Goal: Find specific page/section: Find specific page/section

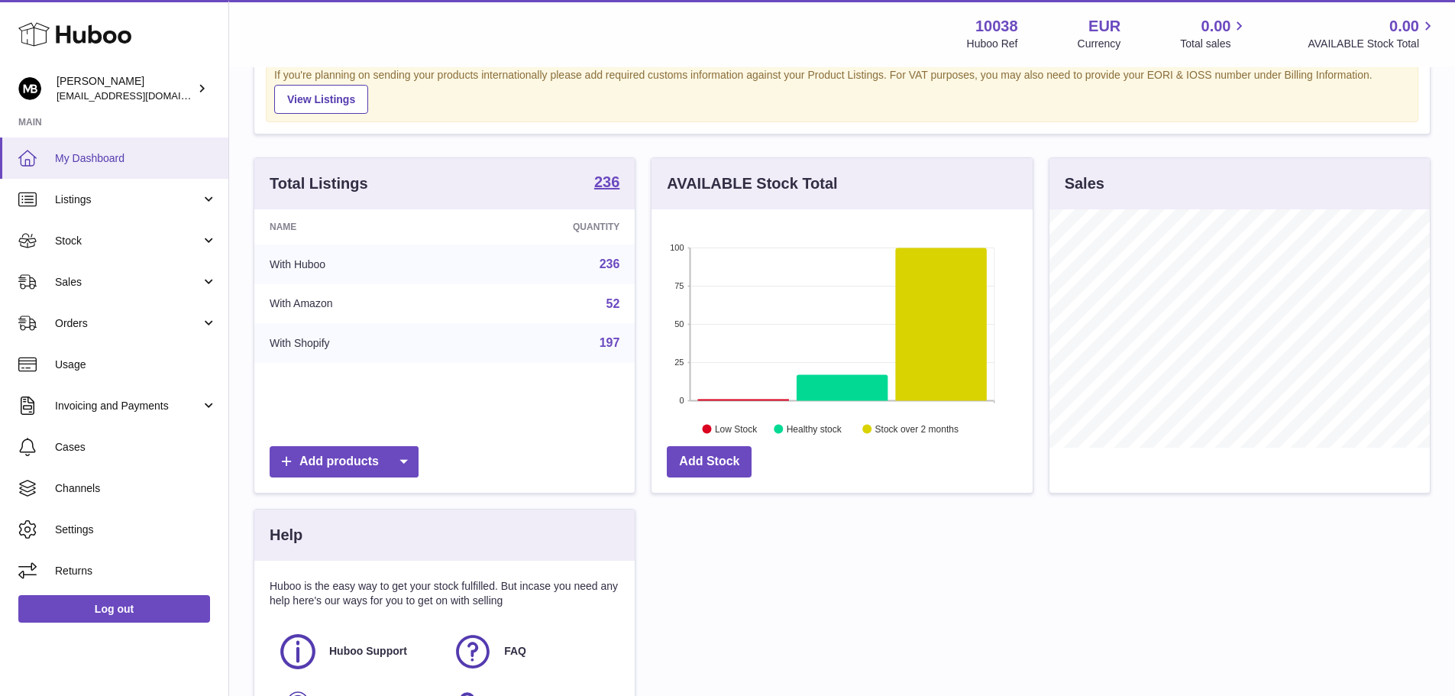
scroll to position [76, 0]
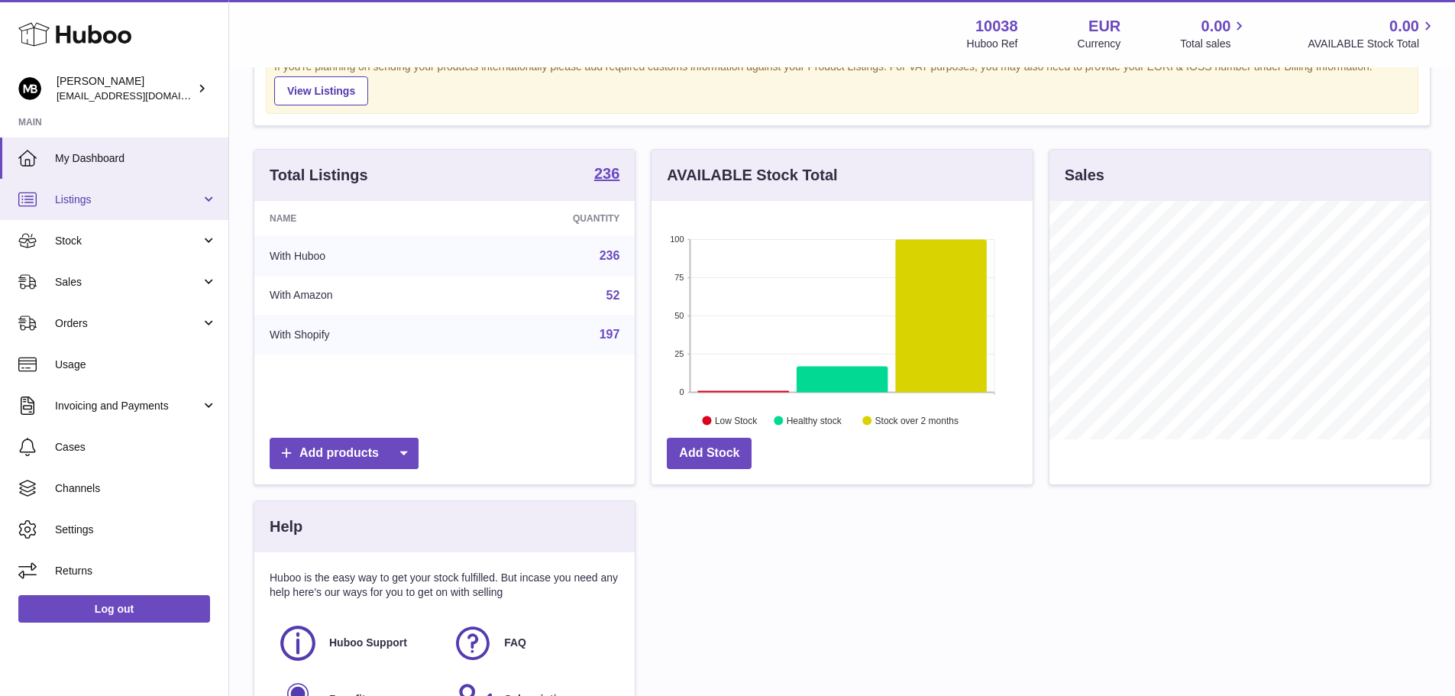
click at [116, 208] on link "Listings" at bounding box center [114, 199] width 228 height 41
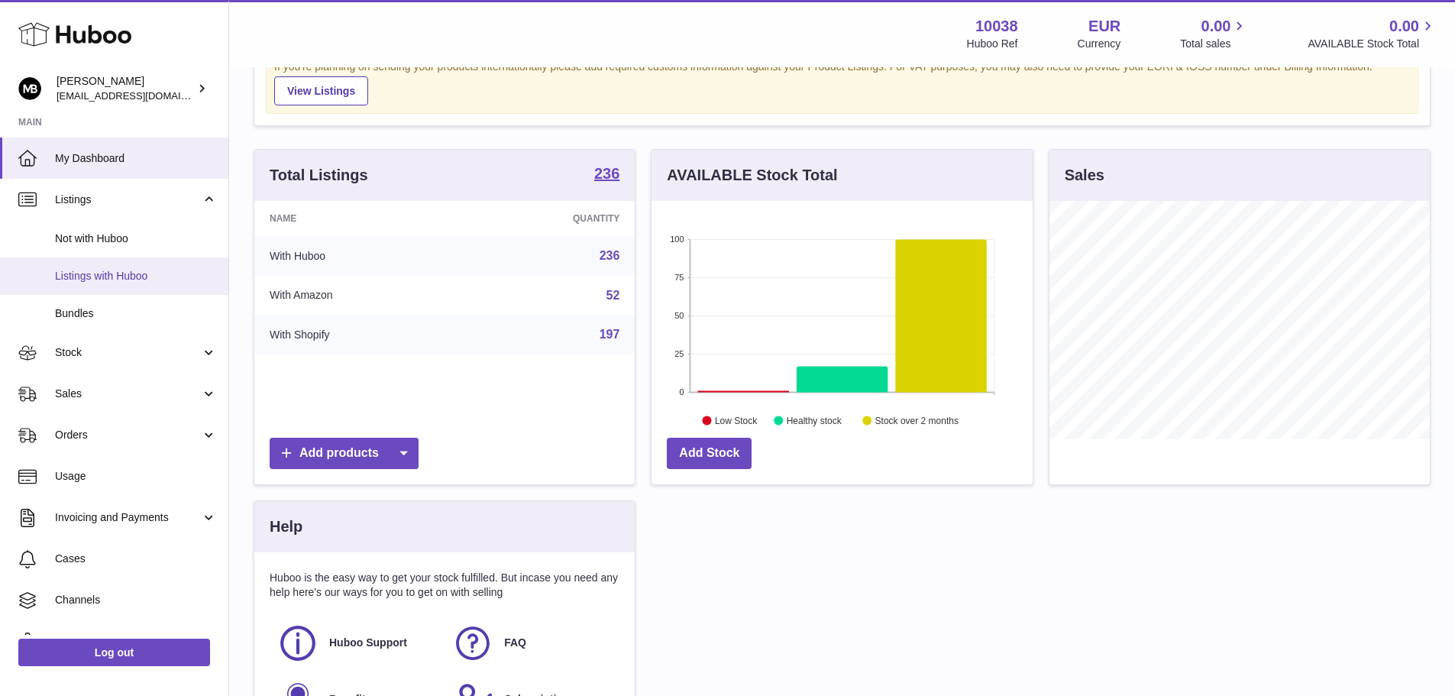
click at [96, 290] on link "Listings with Huboo" at bounding box center [114, 275] width 228 height 37
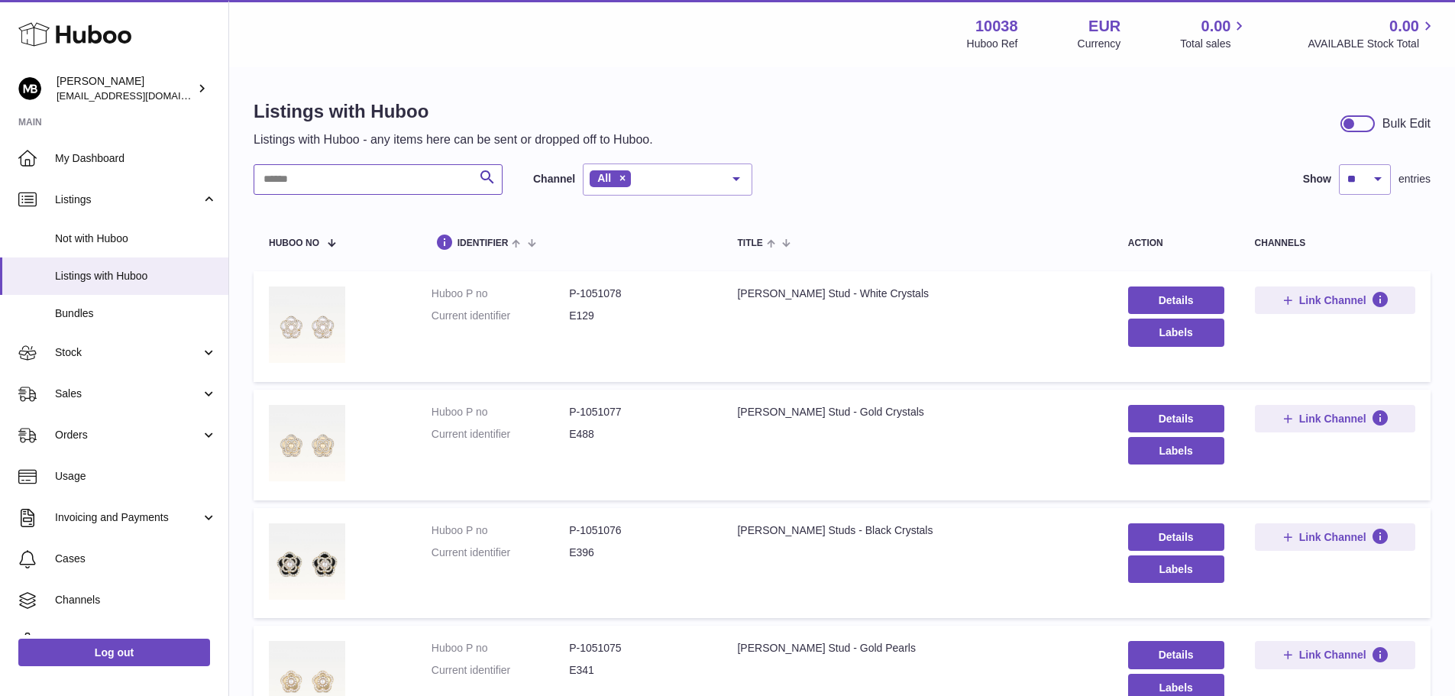
click at [383, 179] on input "text" at bounding box center [378, 179] width 249 height 31
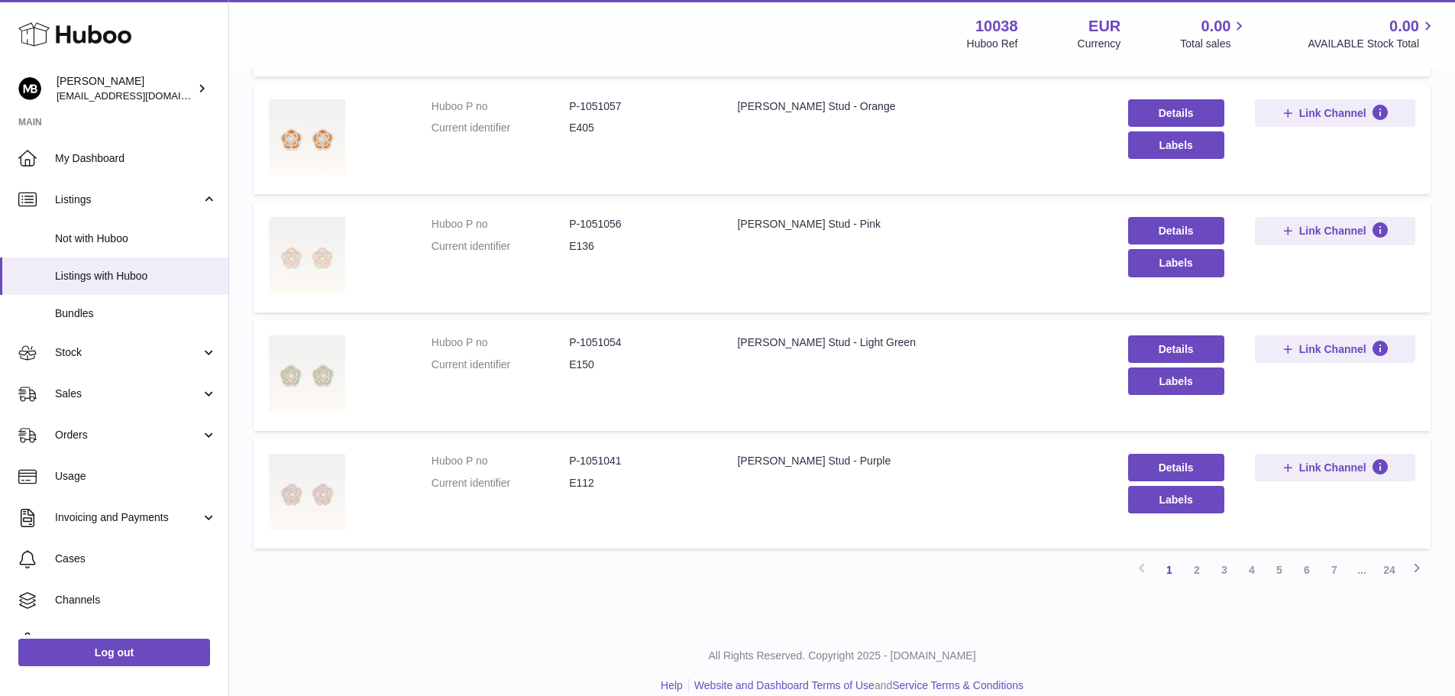
scroll to position [884, 0]
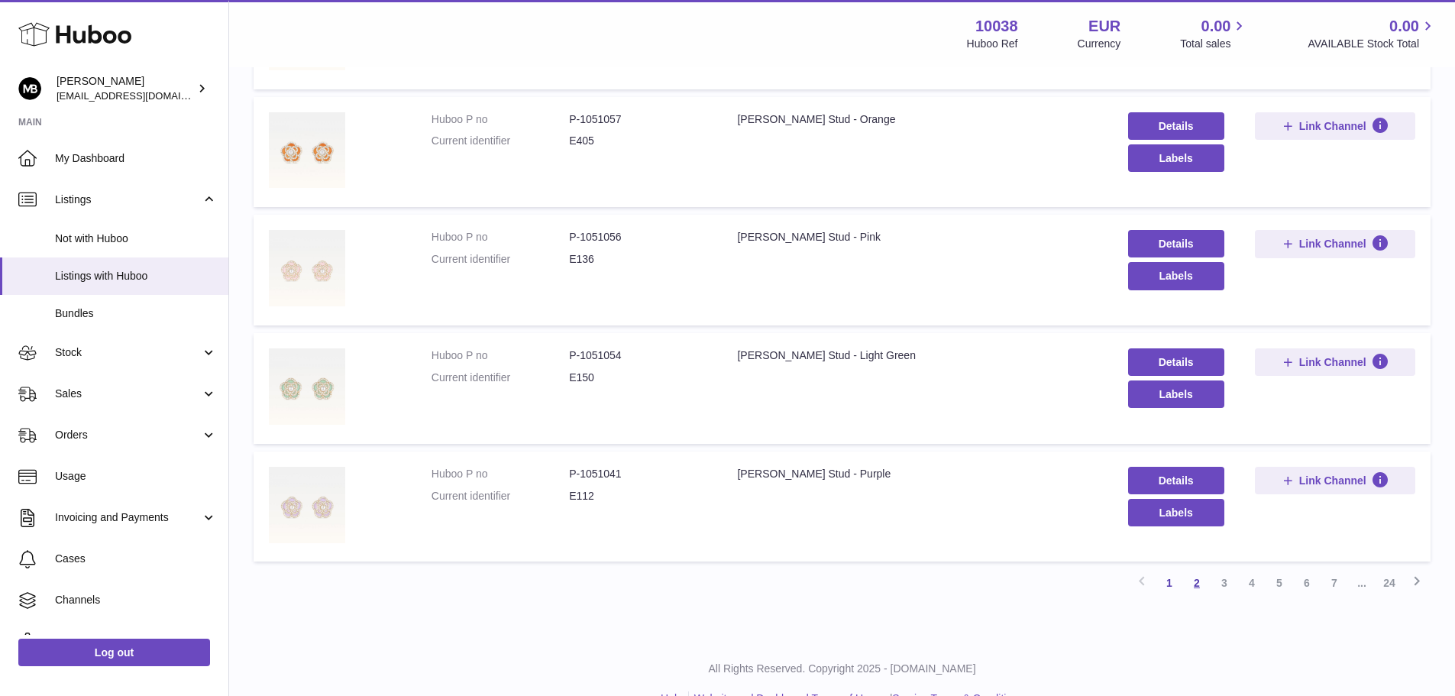
click at [1200, 584] on link "2" at bounding box center [1197, 583] width 28 height 28
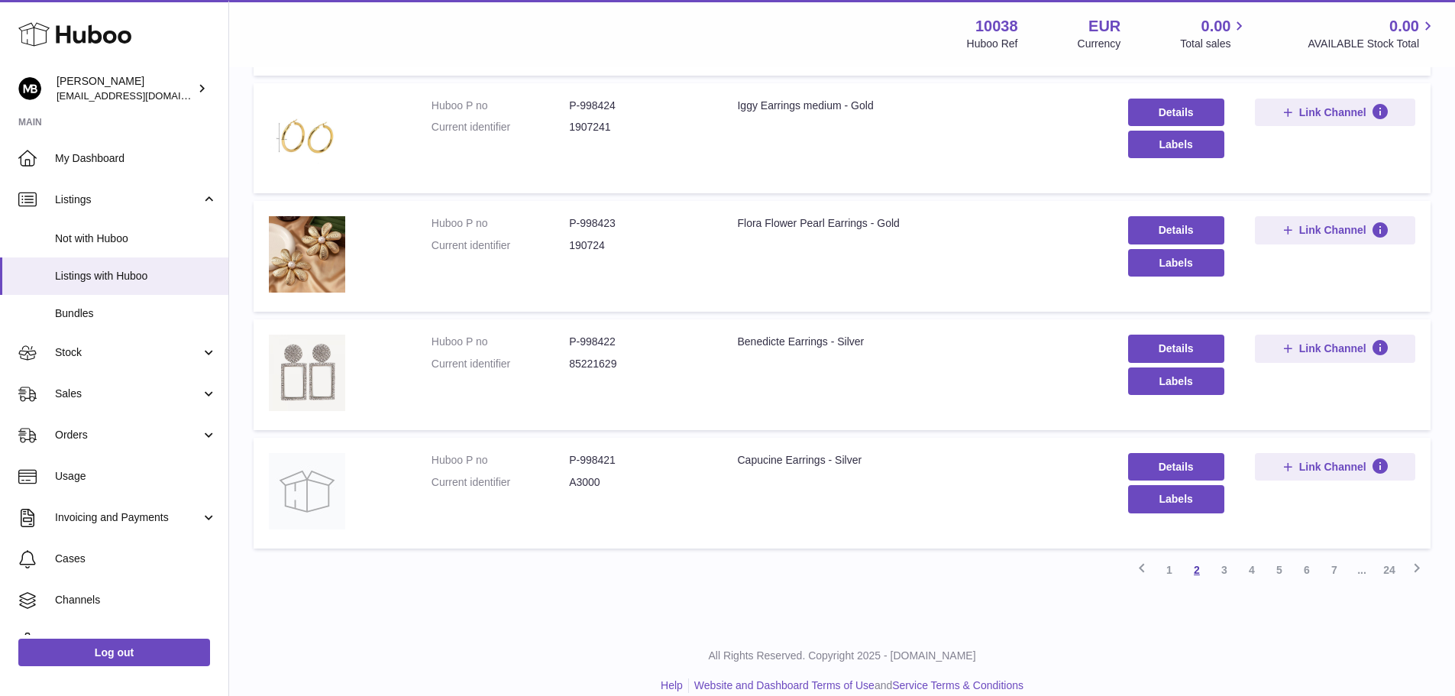
scroll to position [849, 0]
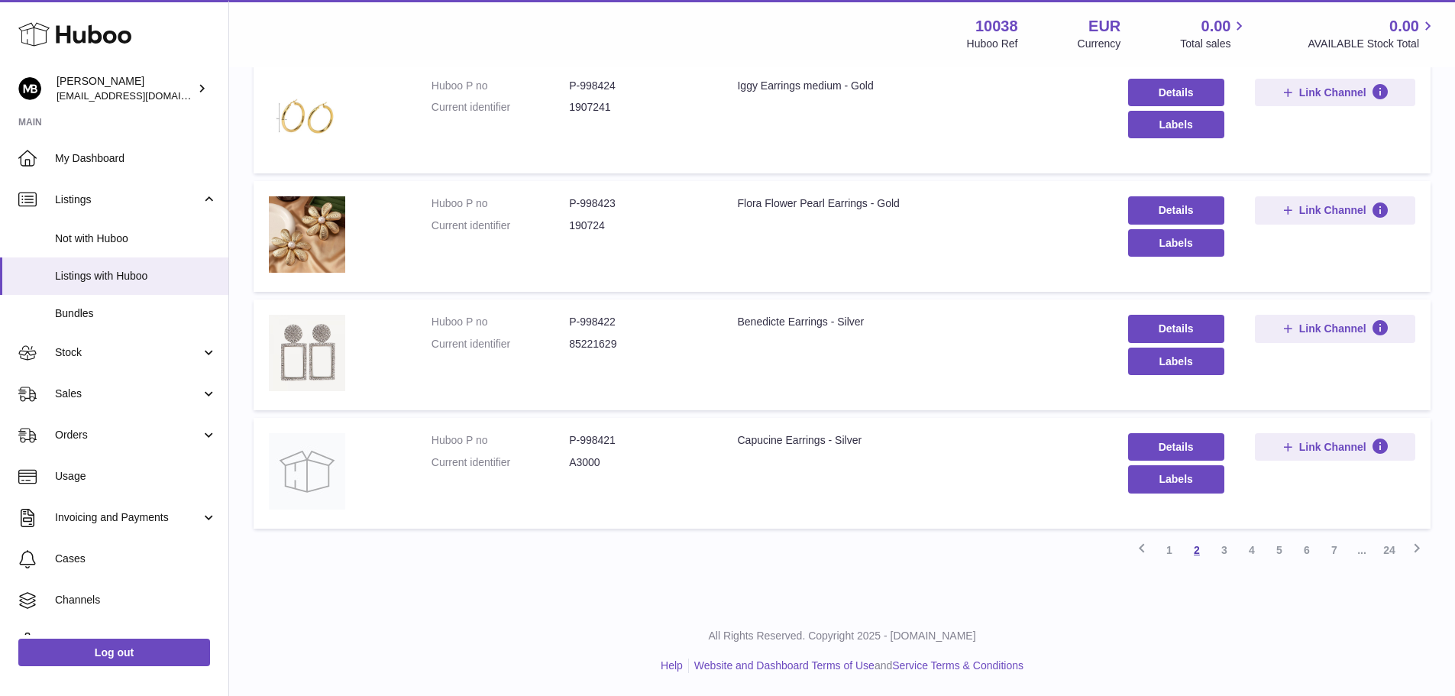
click at [1225, 550] on link "3" at bounding box center [1225, 550] width 28 height 28
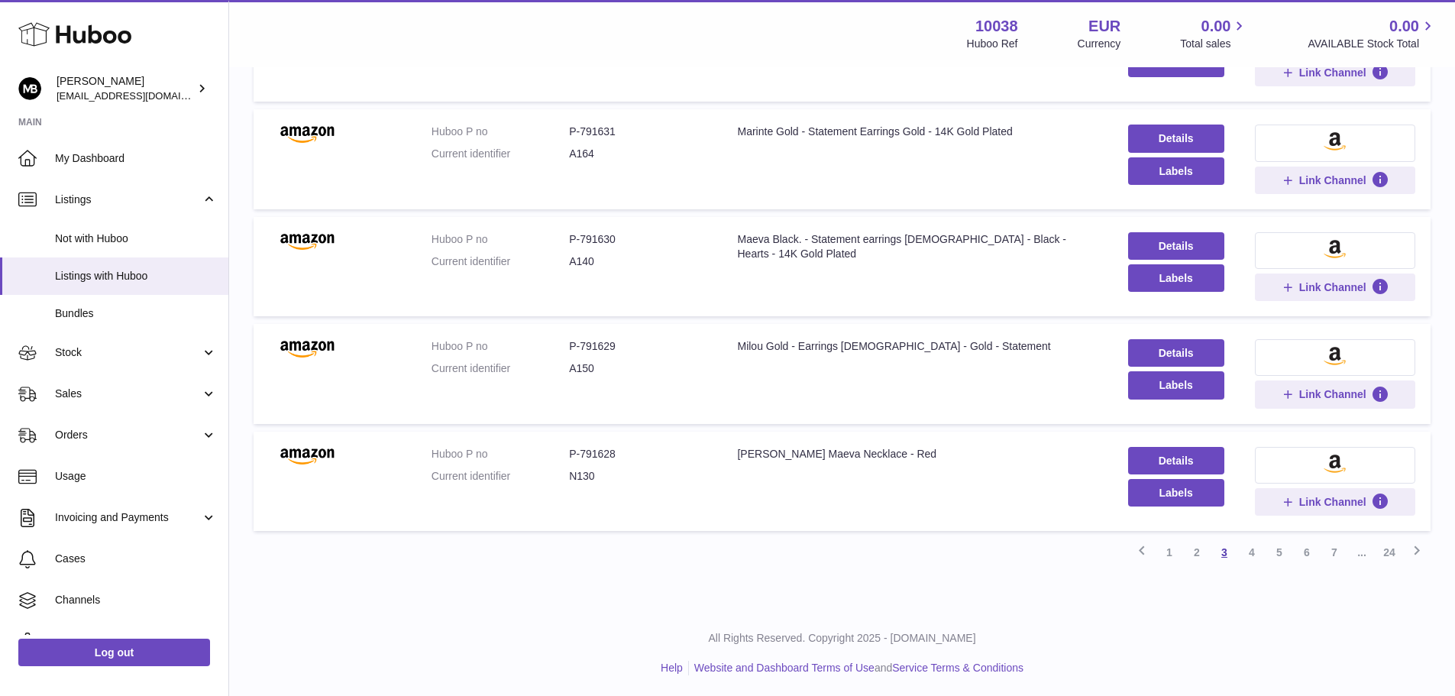
scroll to position [911, 0]
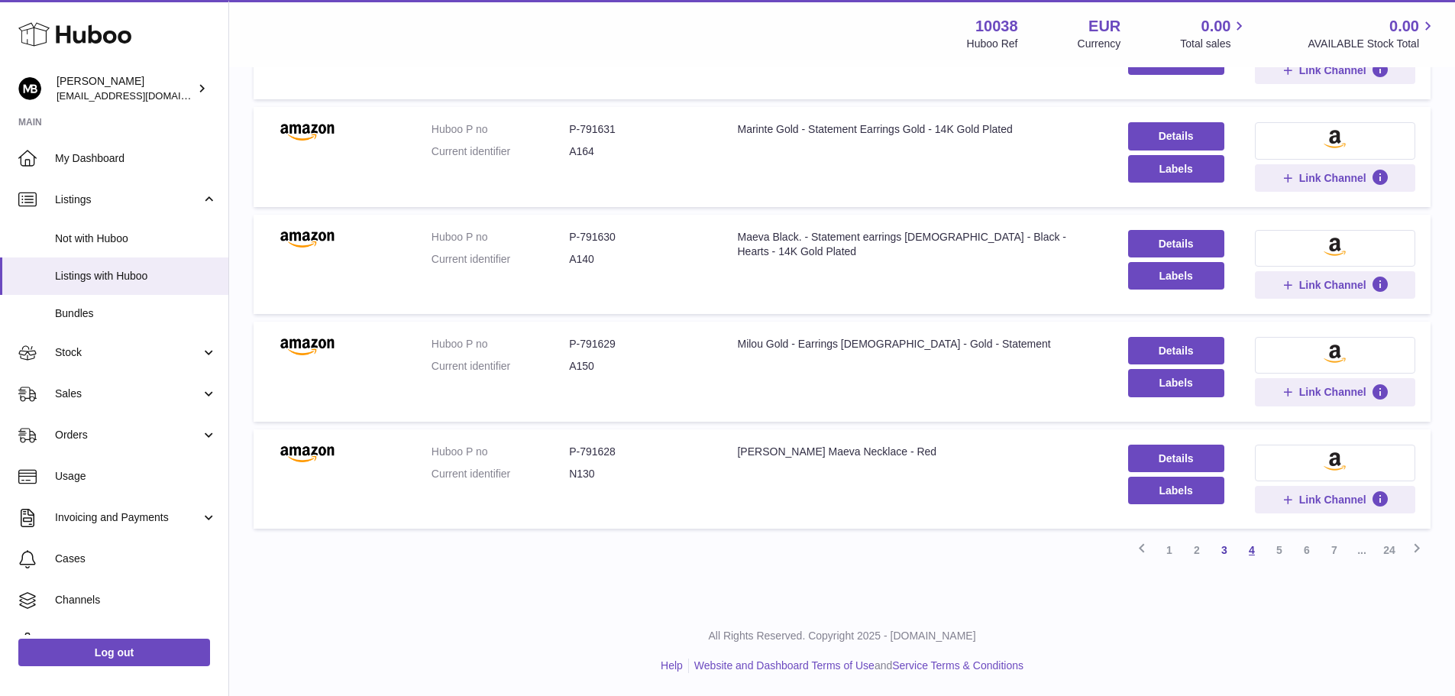
click at [1251, 550] on link "4" at bounding box center [1252, 550] width 28 height 28
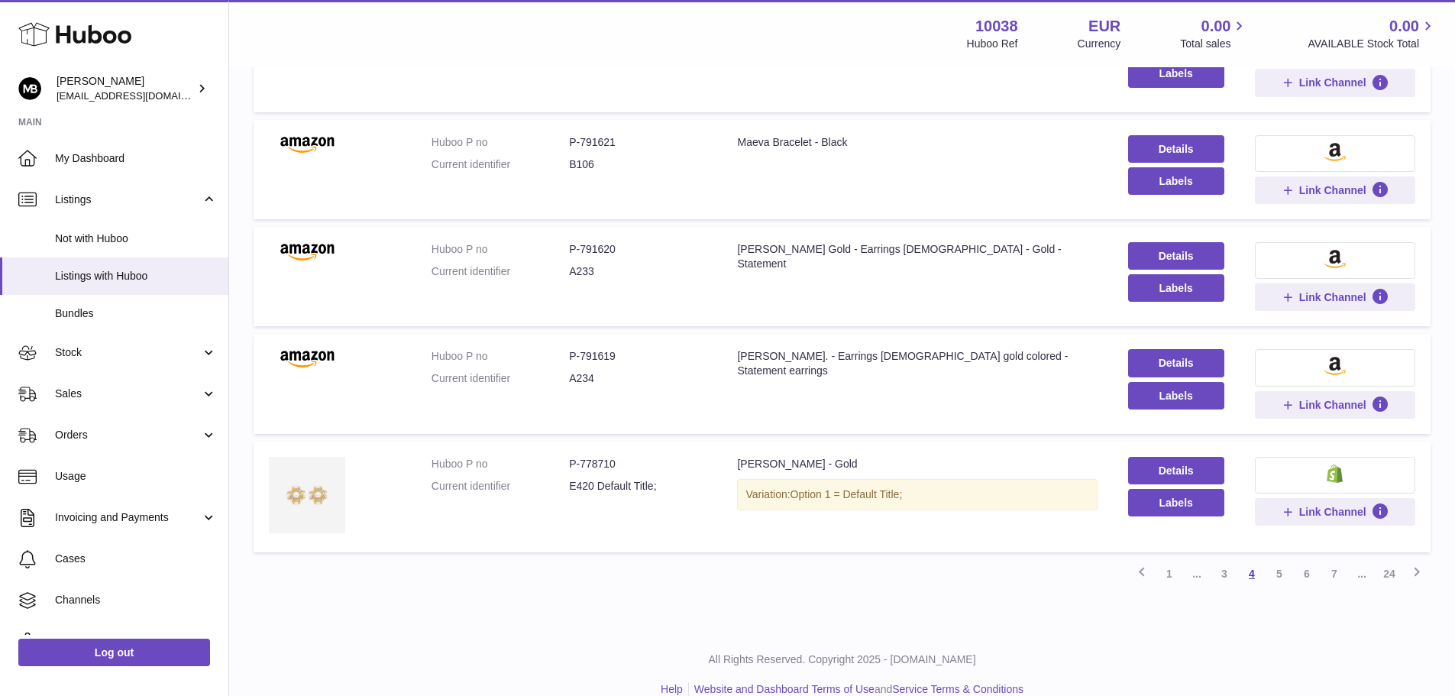
scroll to position [818, 0]
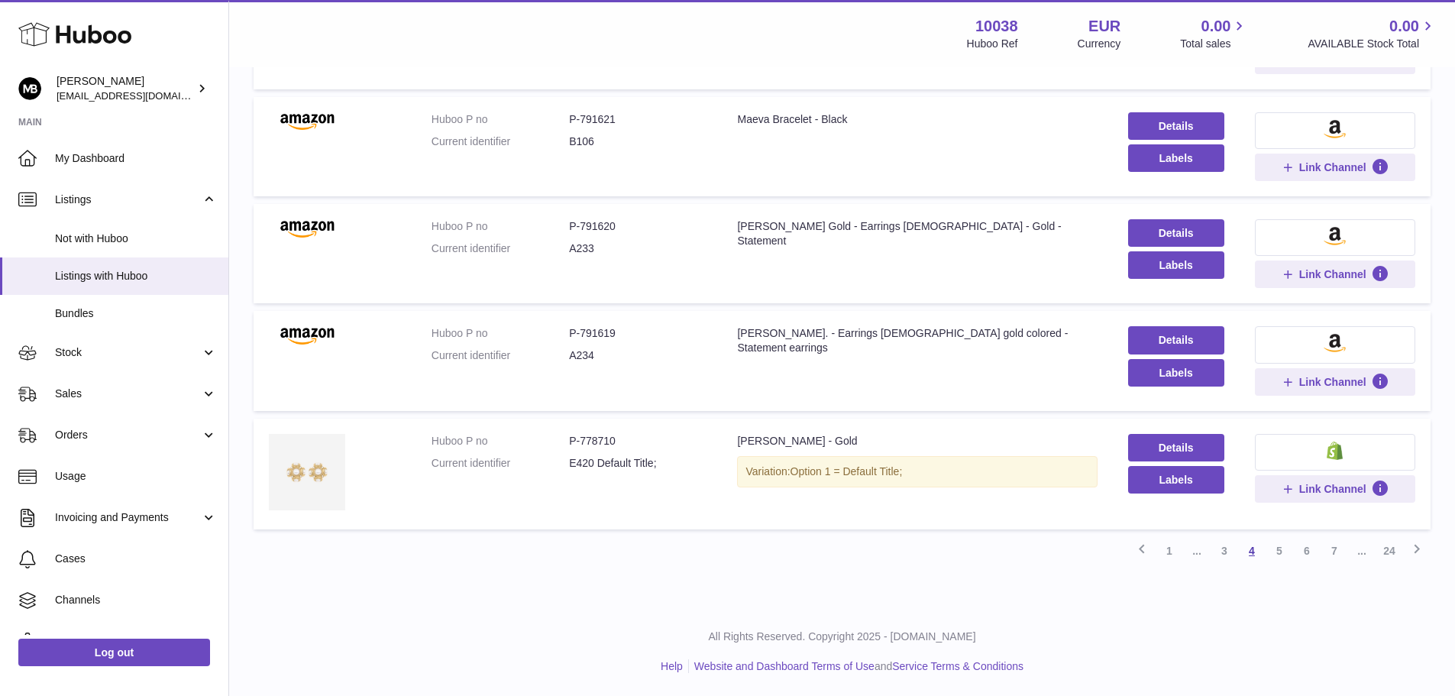
click at [1280, 551] on link "5" at bounding box center [1280, 551] width 28 height 28
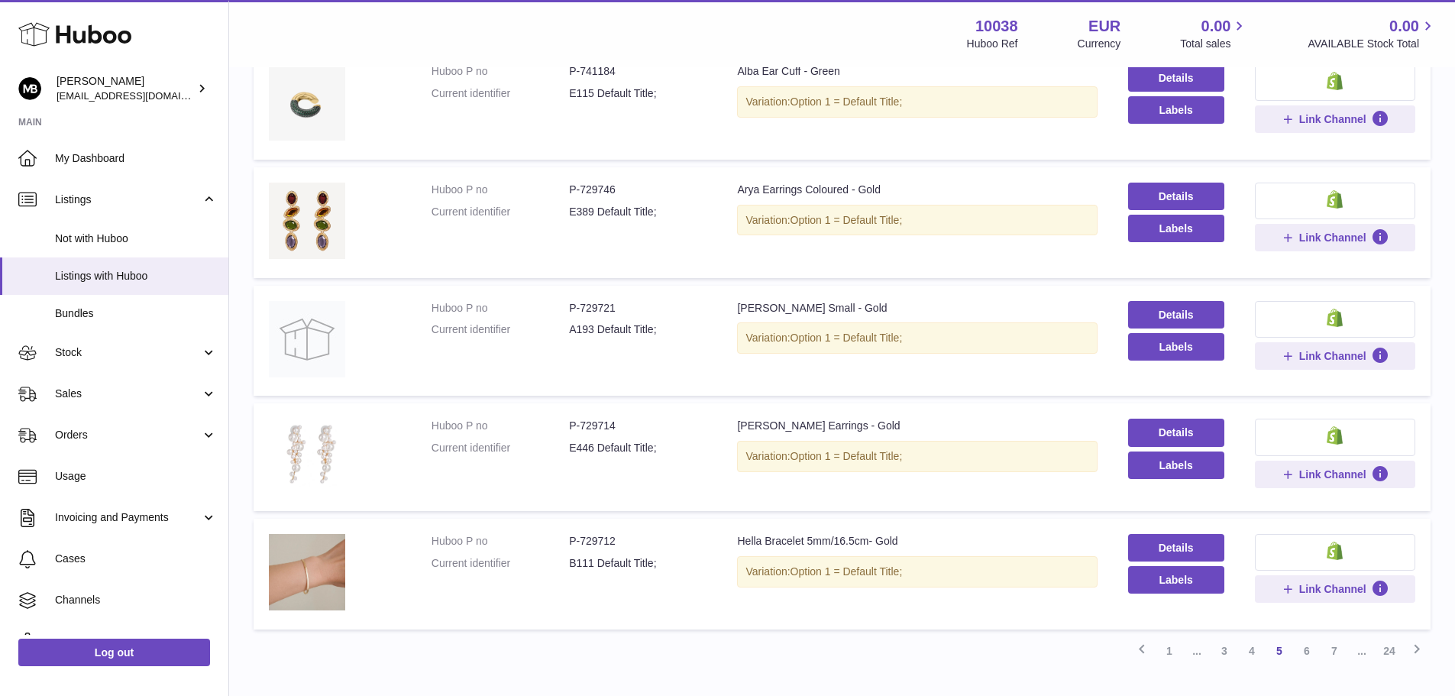
scroll to position [915, 0]
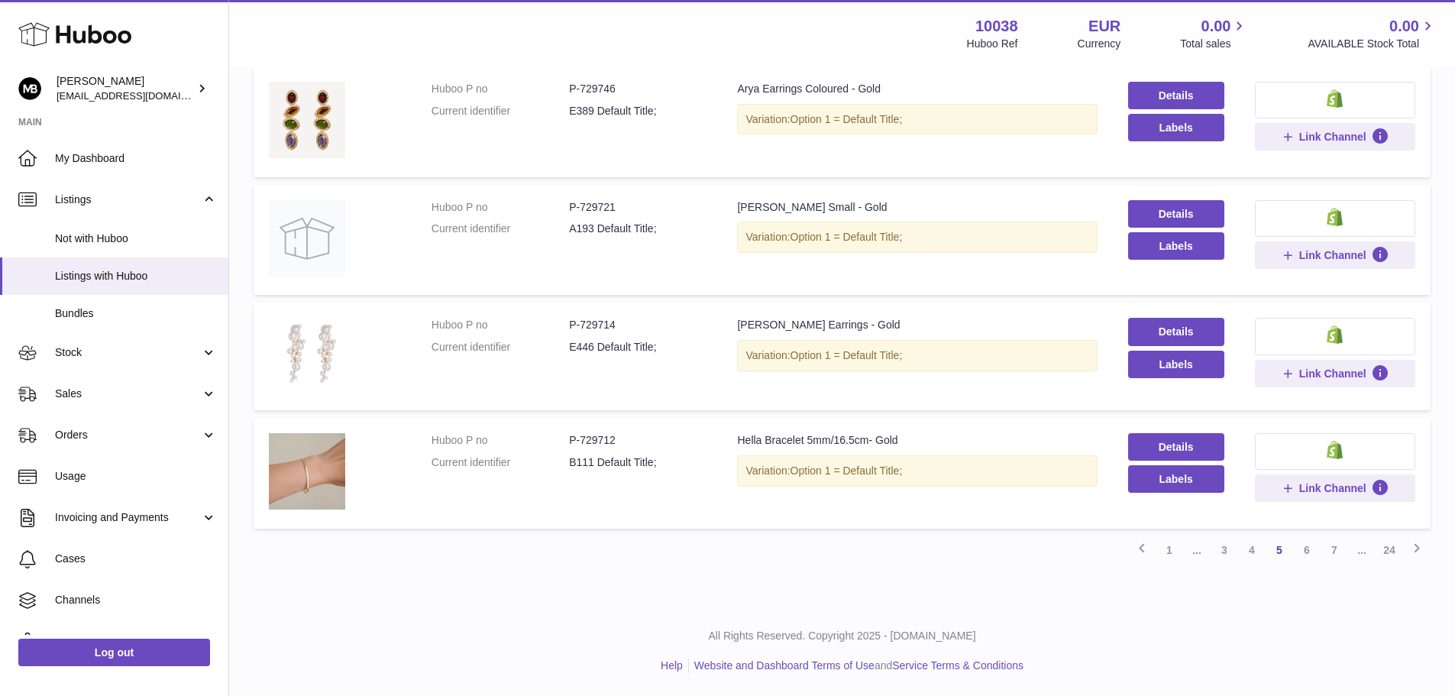
click at [1309, 554] on link "6" at bounding box center [1307, 550] width 28 height 28
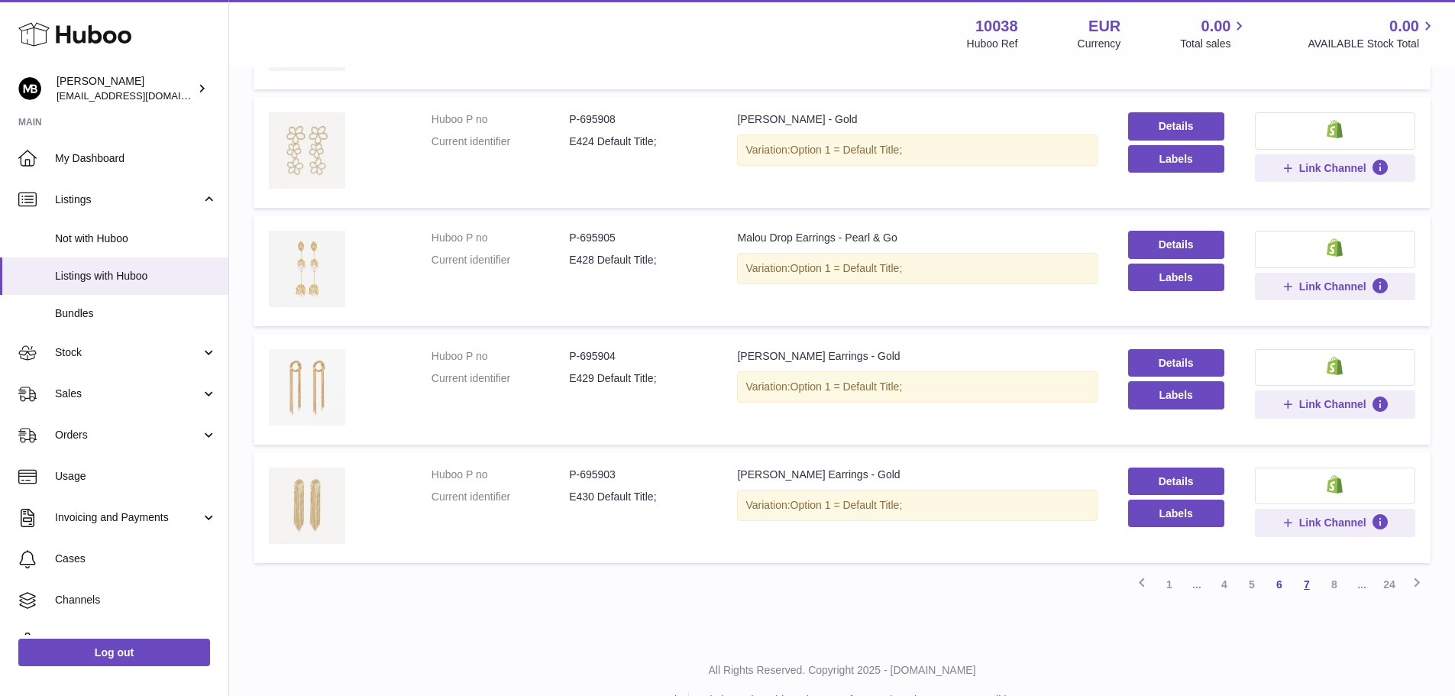
scroll to position [913, 0]
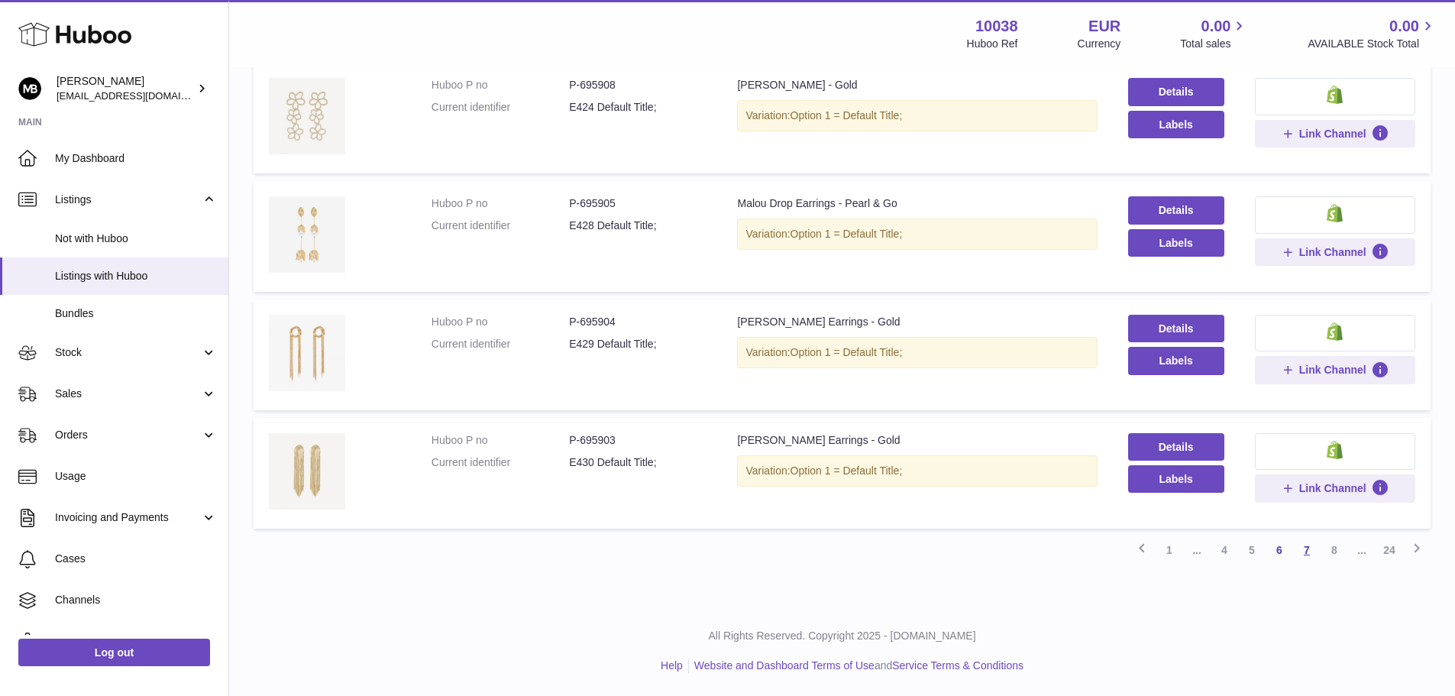
click at [1336, 554] on link "8" at bounding box center [1335, 550] width 28 height 28
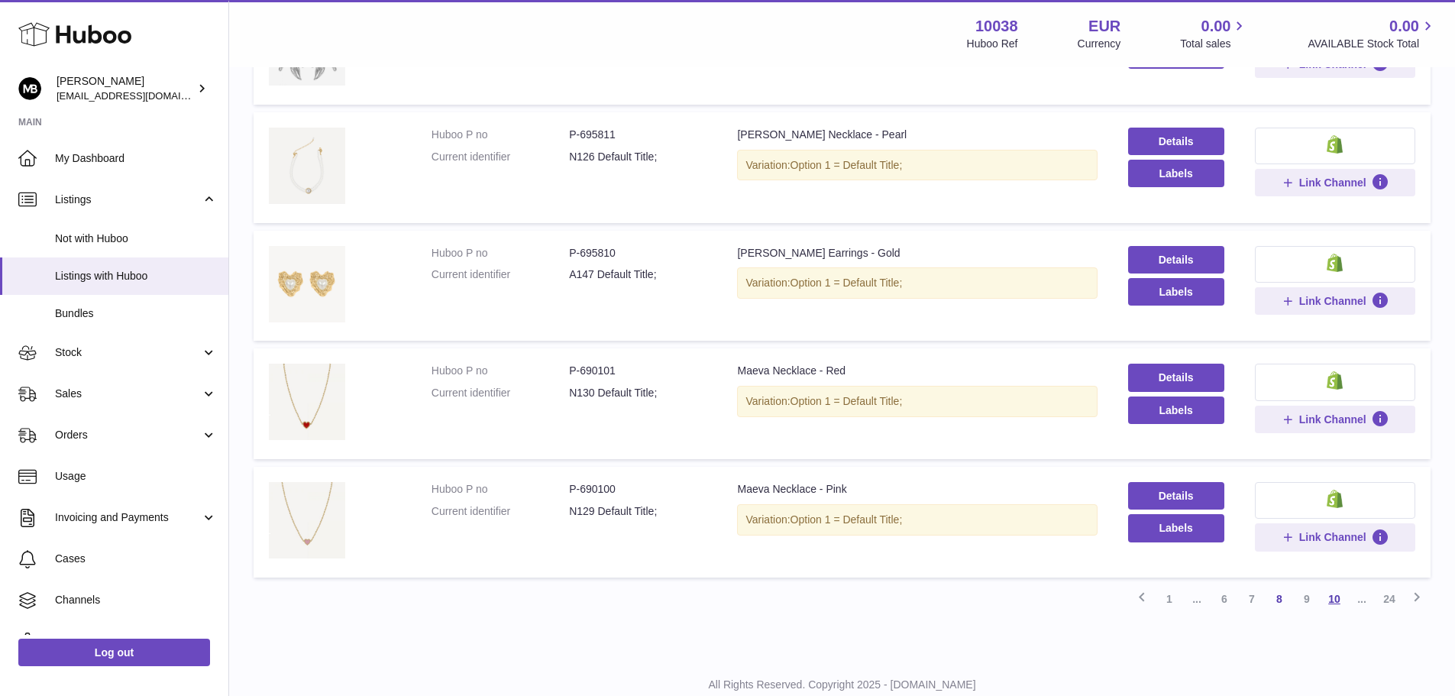
scroll to position [918, 0]
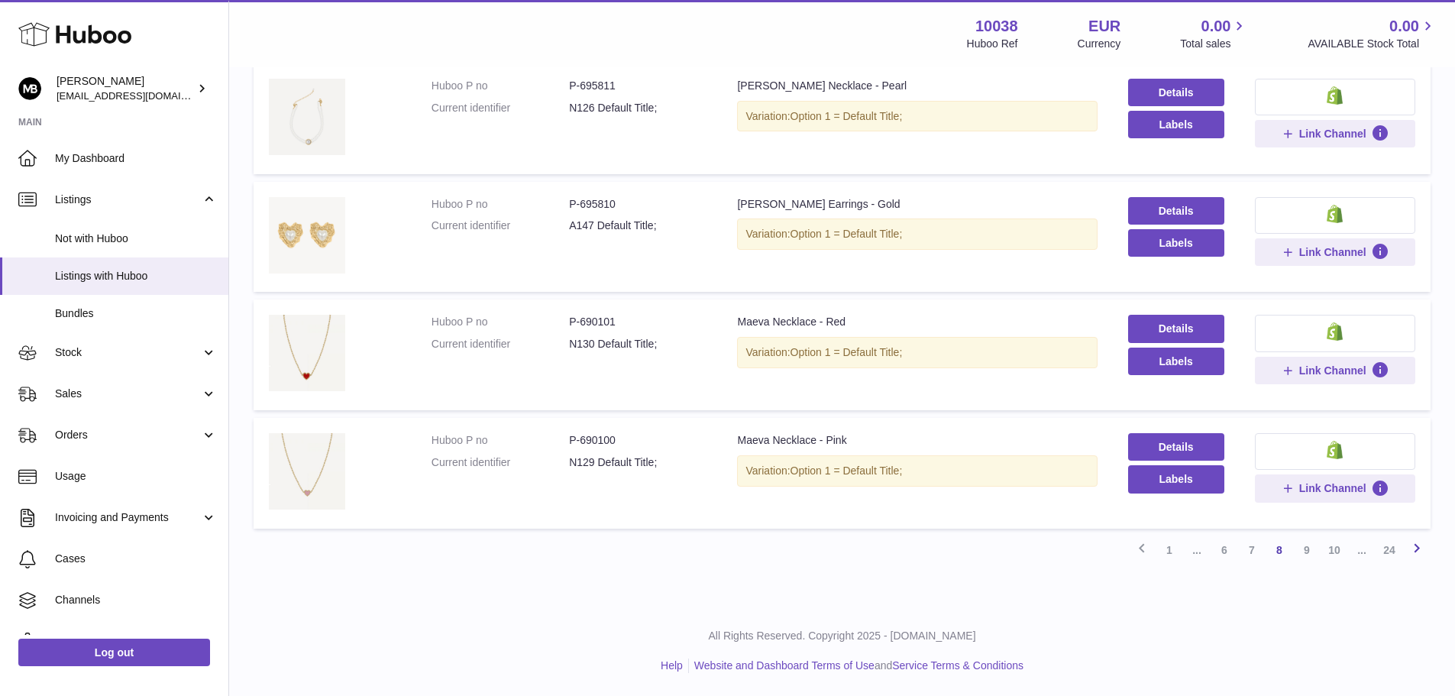
click at [1415, 555] on icon at bounding box center [1417, 548] width 18 height 19
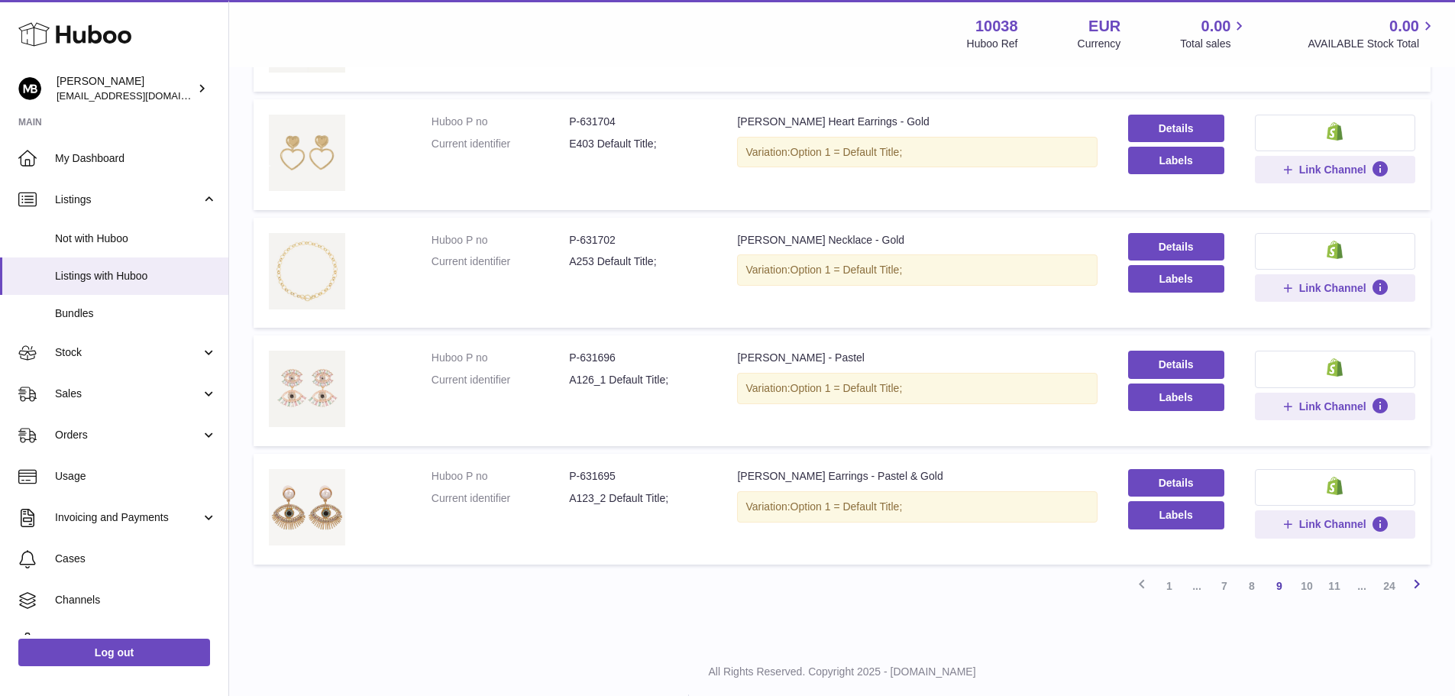
scroll to position [918, 0]
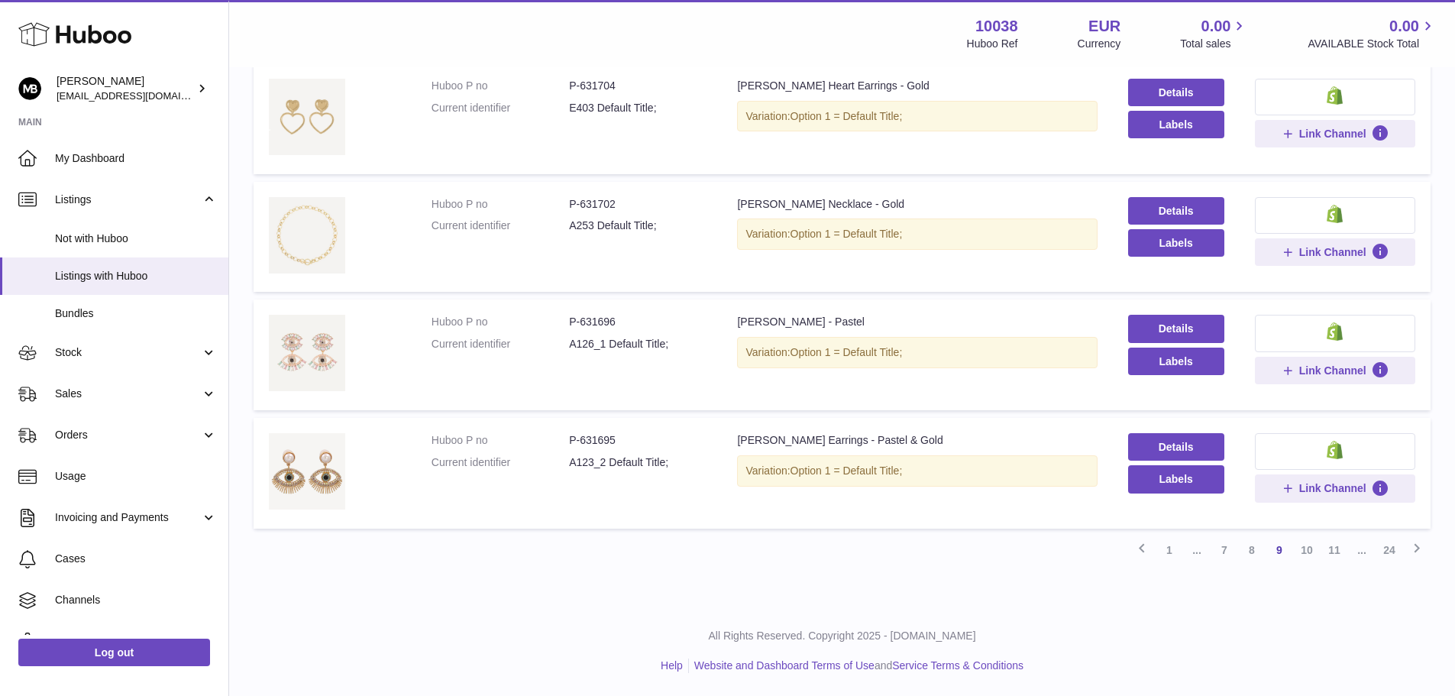
click at [1306, 554] on link "10" at bounding box center [1307, 550] width 28 height 28
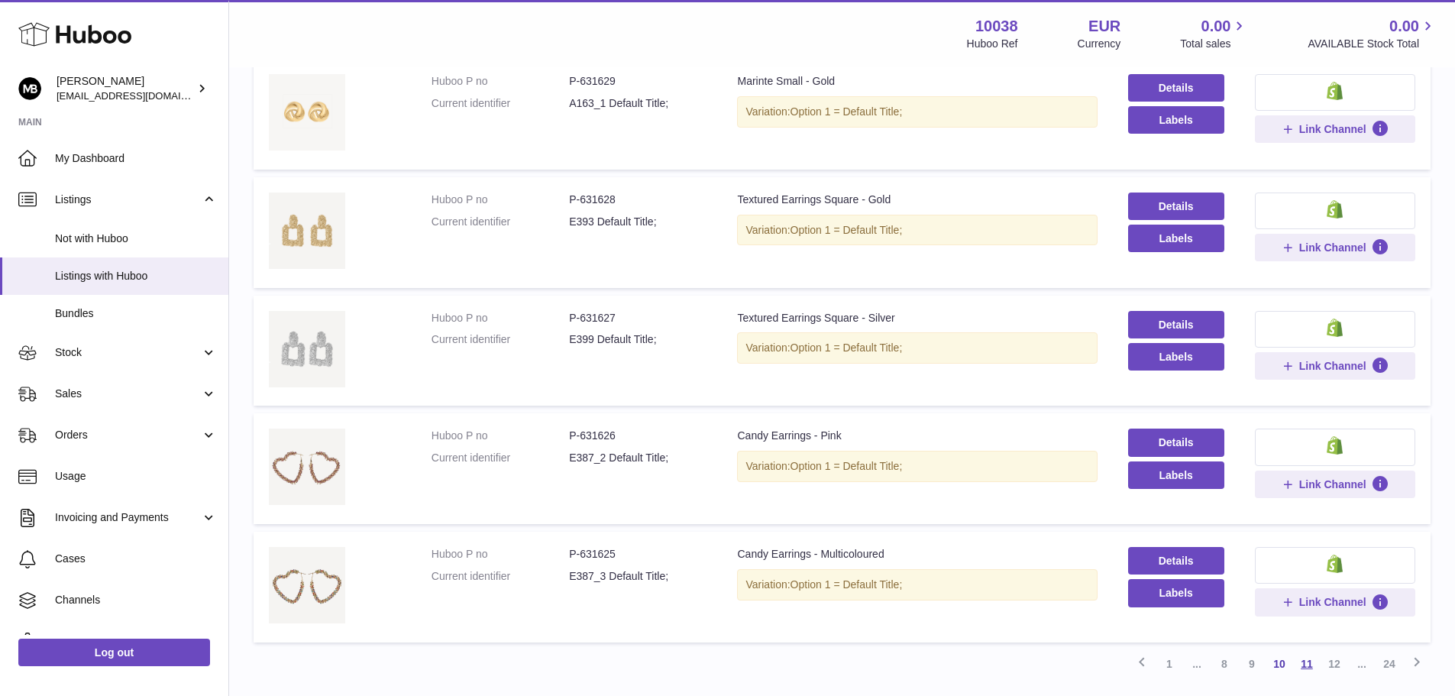
scroll to position [918, 0]
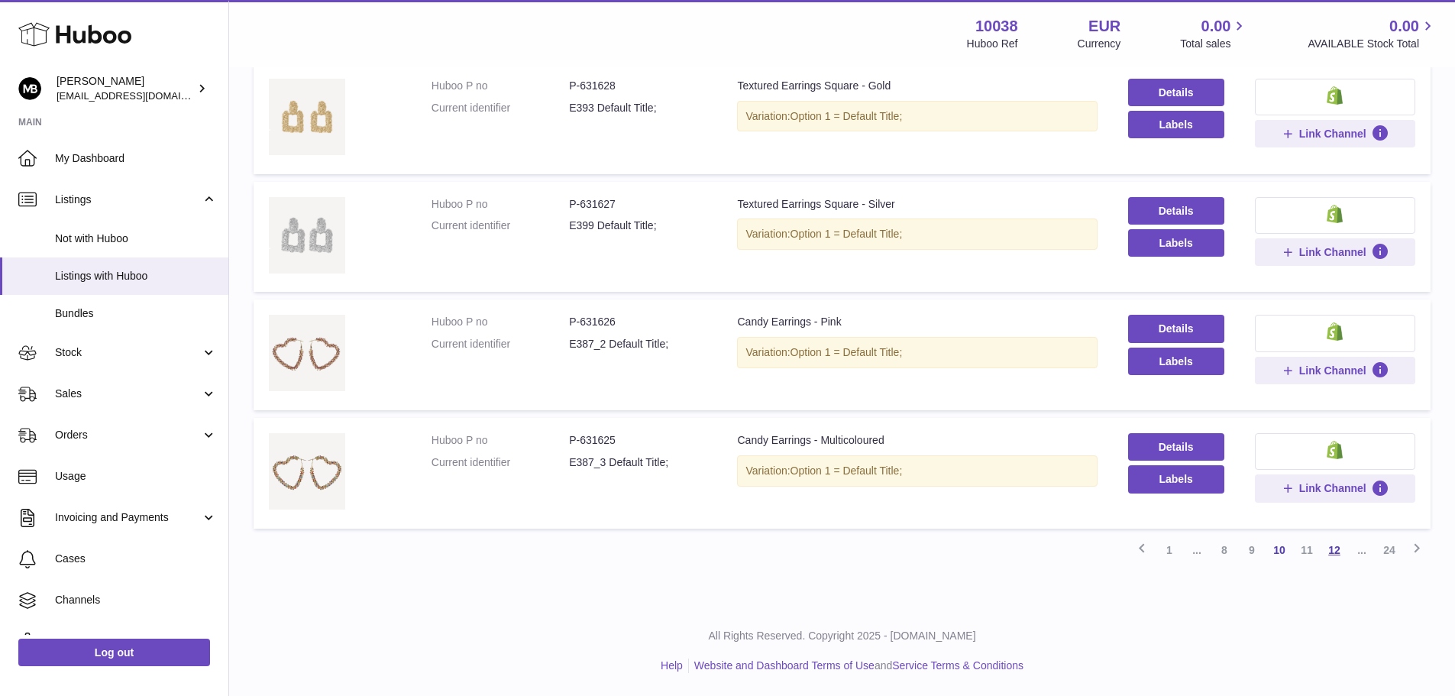
click at [1334, 550] on link "12" at bounding box center [1335, 550] width 28 height 28
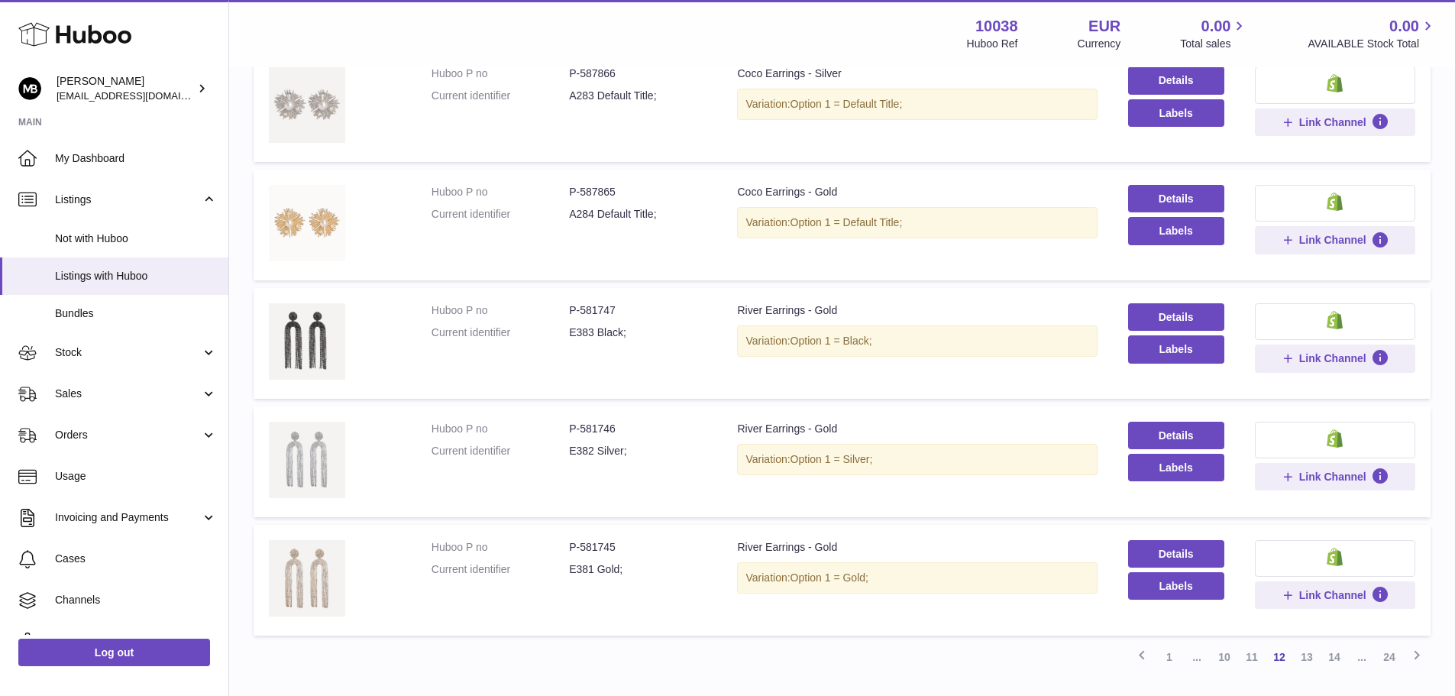
scroll to position [949, 0]
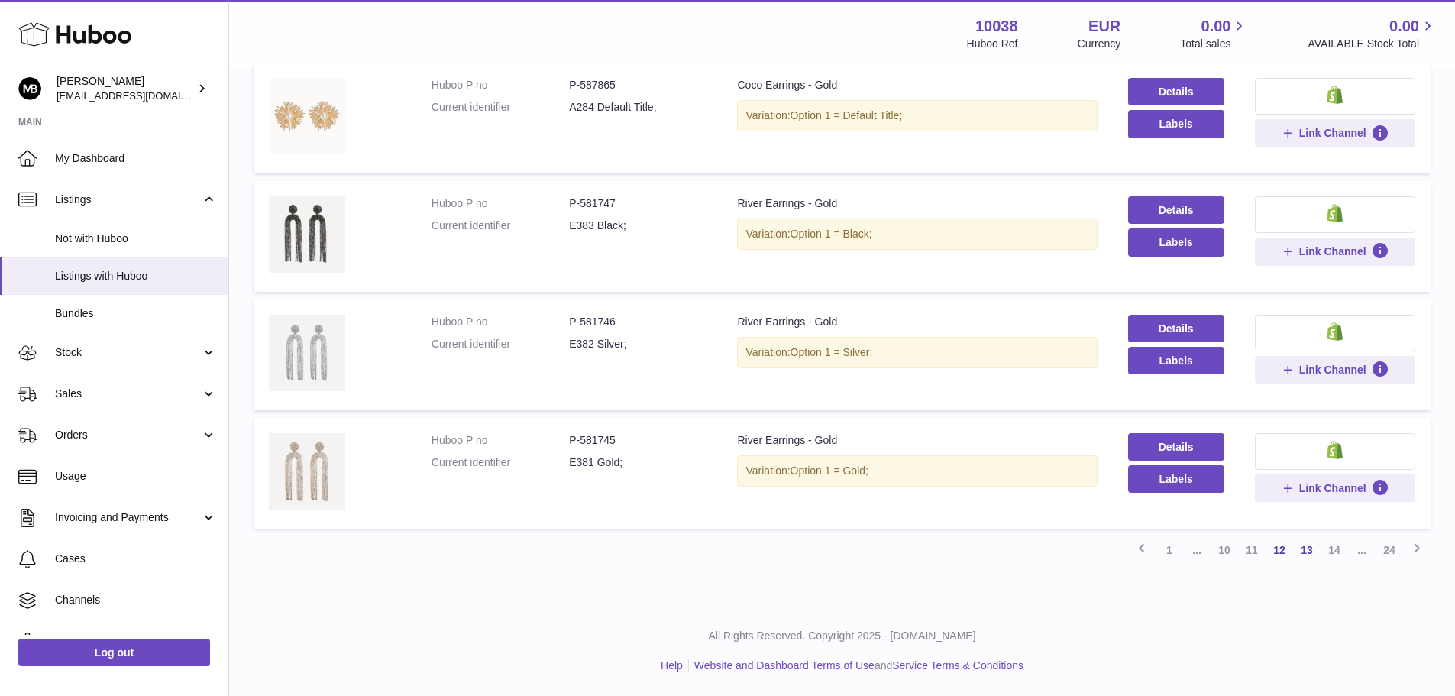
click at [1306, 554] on link "13" at bounding box center [1307, 550] width 28 height 28
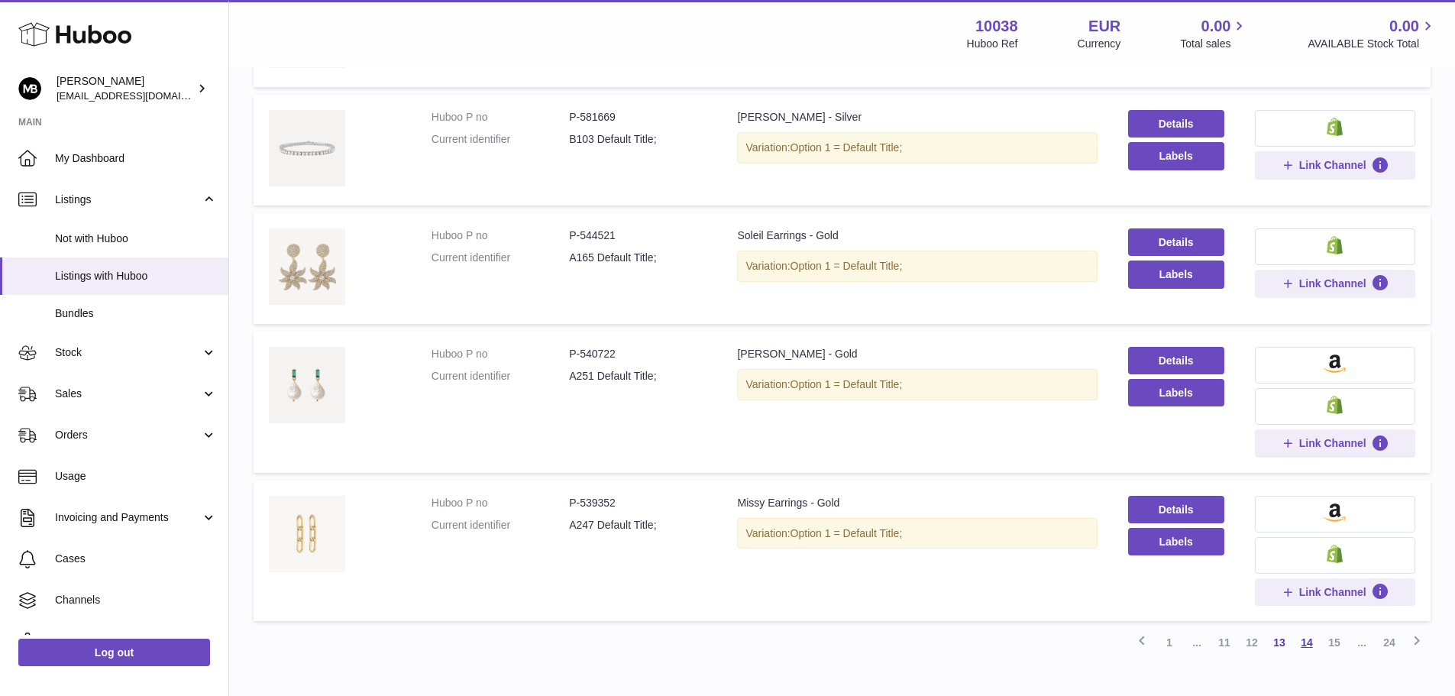
scroll to position [979, 0]
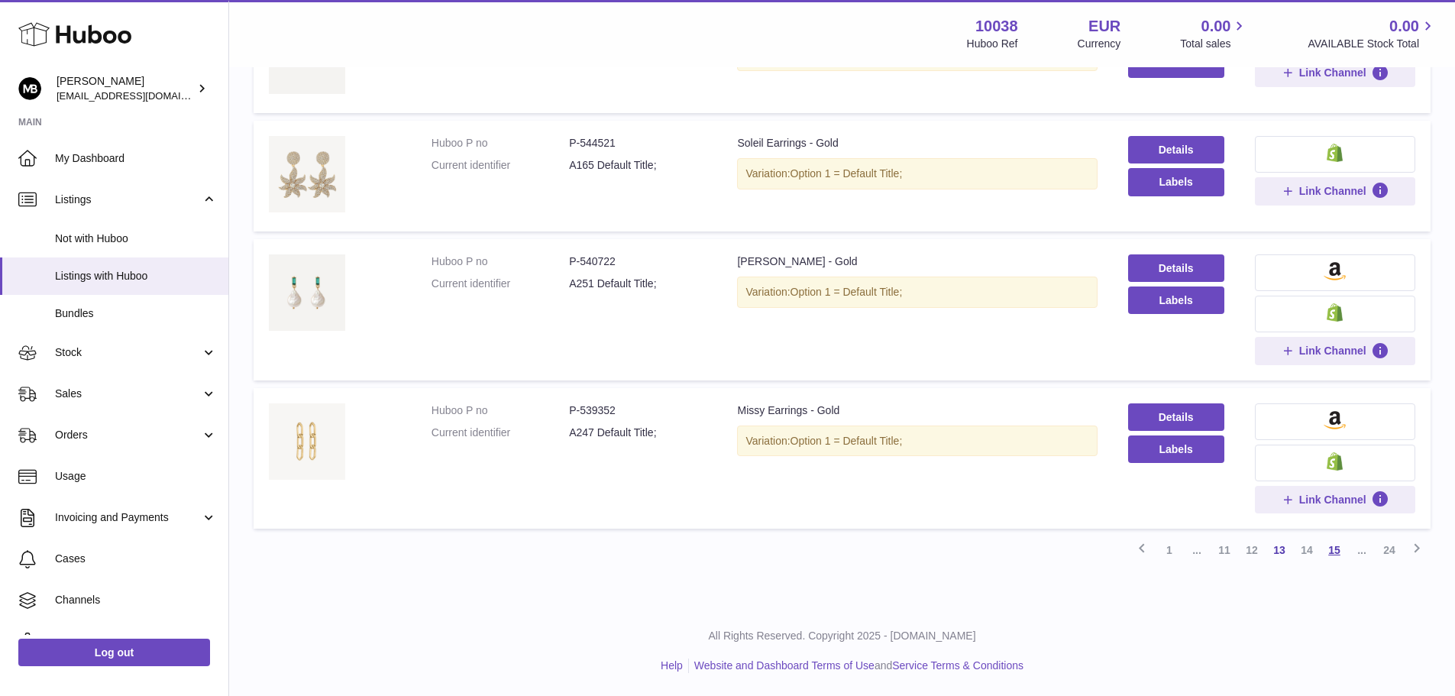
click at [1335, 552] on link "15" at bounding box center [1335, 550] width 28 height 28
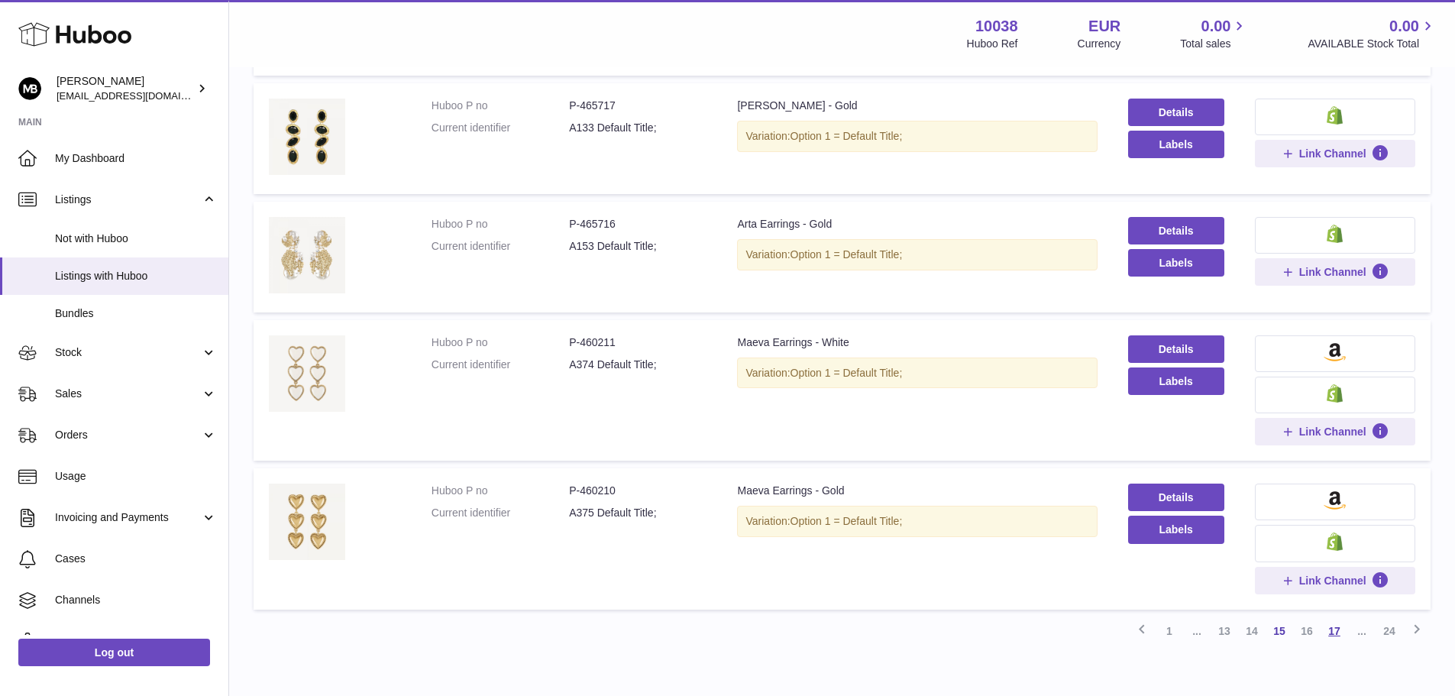
scroll to position [1009, 0]
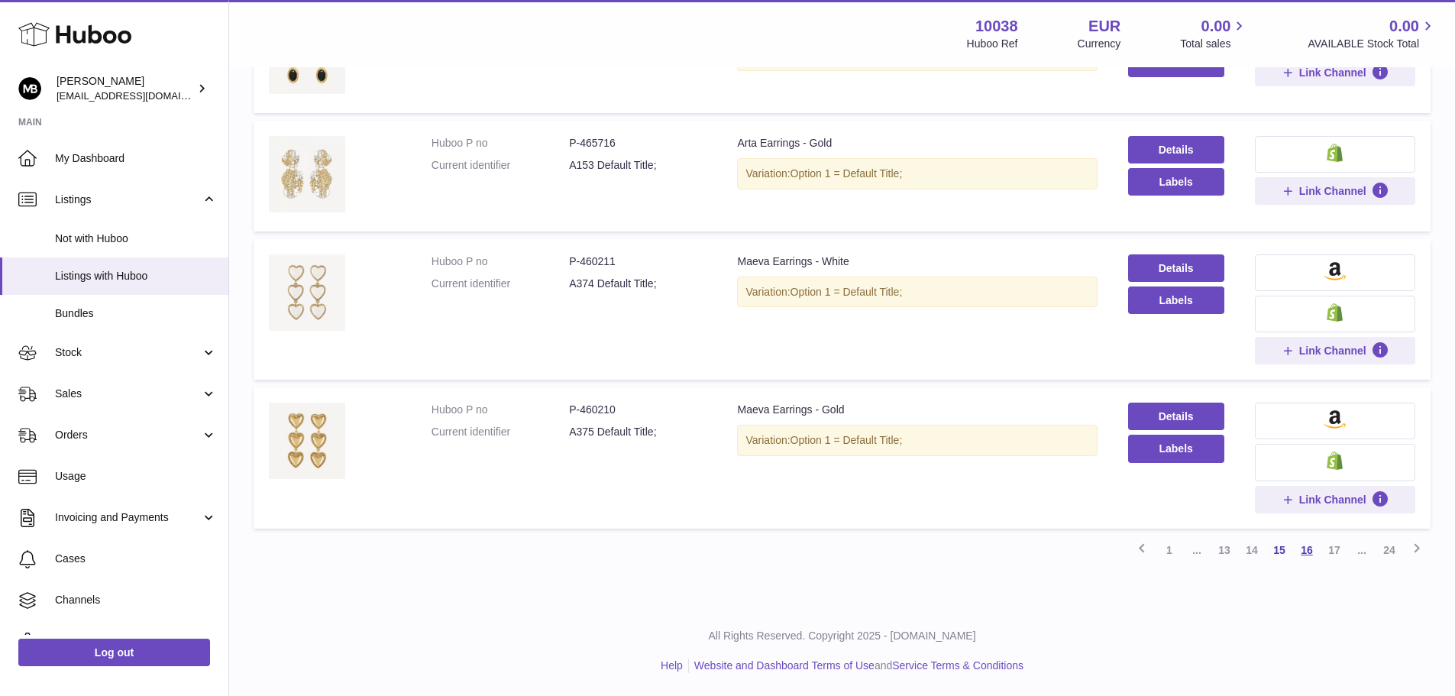
click at [1312, 554] on link "16" at bounding box center [1307, 550] width 28 height 28
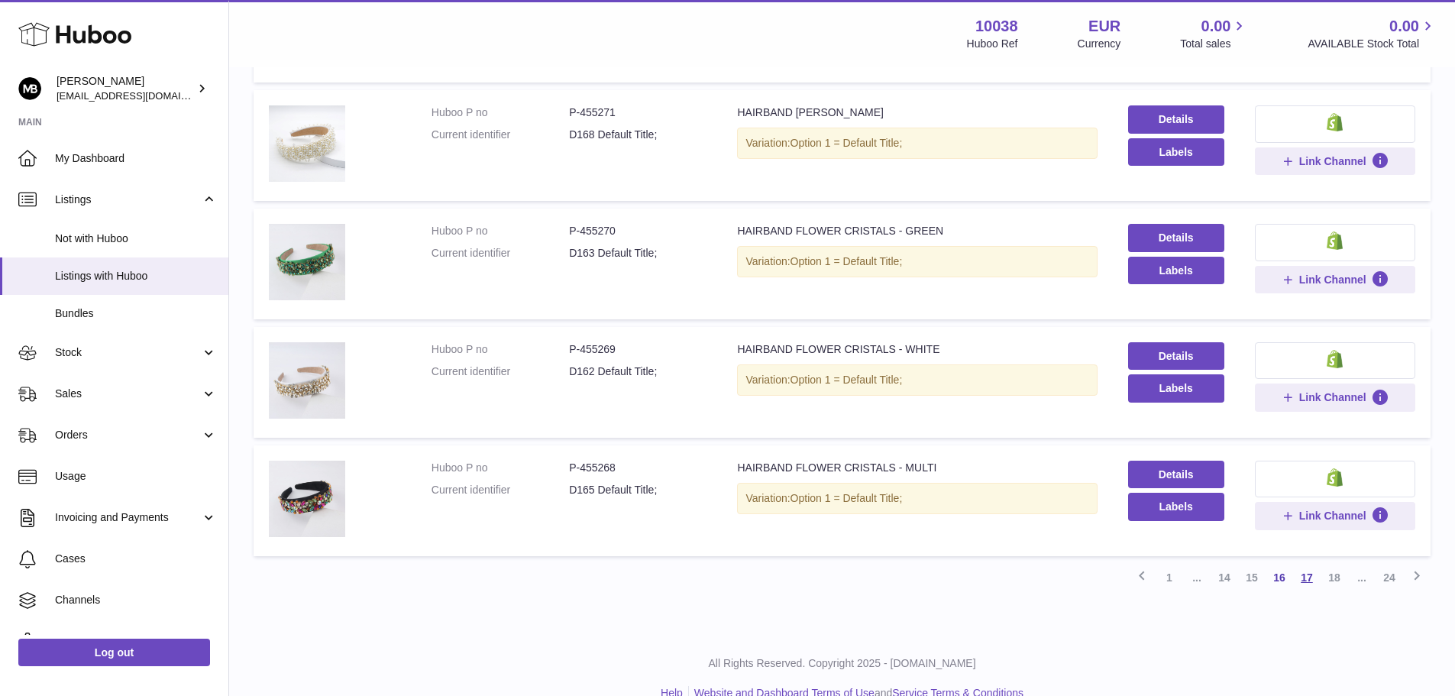
scroll to position [949, 0]
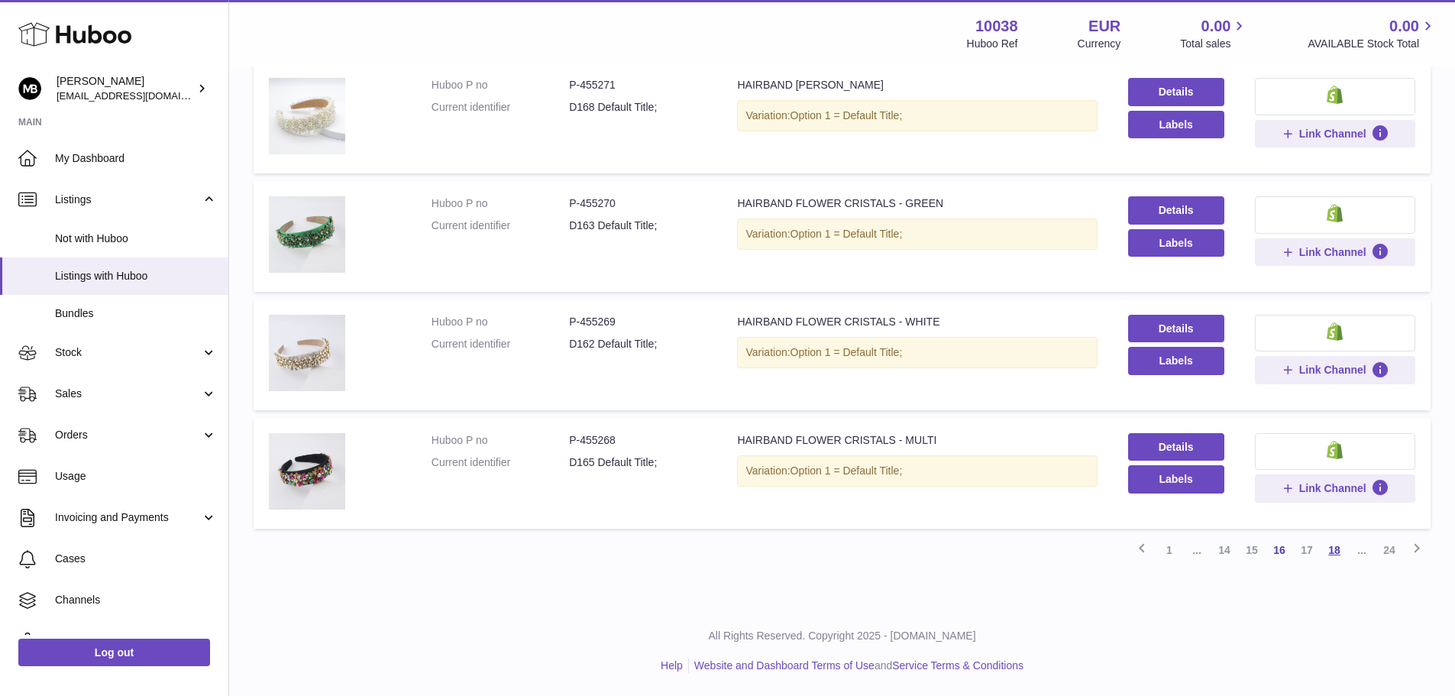
click at [1338, 556] on link "18" at bounding box center [1335, 550] width 28 height 28
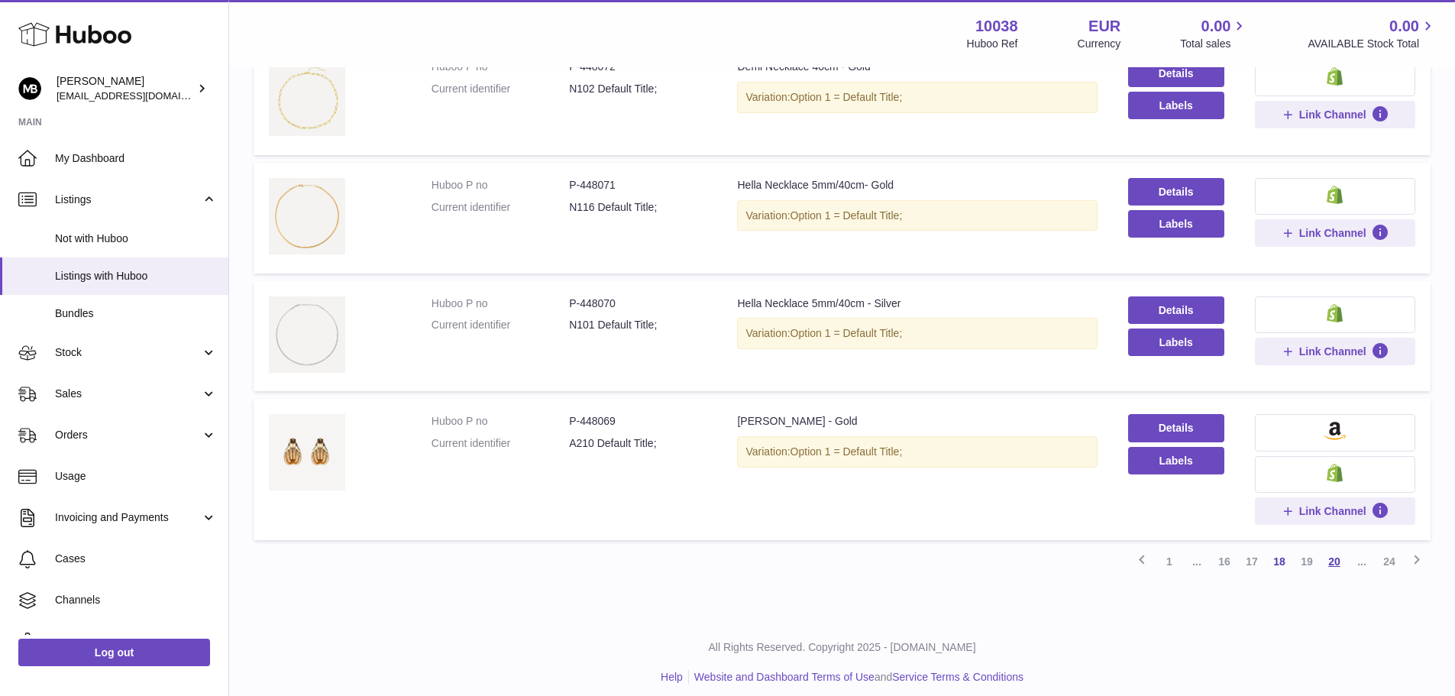
scroll to position [979, 0]
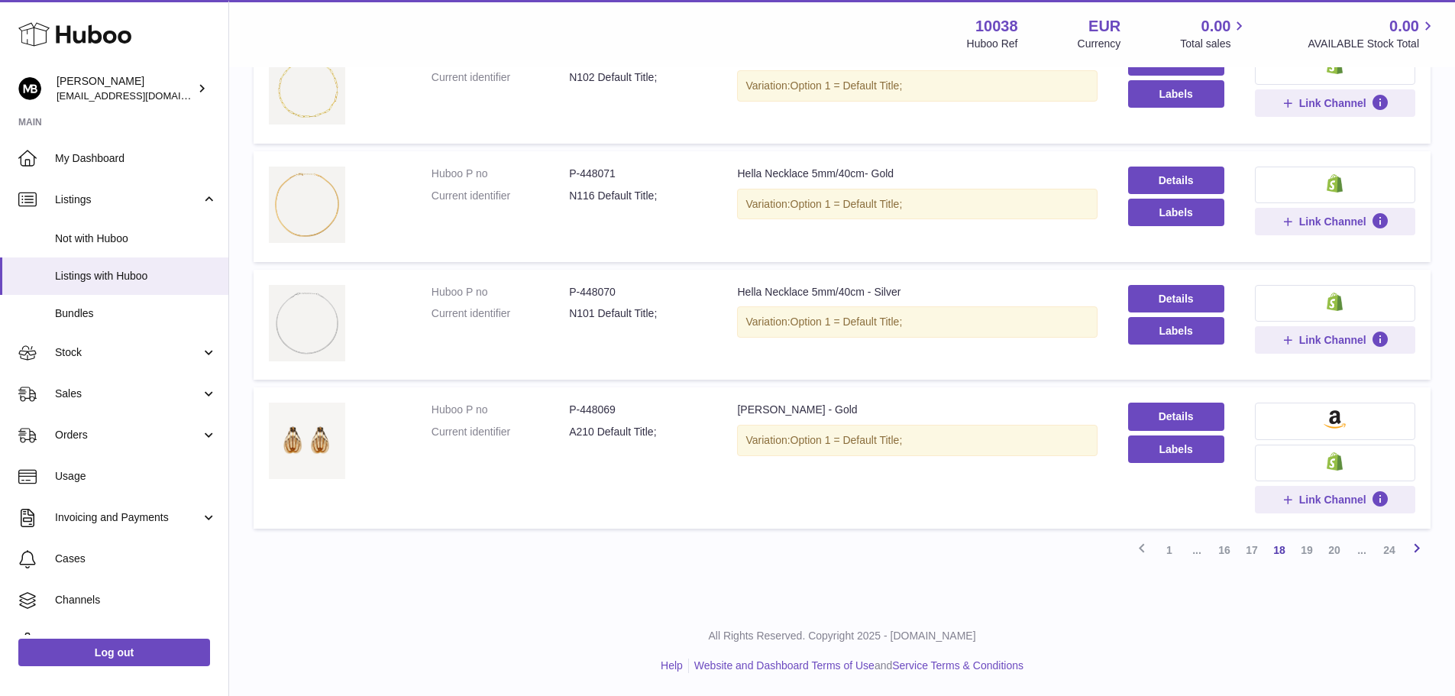
click at [1416, 548] on icon at bounding box center [1417, 548] width 18 height 19
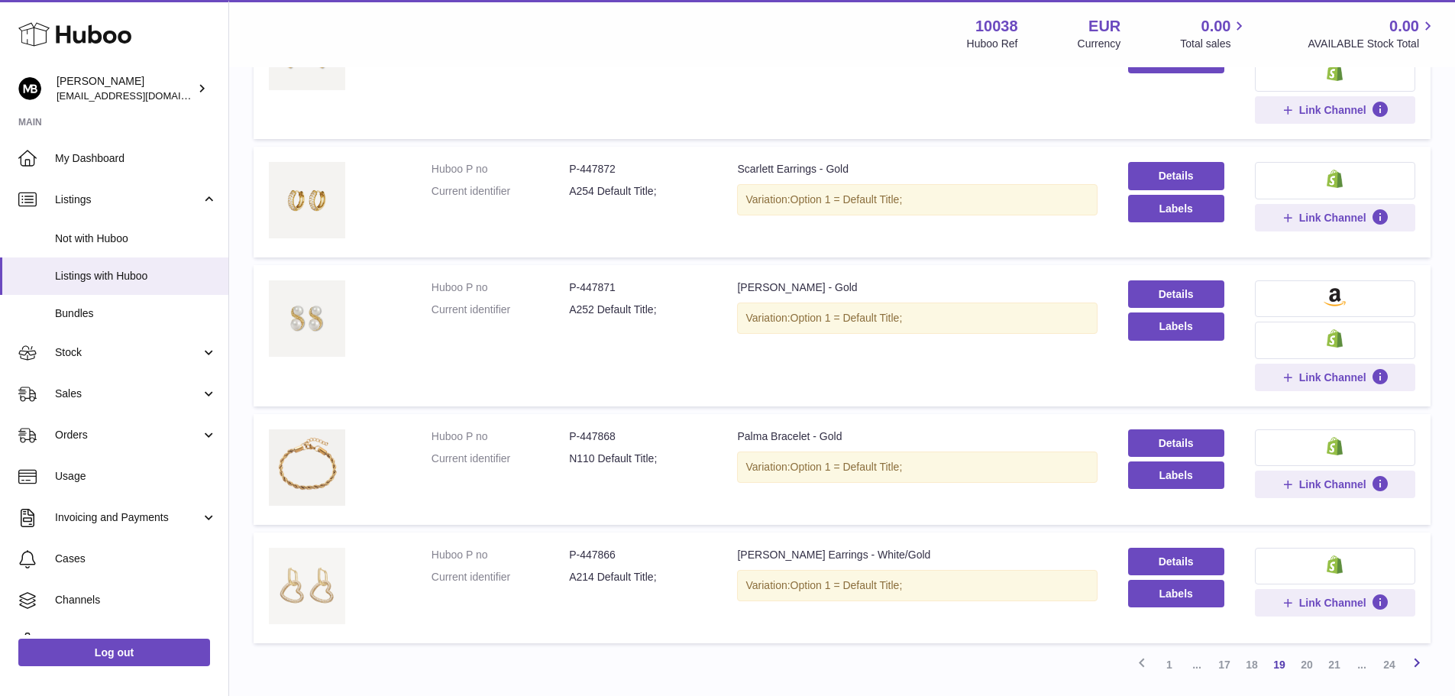
scroll to position [1070, 0]
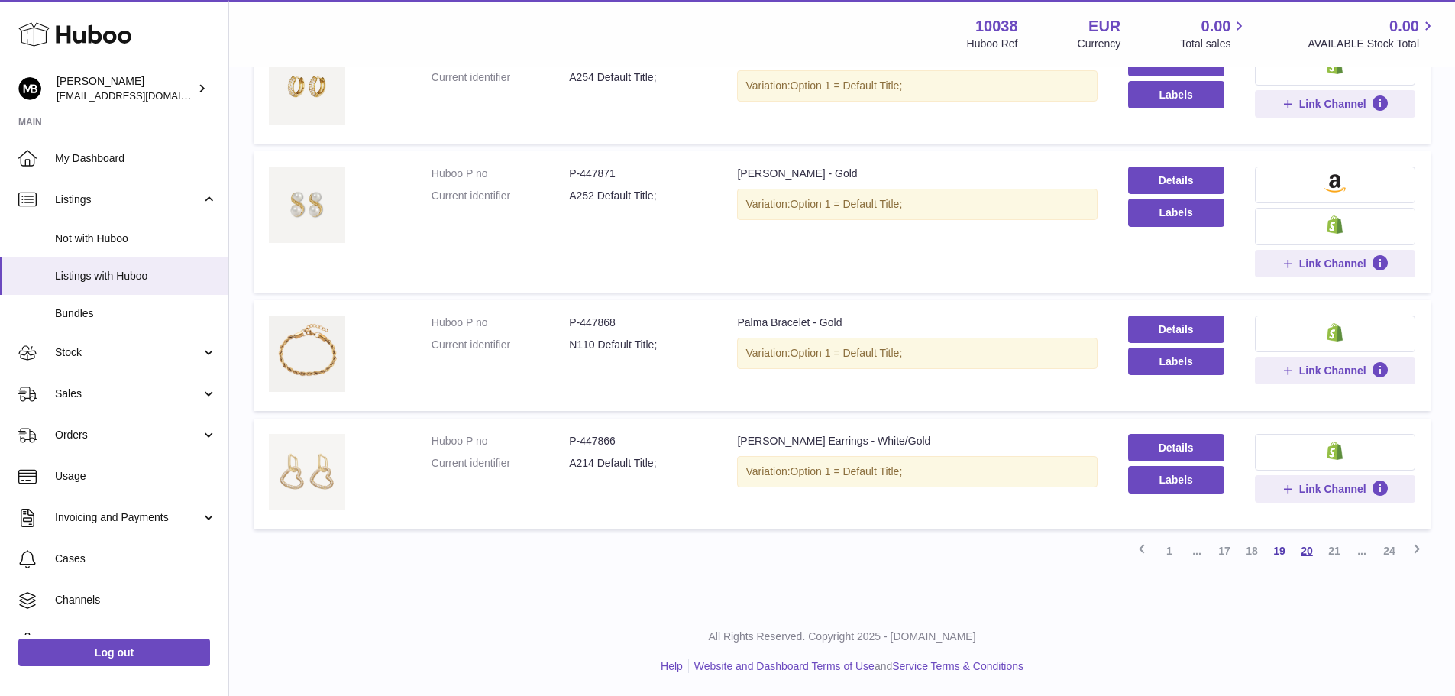
click at [1301, 550] on link "20" at bounding box center [1307, 551] width 28 height 28
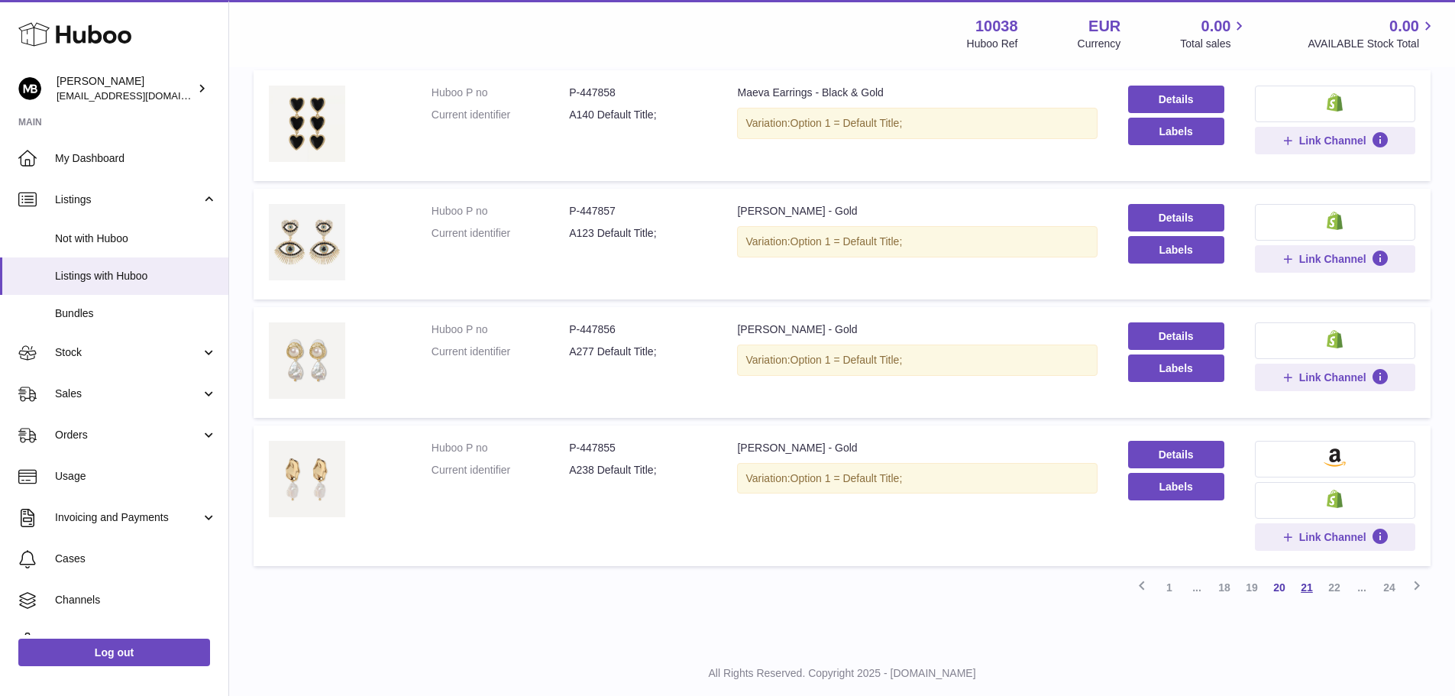
scroll to position [981, 0]
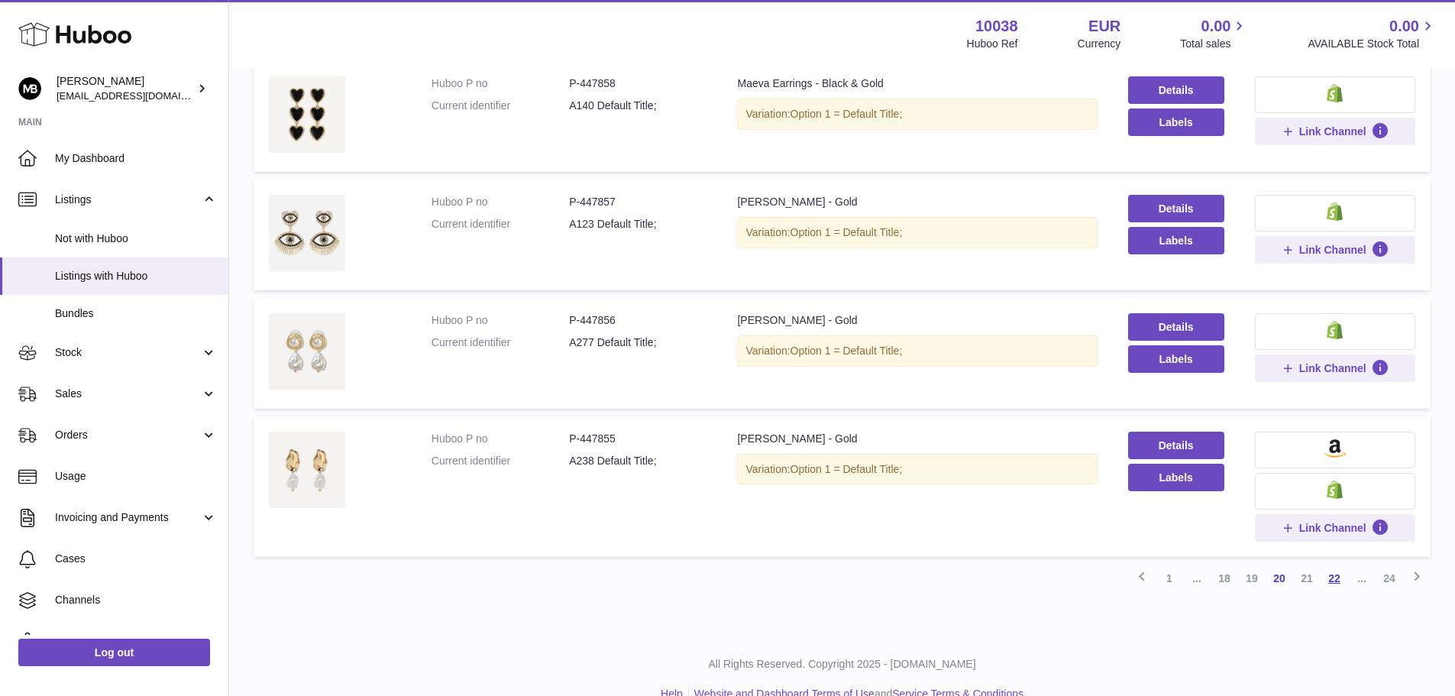
click at [1338, 586] on link "22" at bounding box center [1335, 579] width 28 height 28
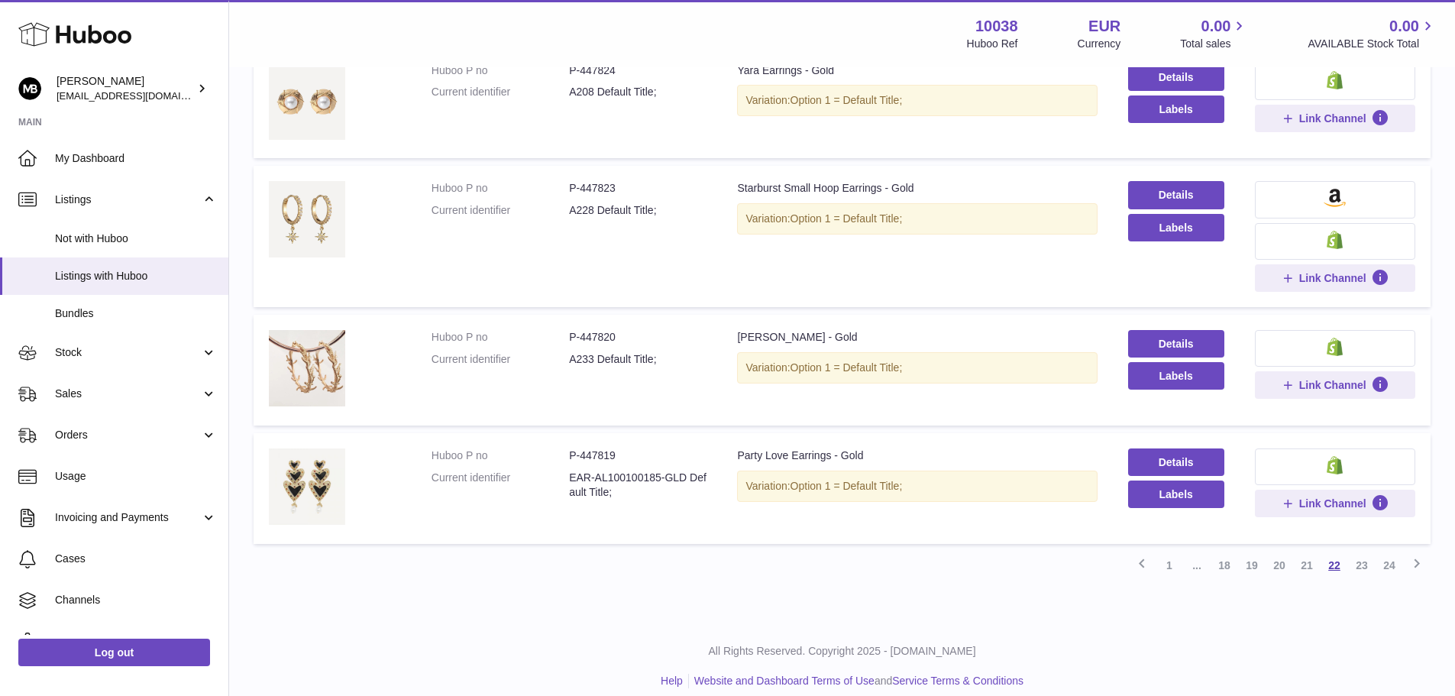
scroll to position [1070, 0]
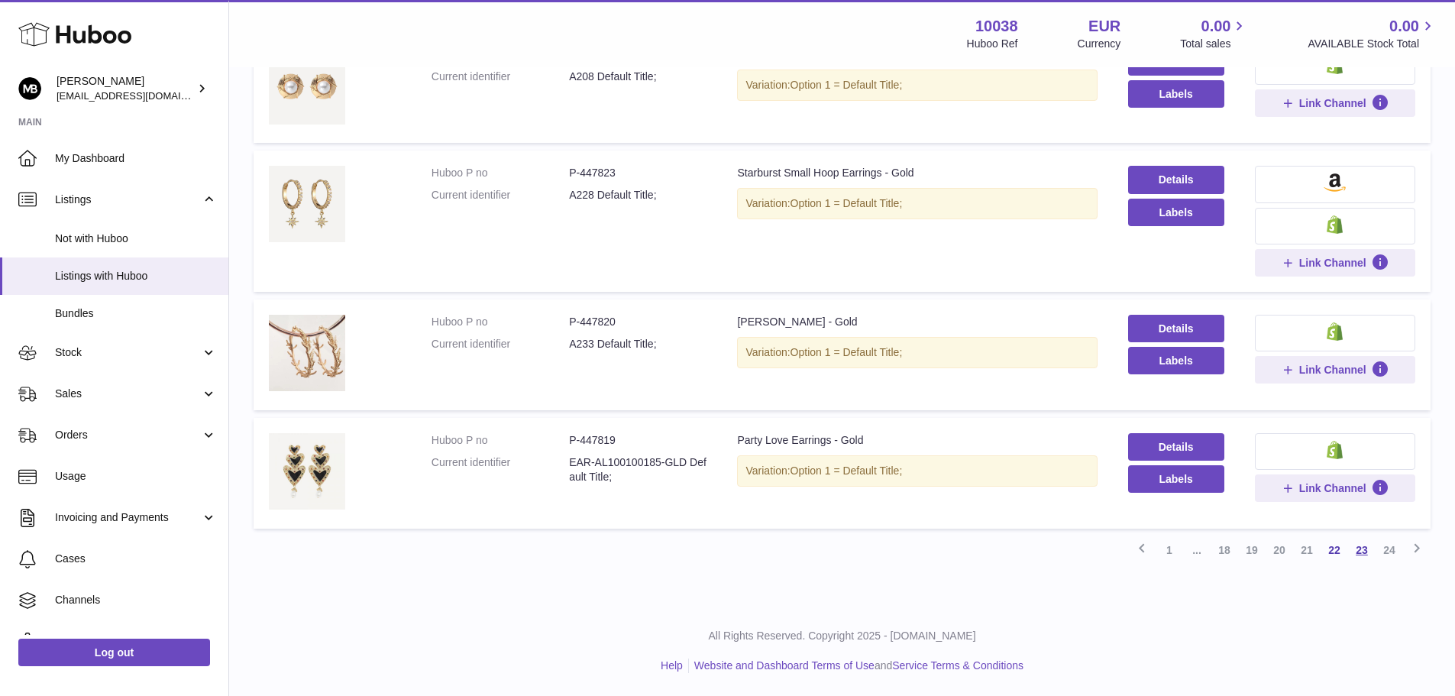
click at [1360, 549] on link "23" at bounding box center [1362, 550] width 28 height 28
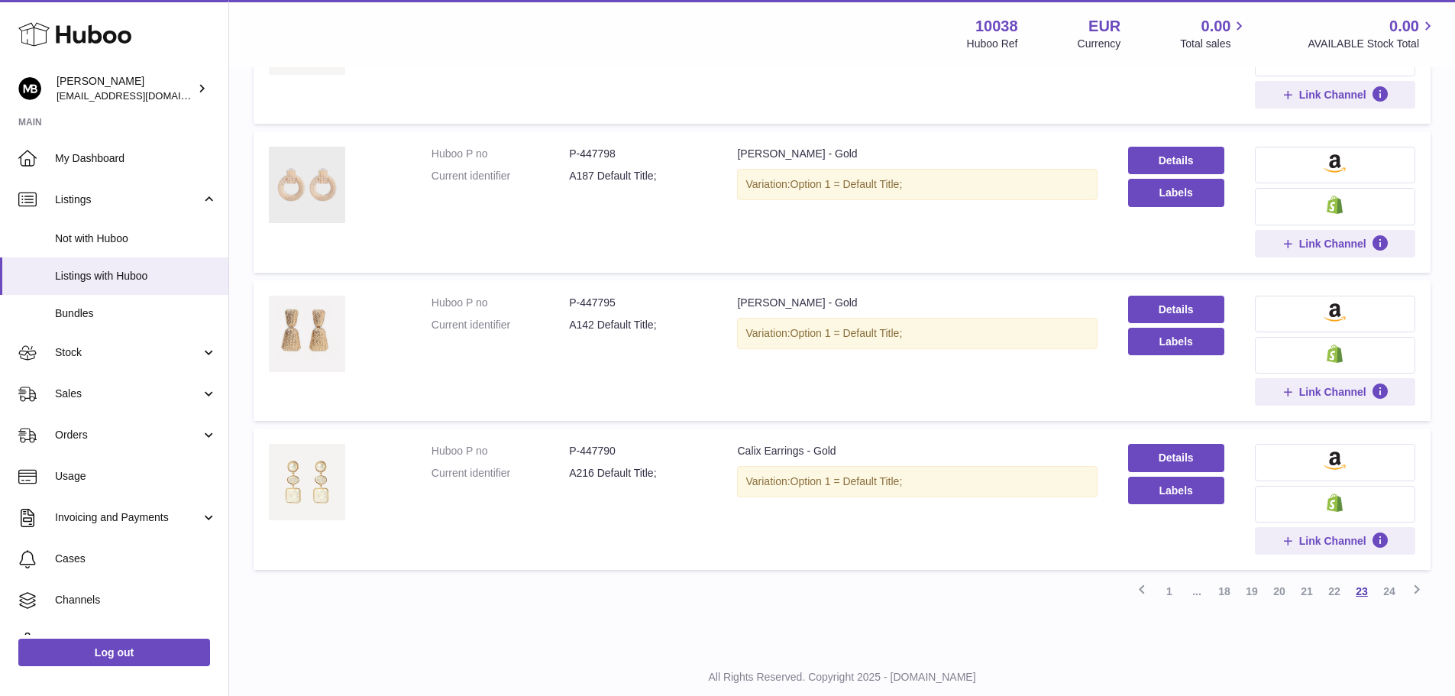
scroll to position [1131, 0]
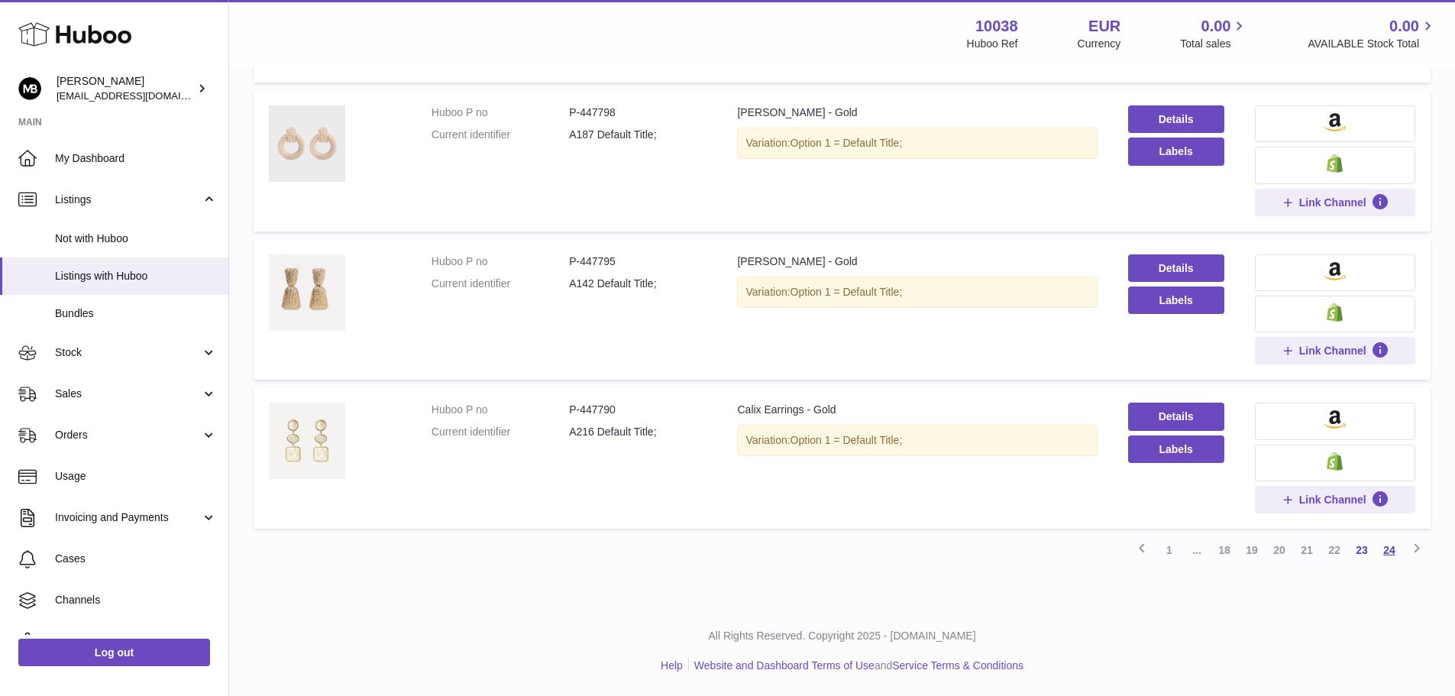
click at [1391, 549] on link "24" at bounding box center [1390, 550] width 28 height 28
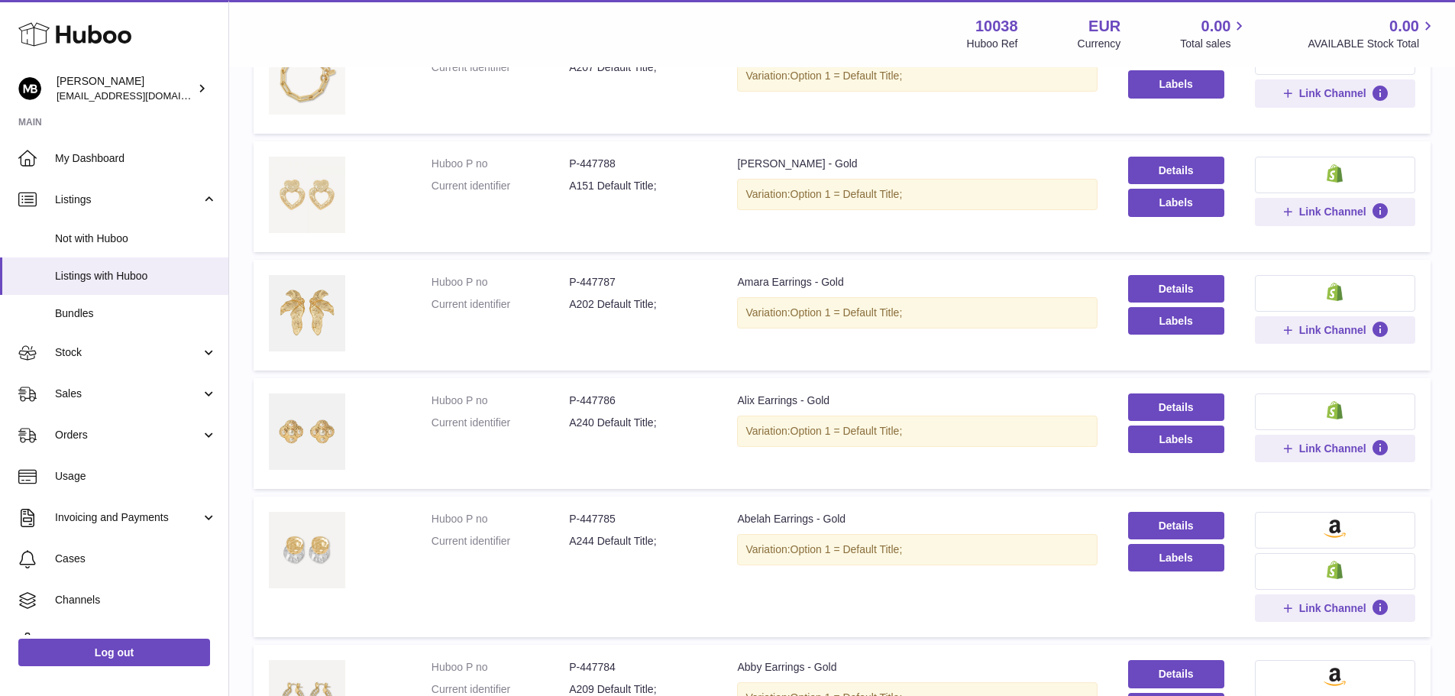
scroll to position [272, 0]
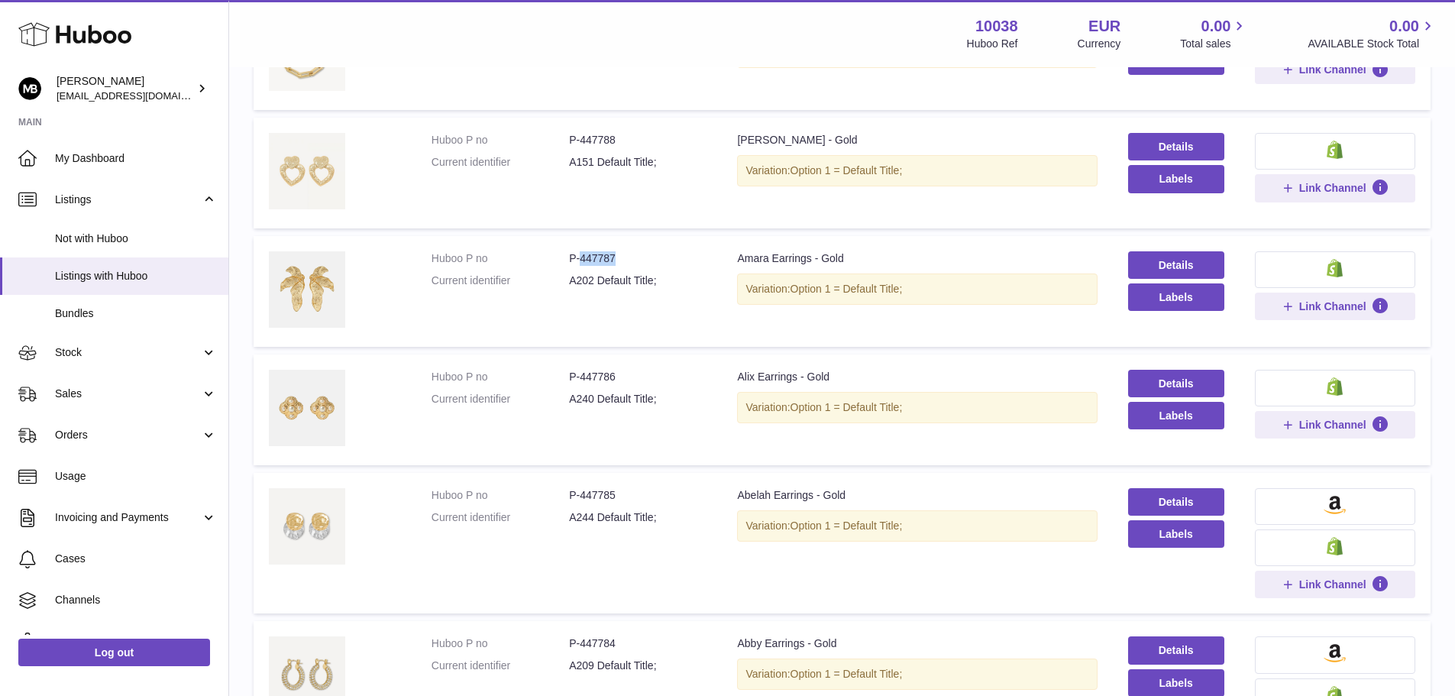
drag, startPoint x: 617, startPoint y: 259, endPoint x: 579, endPoint y: 255, distance: 37.6
click at [579, 255] on dd "P-447787" at bounding box center [638, 258] width 138 height 15
copy dd "447787"
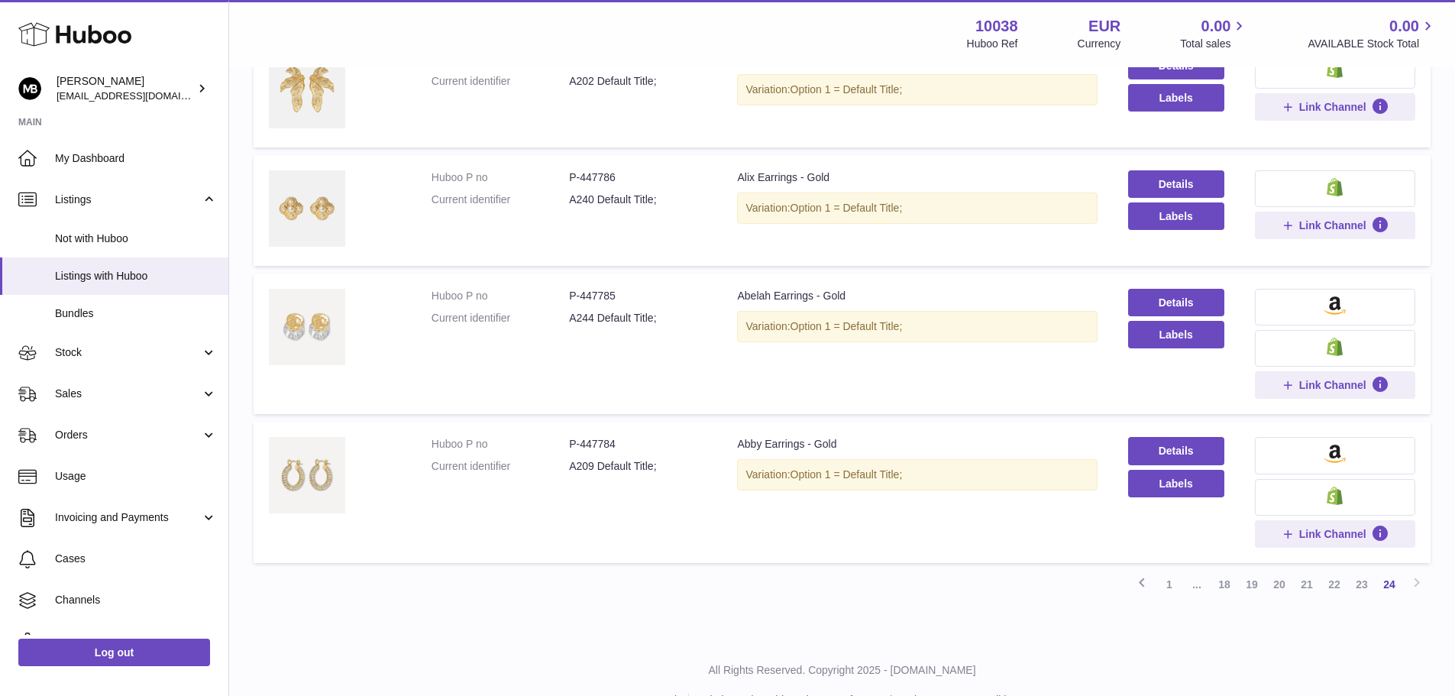
scroll to position [470, 0]
click at [1416, 584] on div "Previous 1 ... 18 19 20 21 22 23 24 Next" at bounding box center [842, 586] width 1177 height 28
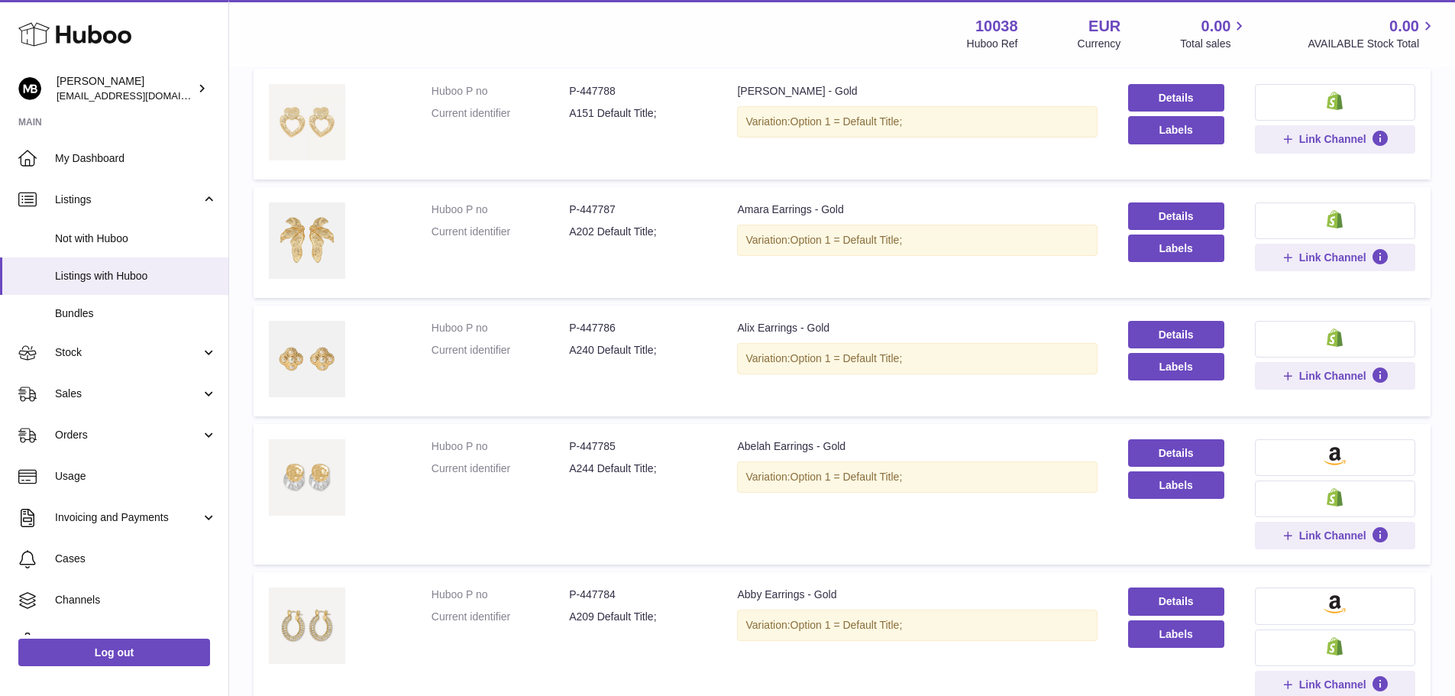
scroll to position [506, 0]
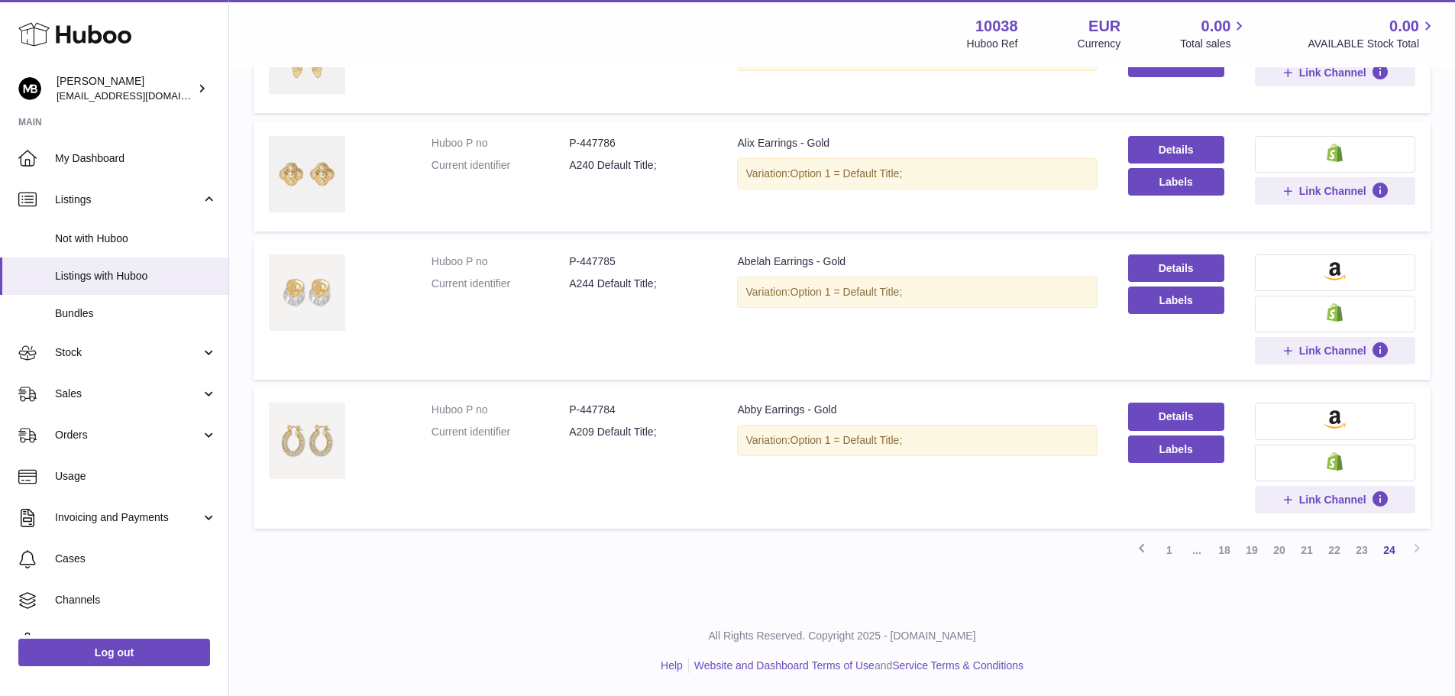
click at [1363, 552] on link "23" at bounding box center [1362, 550] width 28 height 28
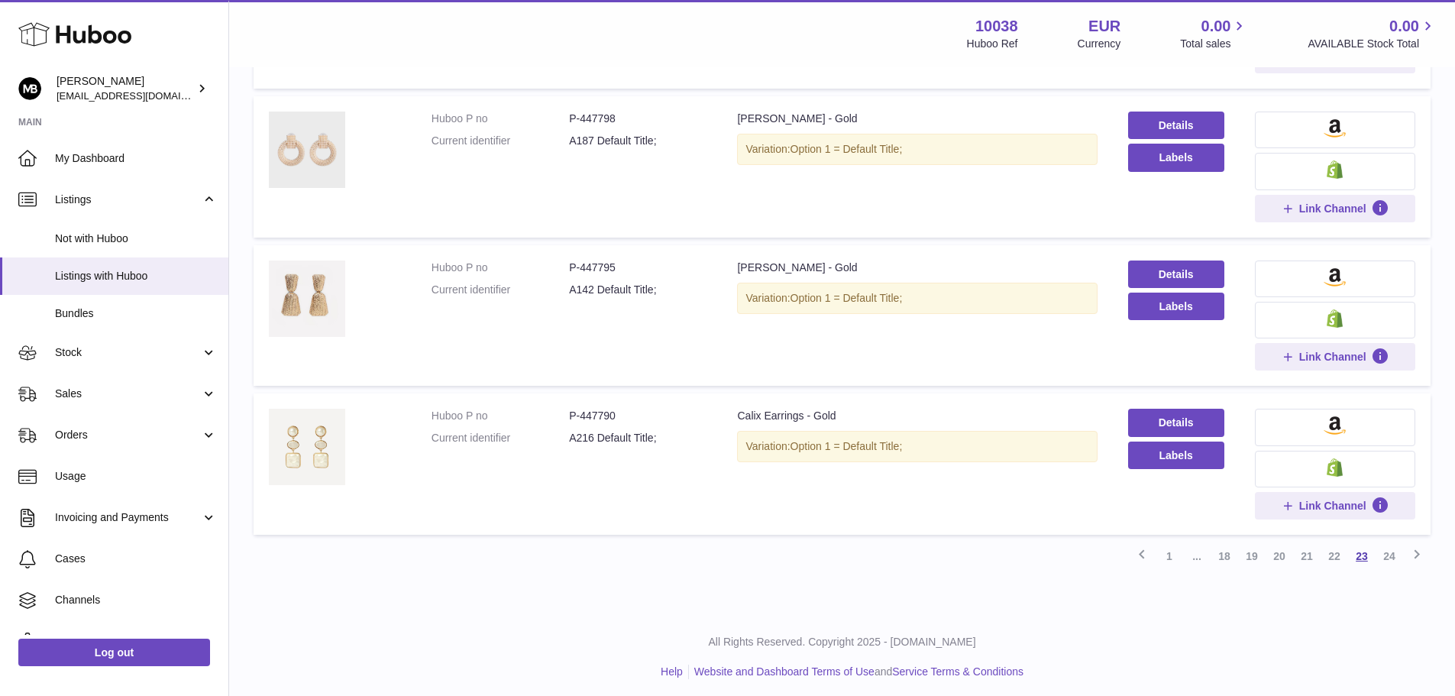
scroll to position [1131, 0]
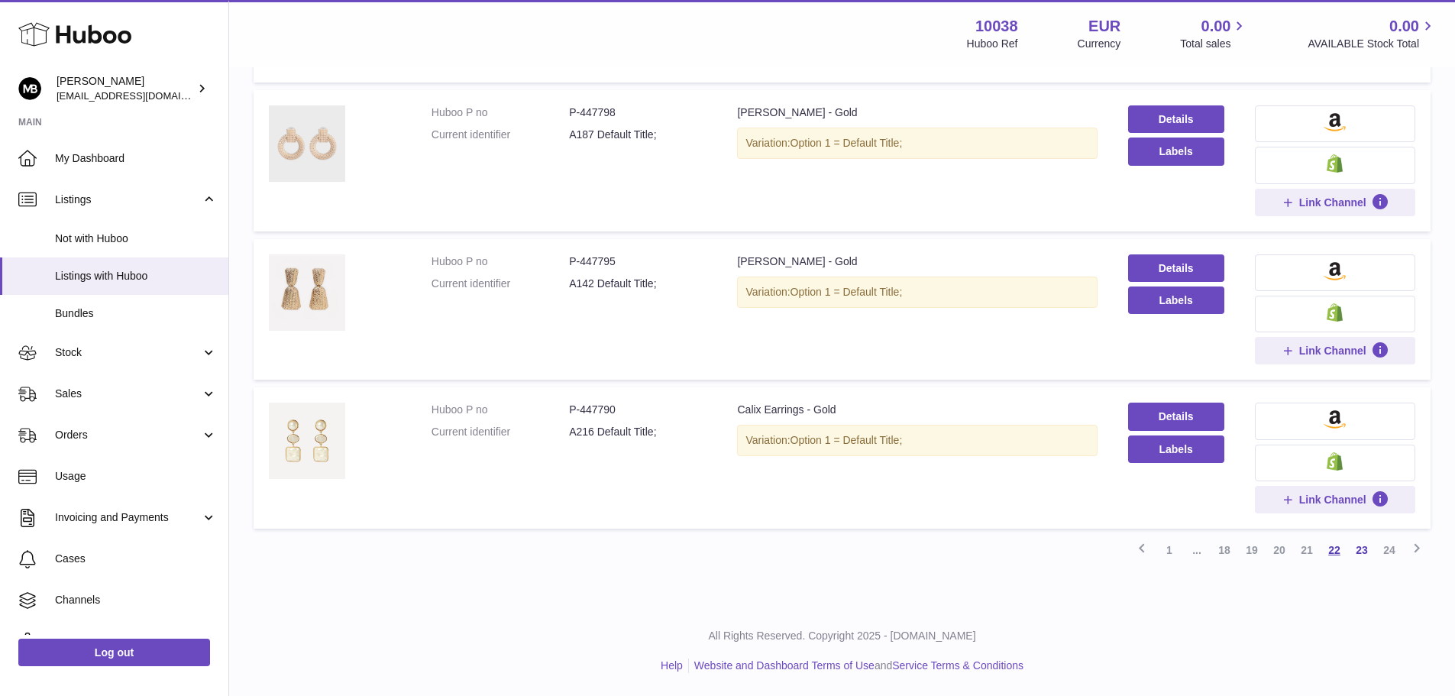
click at [1335, 555] on link "22" at bounding box center [1335, 550] width 28 height 28
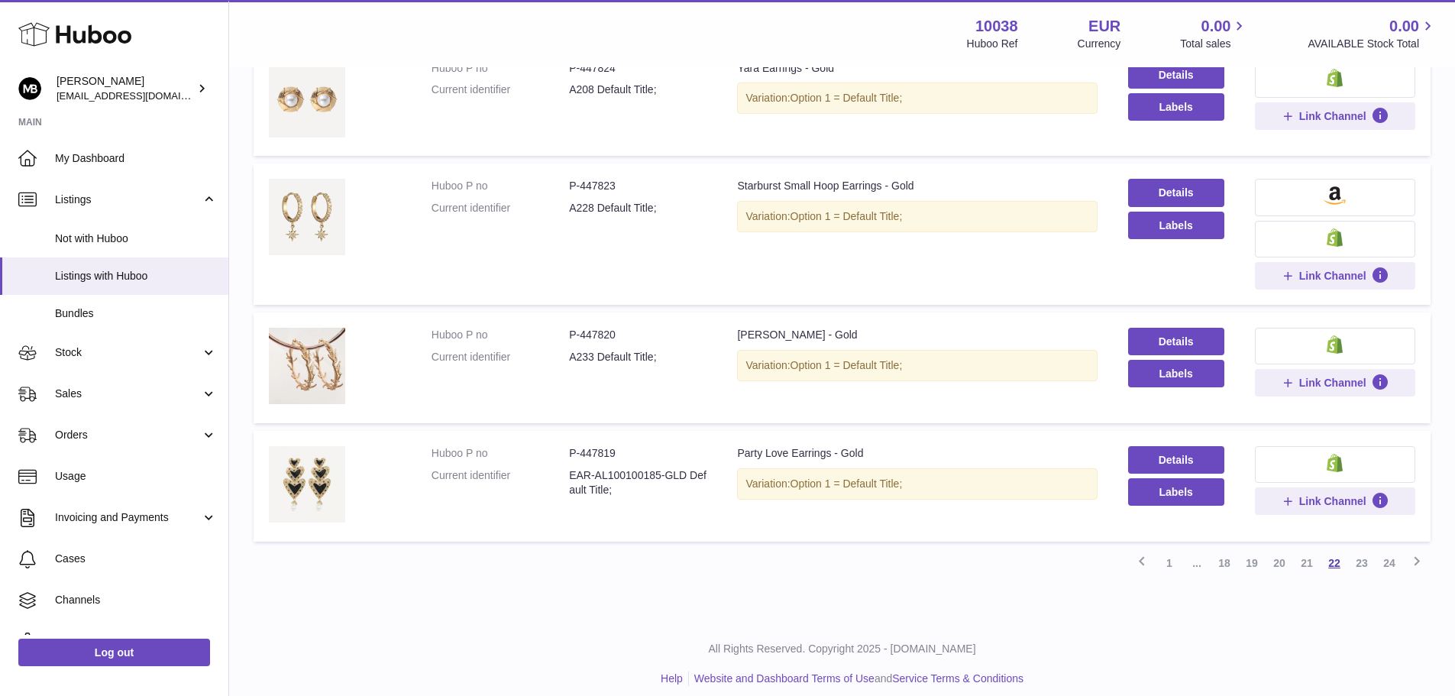
scroll to position [1070, 0]
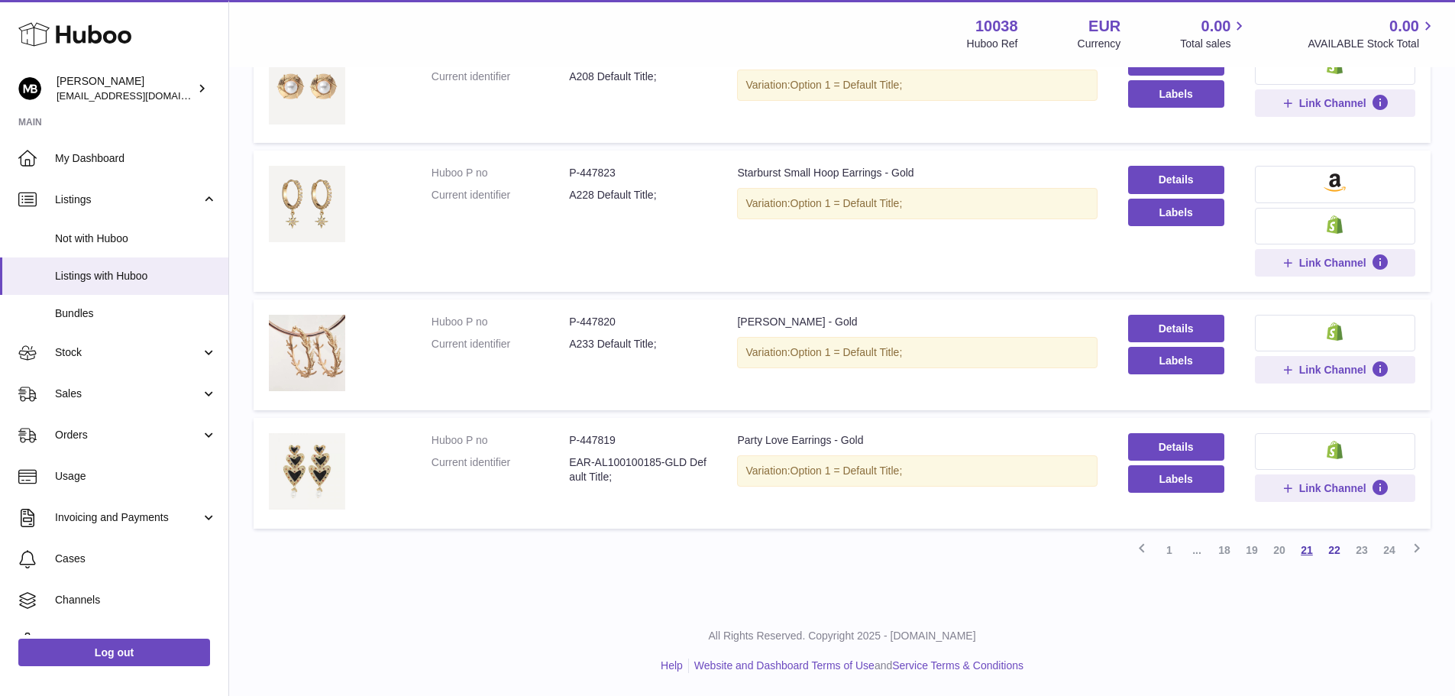
click at [1307, 552] on link "21" at bounding box center [1307, 550] width 28 height 28
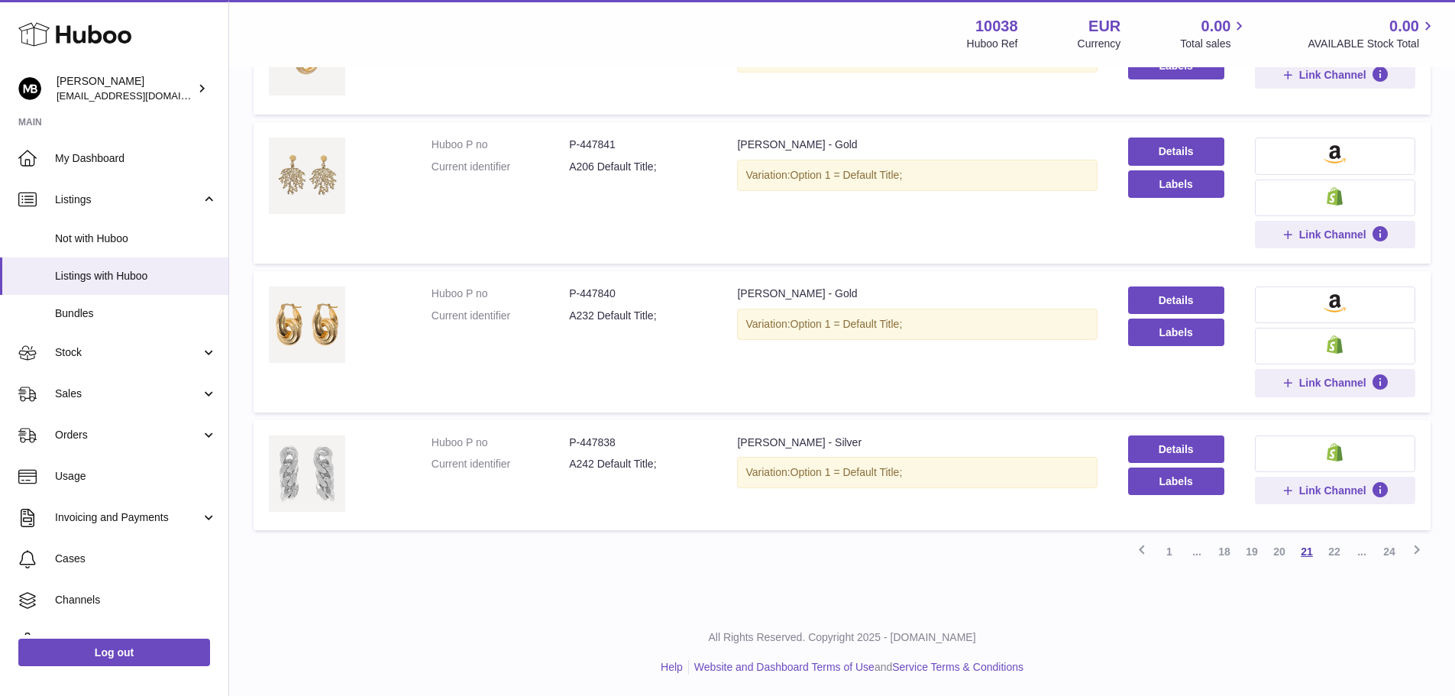
scroll to position [1100, 0]
click at [1280, 556] on link "20" at bounding box center [1280, 550] width 28 height 28
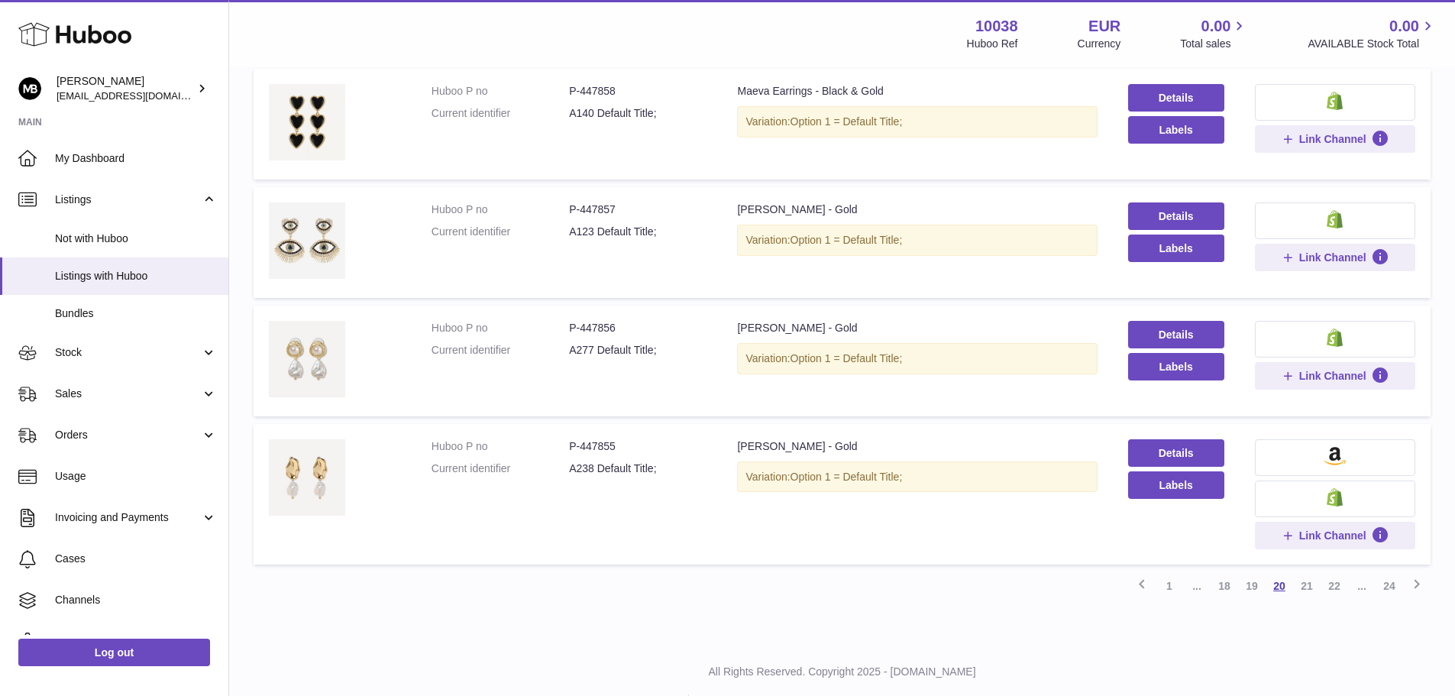
scroll to position [1009, 0]
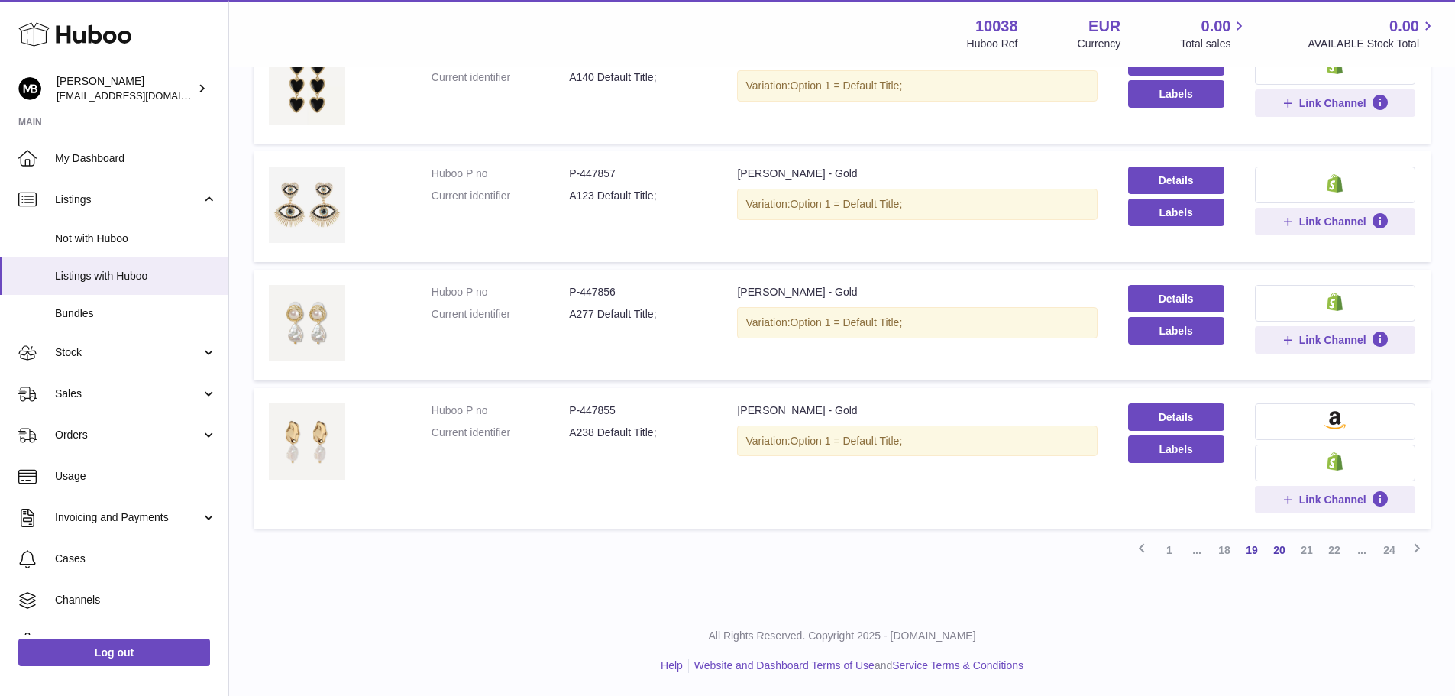
click at [1253, 560] on link "19" at bounding box center [1252, 550] width 28 height 28
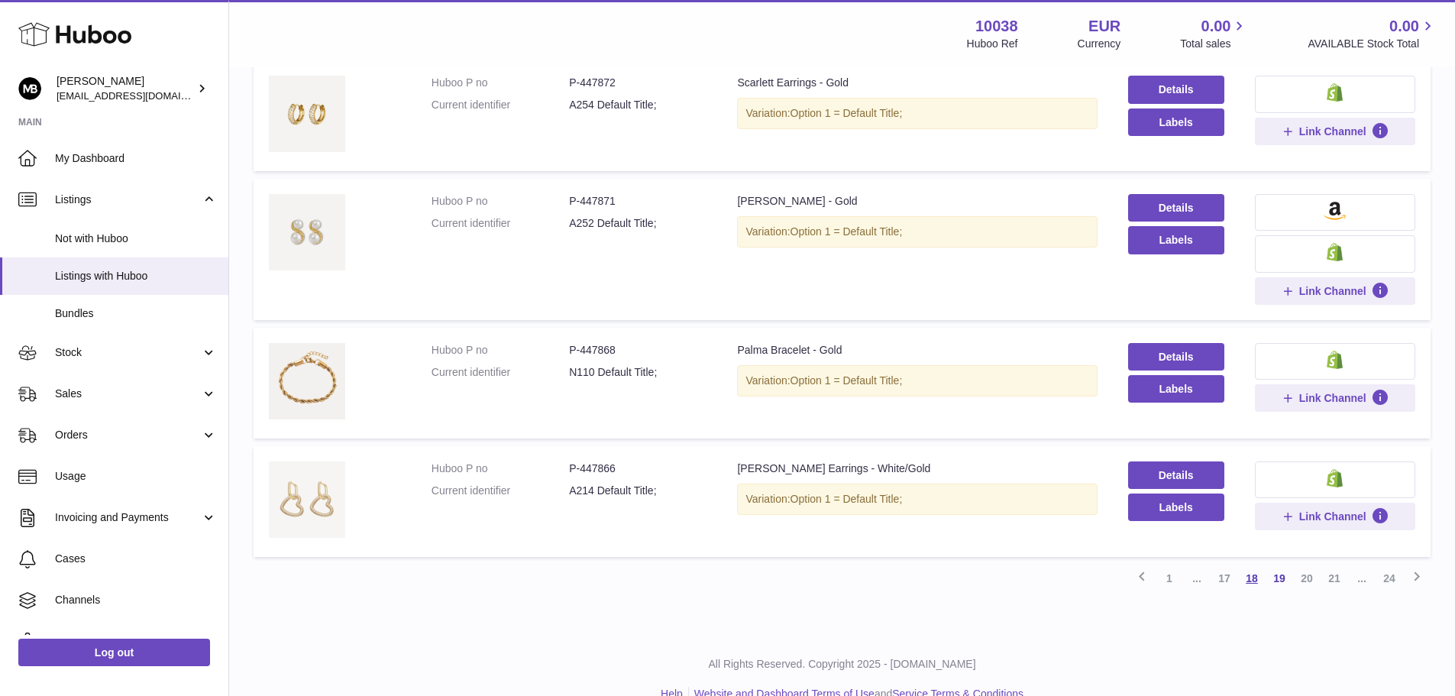
scroll to position [1070, 0]
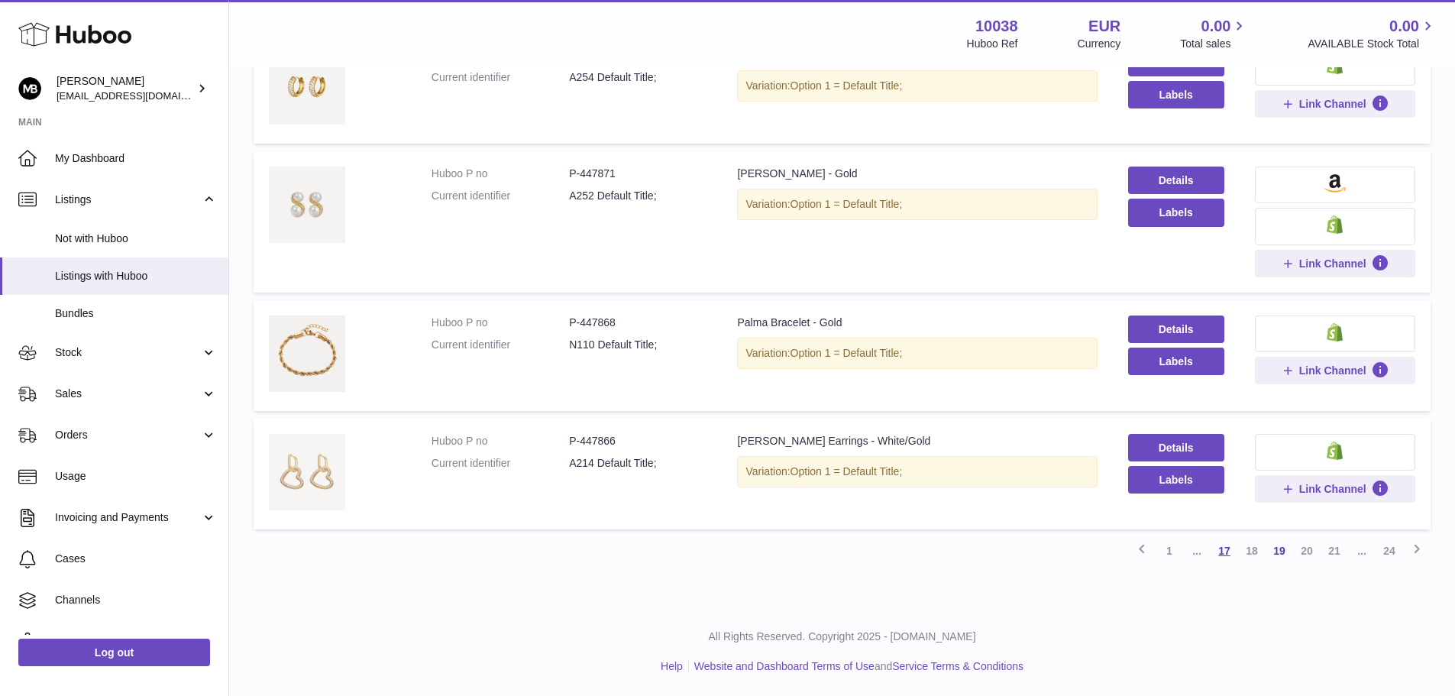
click at [1225, 552] on link "17" at bounding box center [1225, 551] width 28 height 28
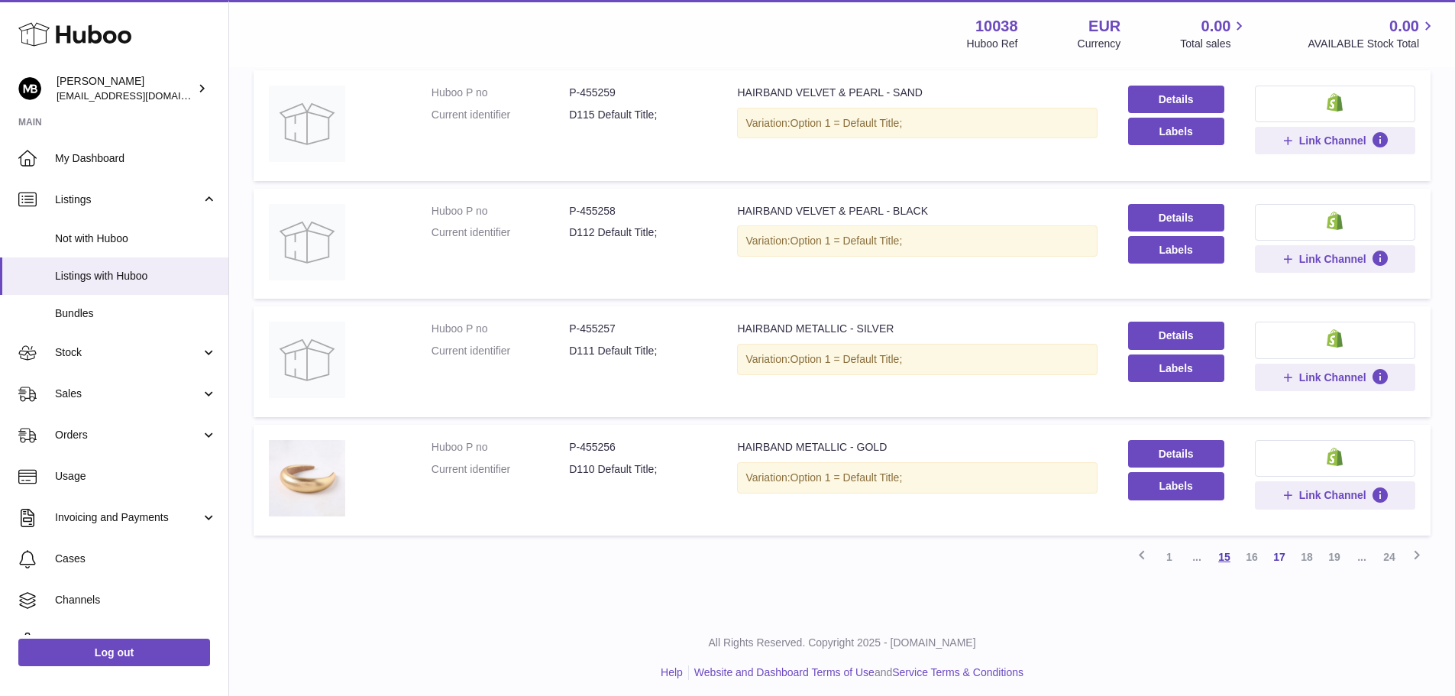
scroll to position [918, 0]
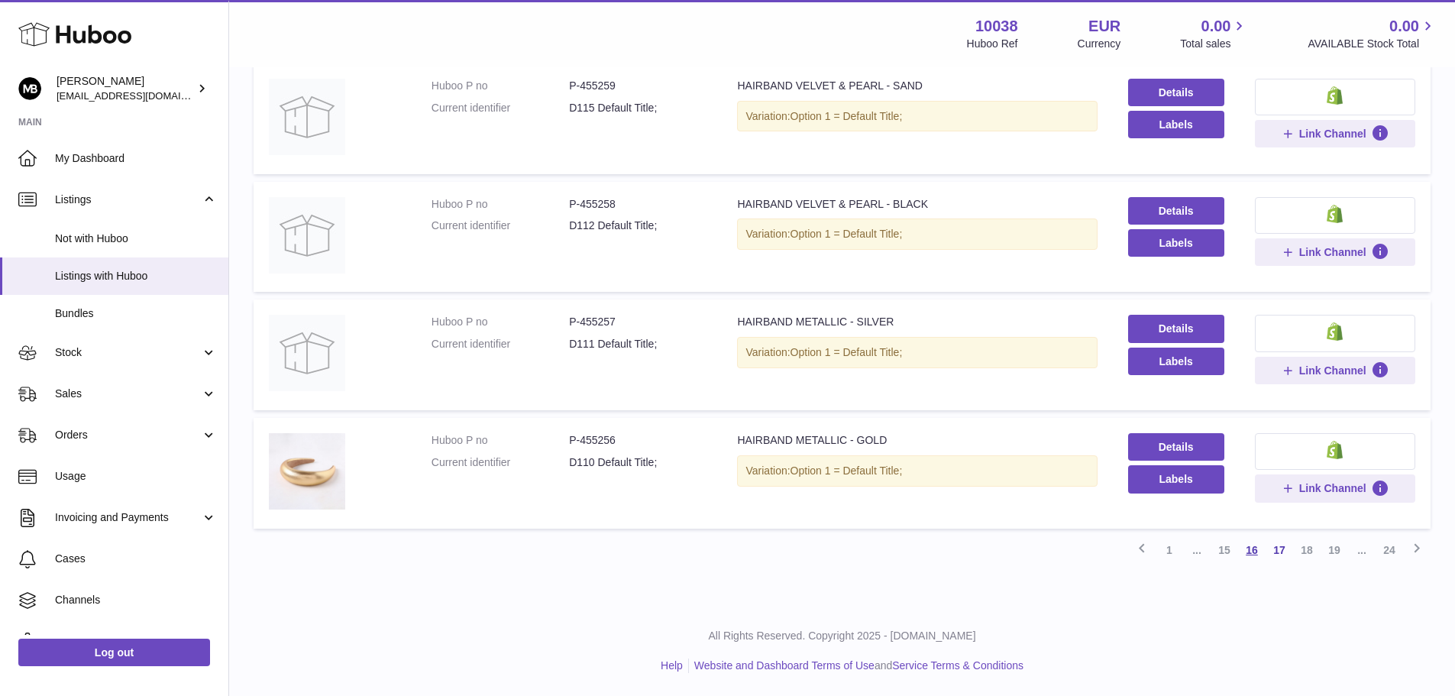
click at [1249, 554] on link "16" at bounding box center [1252, 550] width 28 height 28
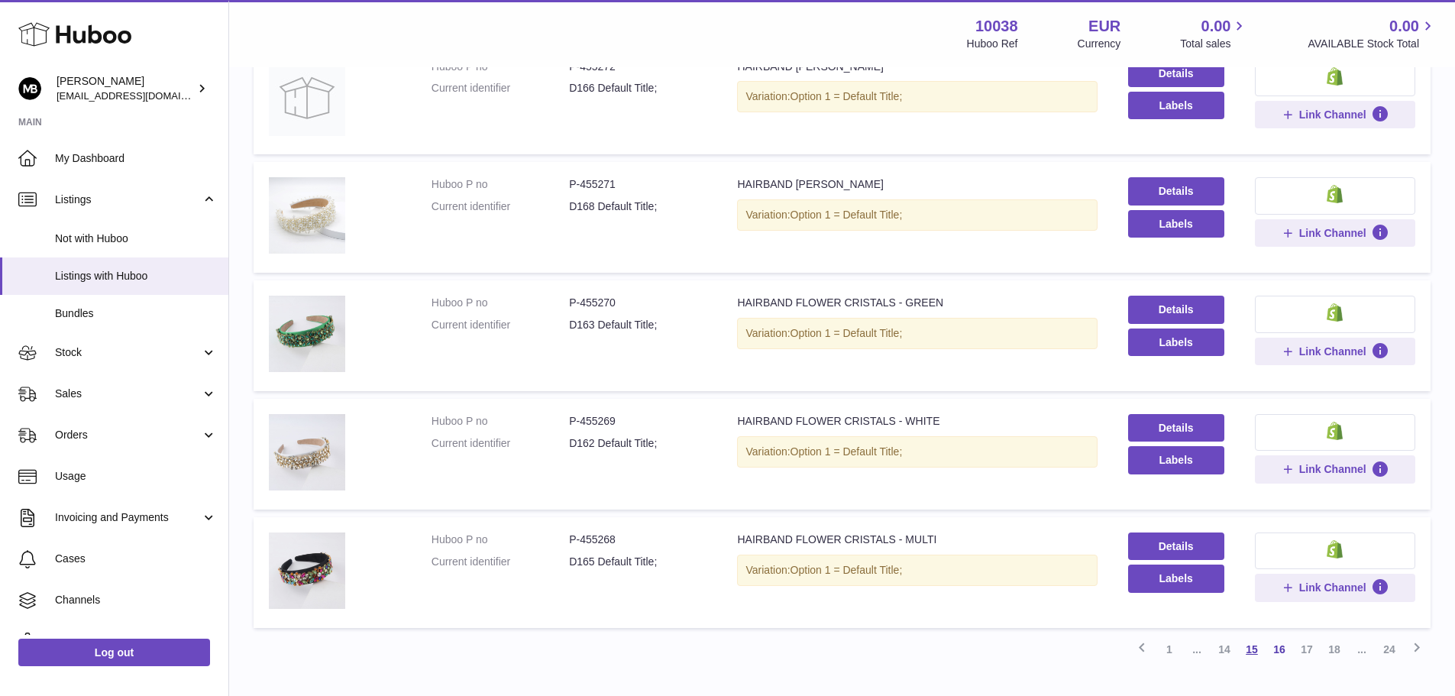
scroll to position [949, 0]
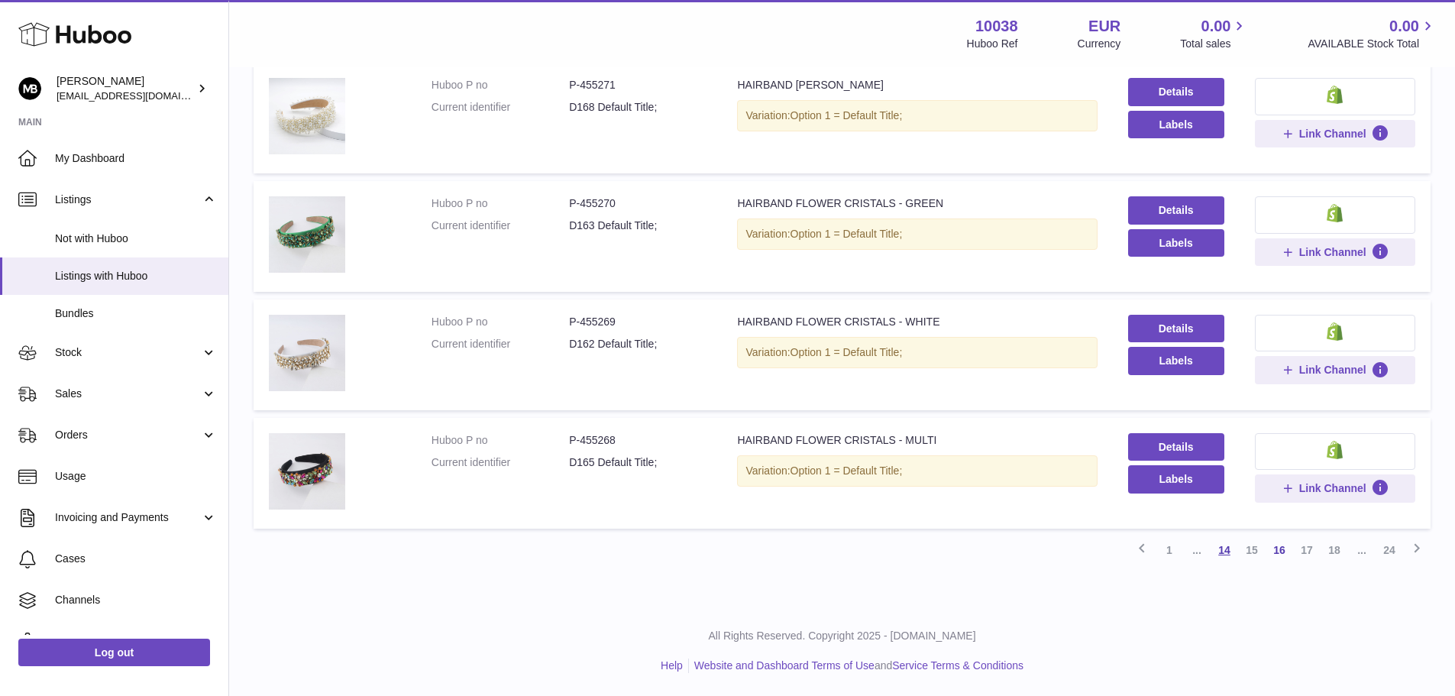
click at [1229, 553] on link "14" at bounding box center [1225, 550] width 28 height 28
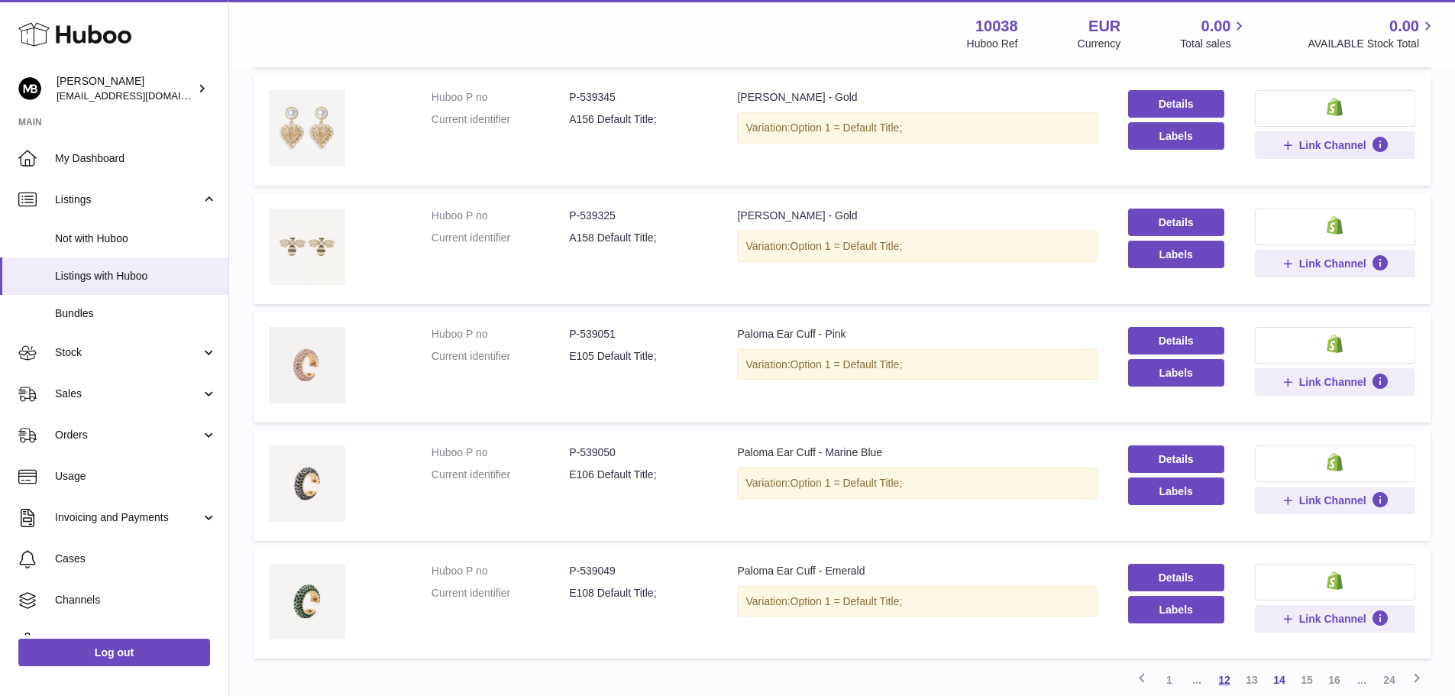
scroll to position [918, 0]
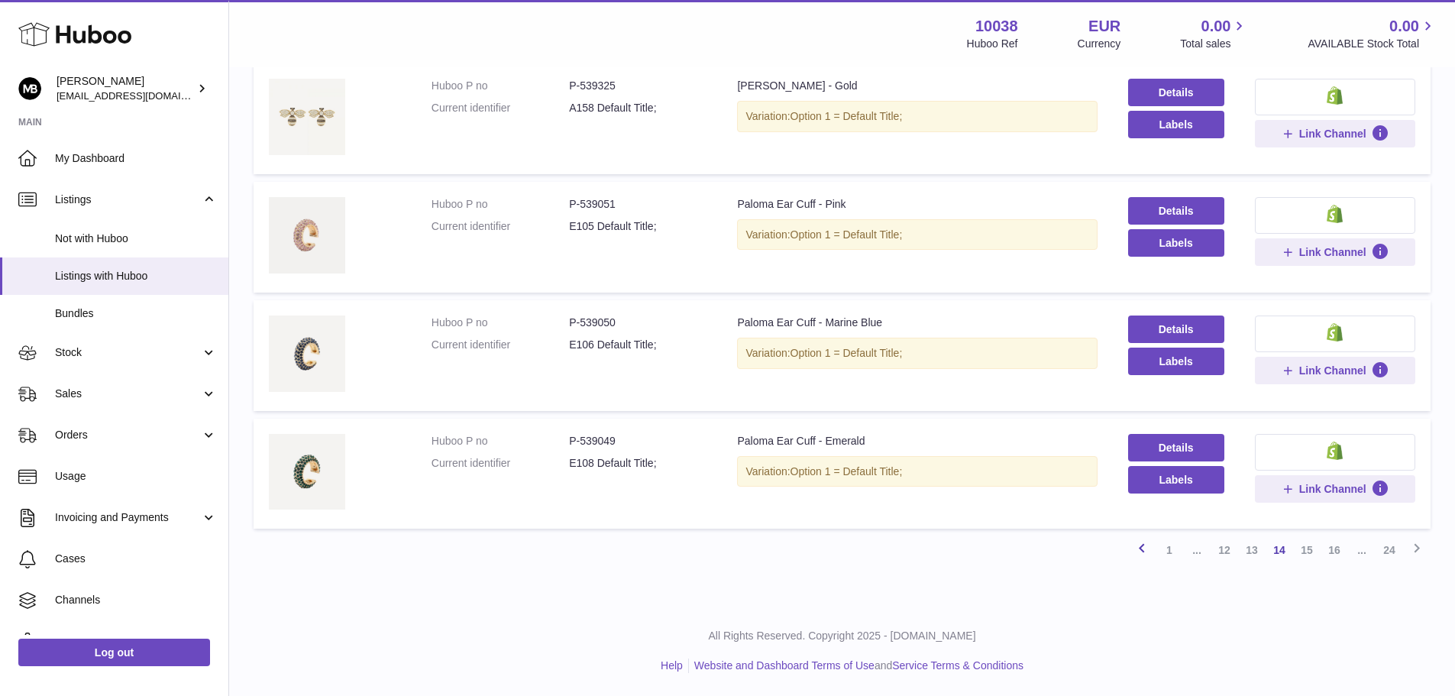
click at [1139, 553] on icon at bounding box center [1142, 548] width 18 height 19
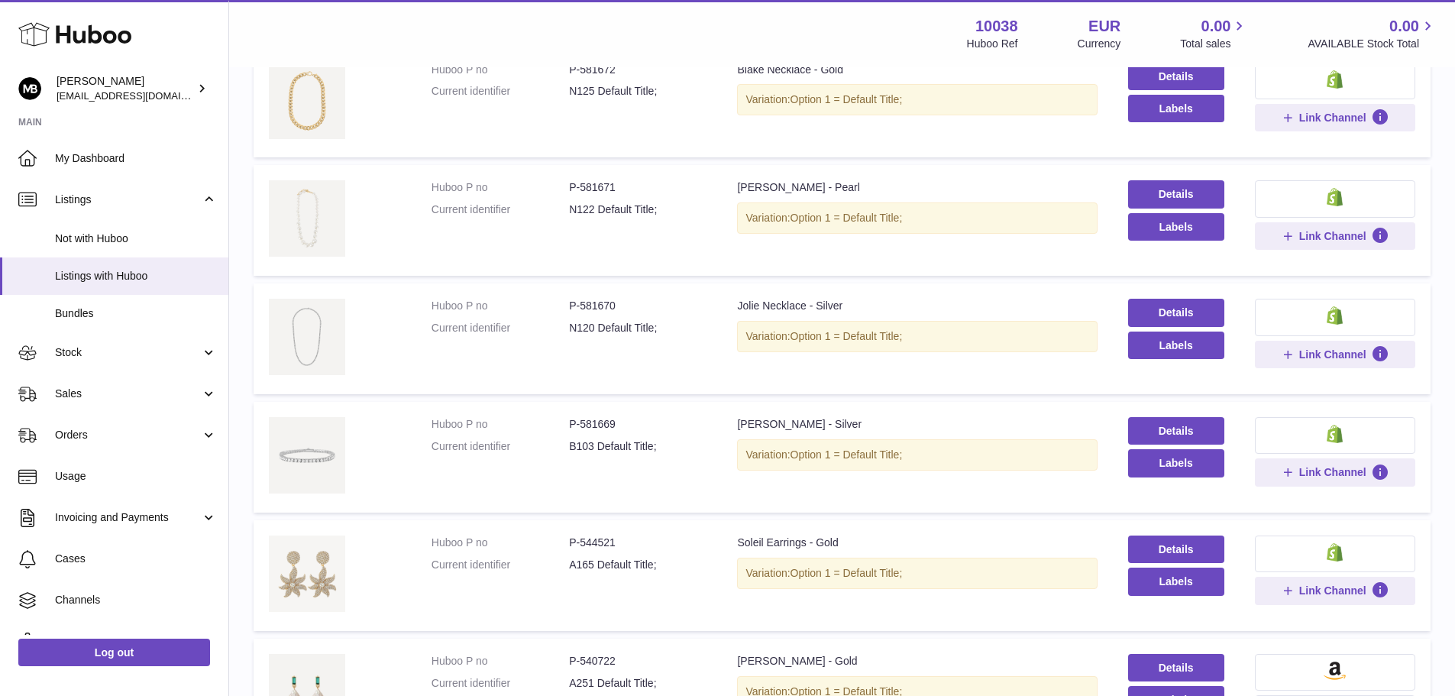
scroll to position [979, 0]
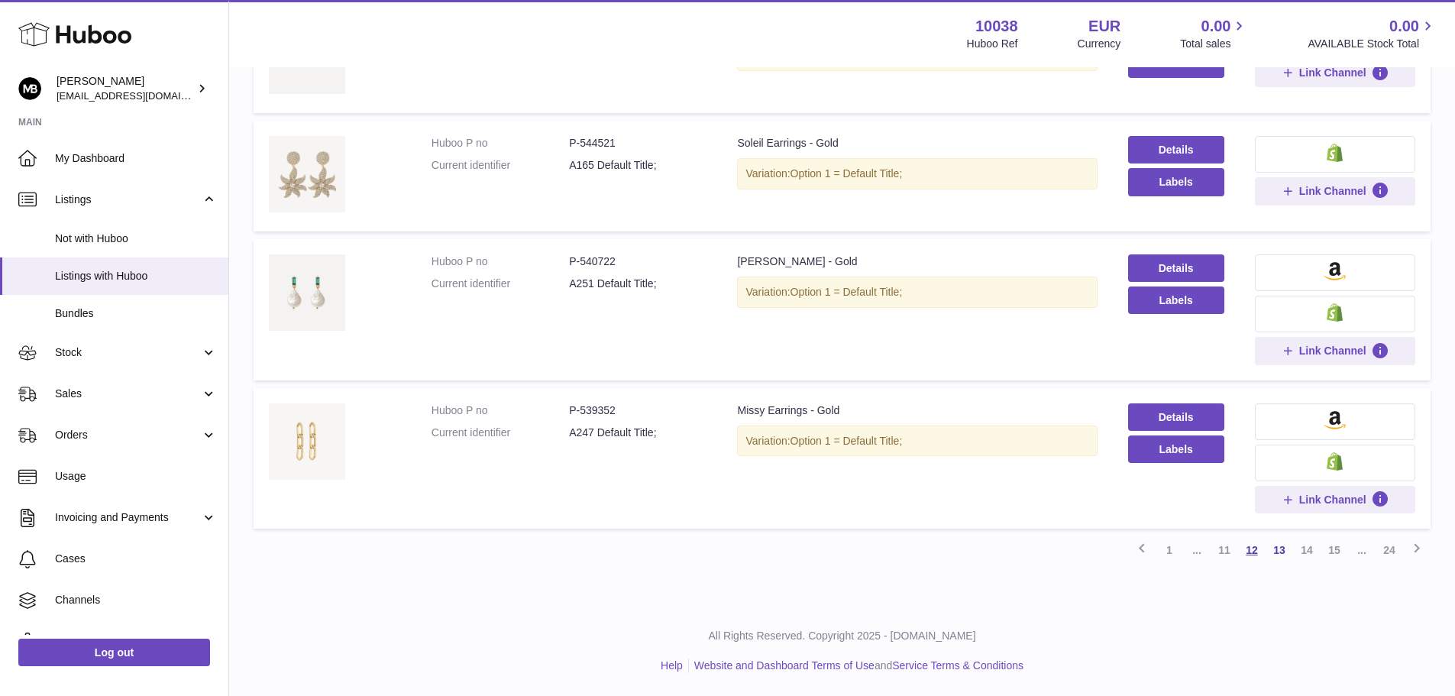
click at [1248, 555] on link "12" at bounding box center [1252, 550] width 28 height 28
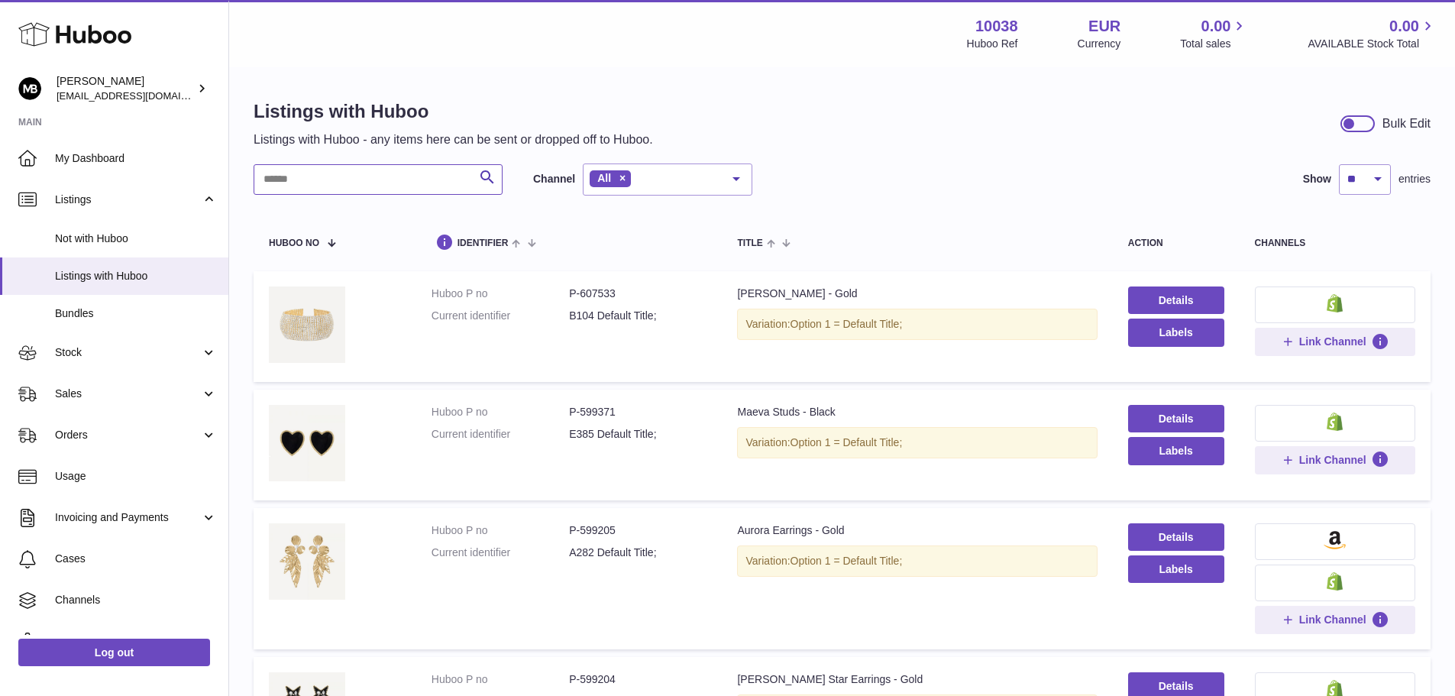
click at [326, 182] on input "text" at bounding box center [378, 179] width 249 height 31
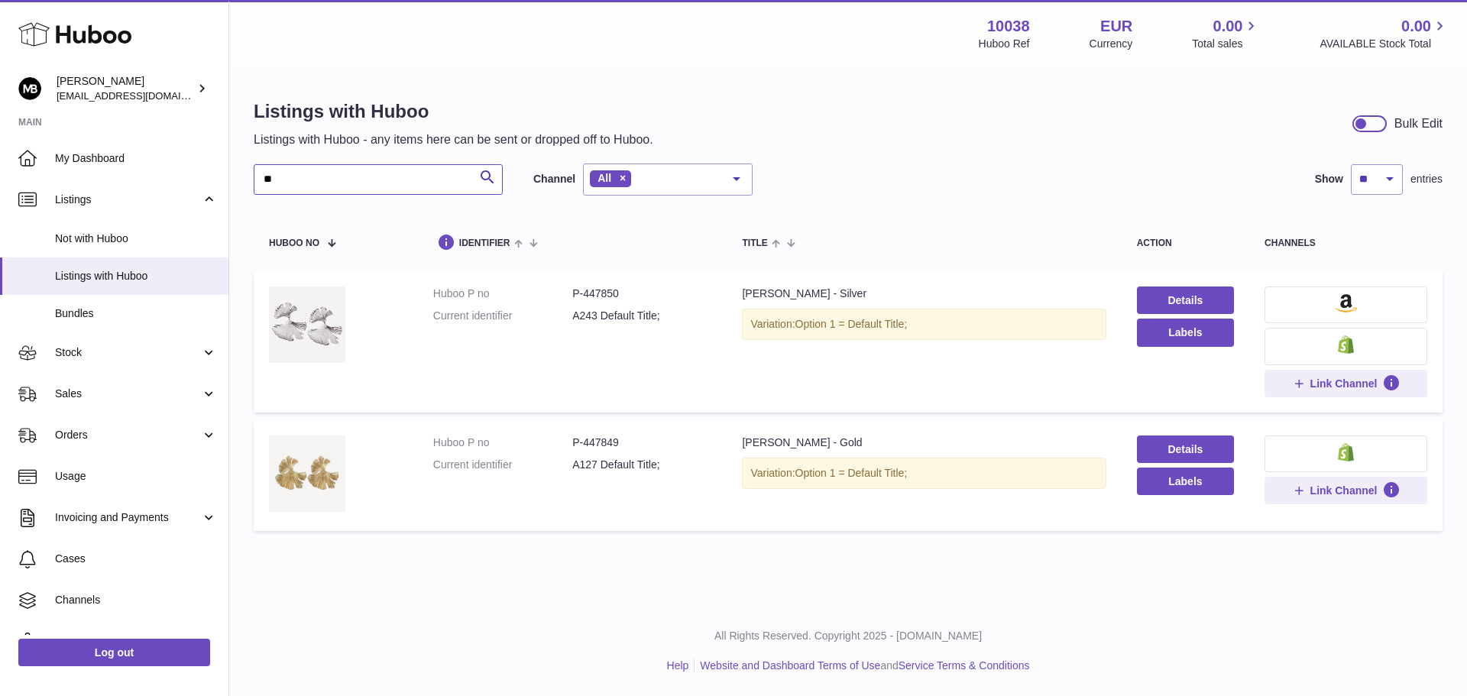
type input "*"
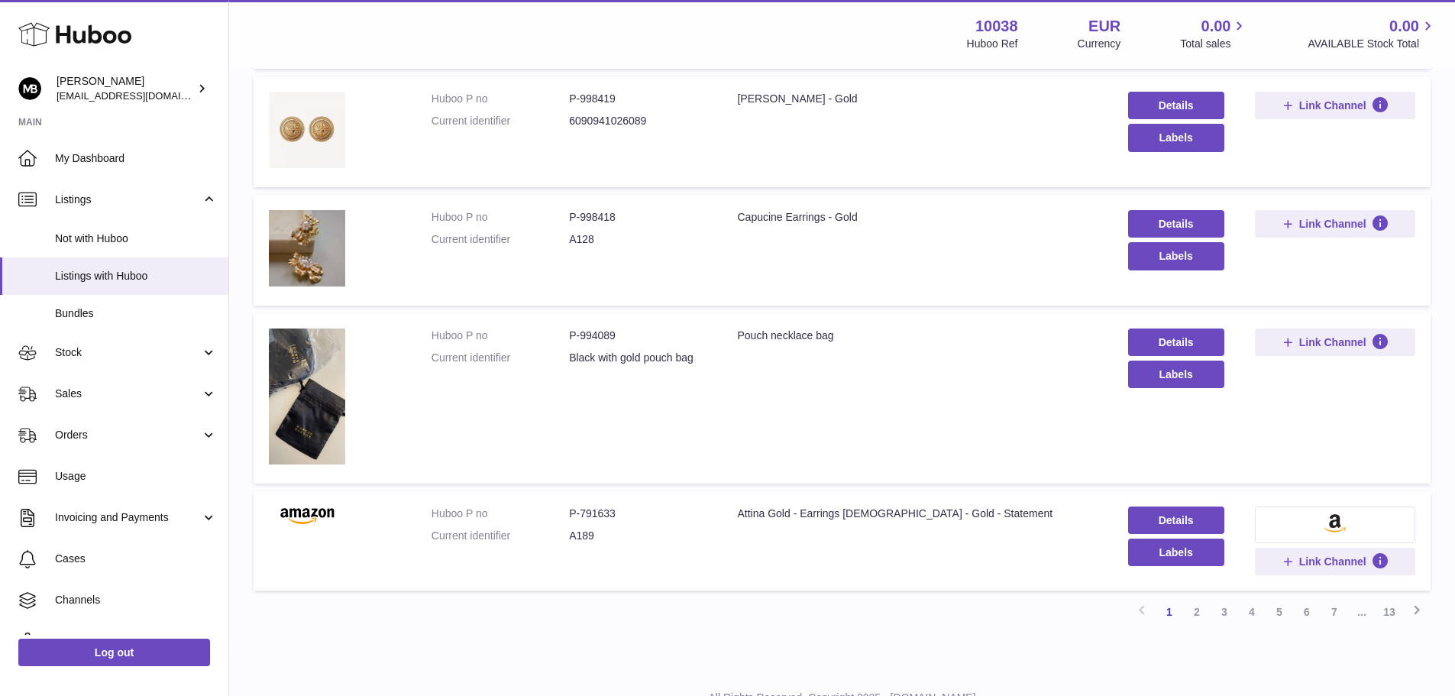
scroll to position [966, 0]
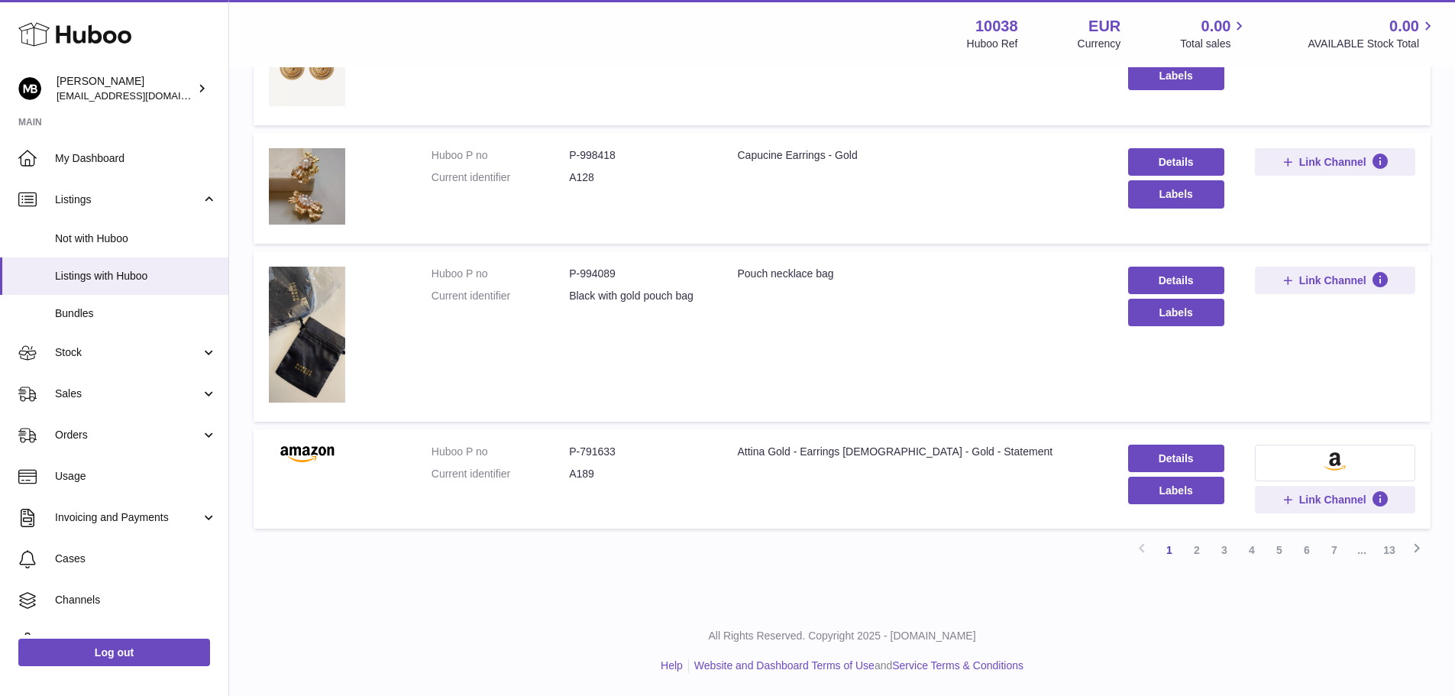
type input "****"
click at [1197, 551] on link "2" at bounding box center [1197, 550] width 28 height 28
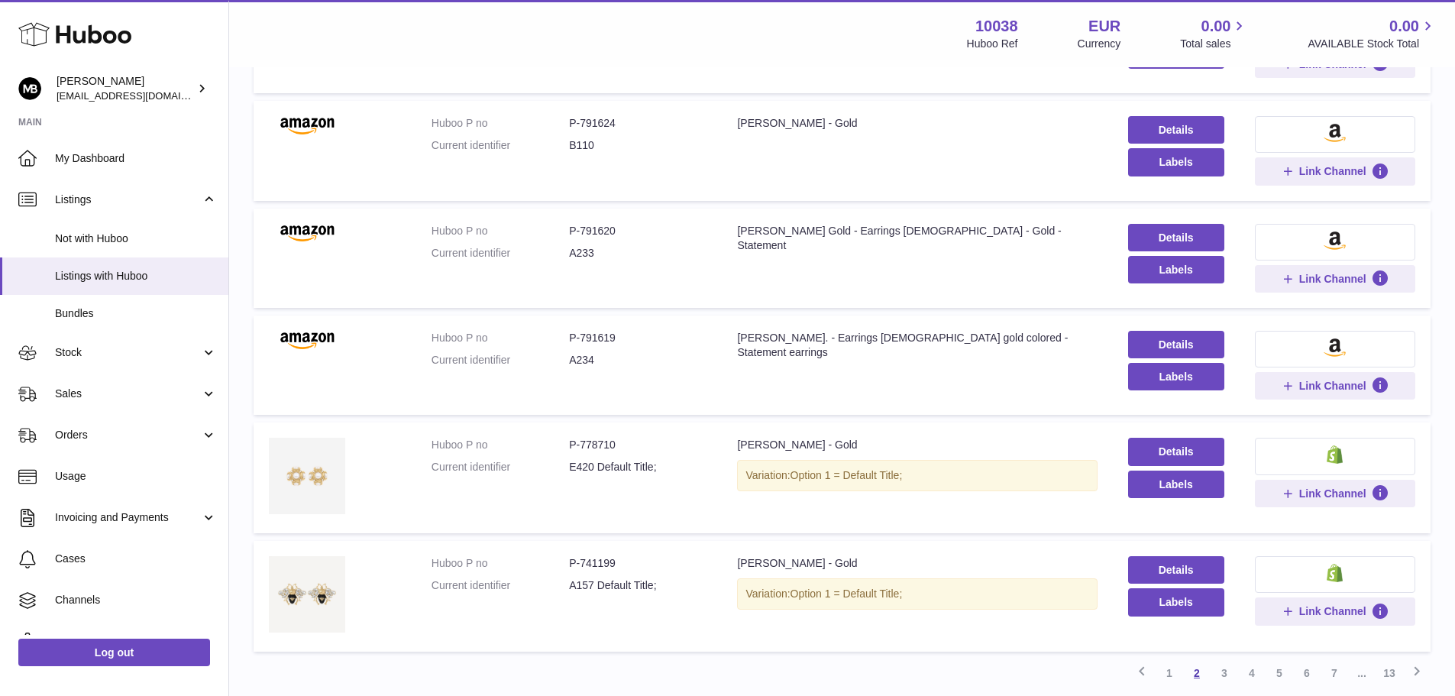
scroll to position [830, 0]
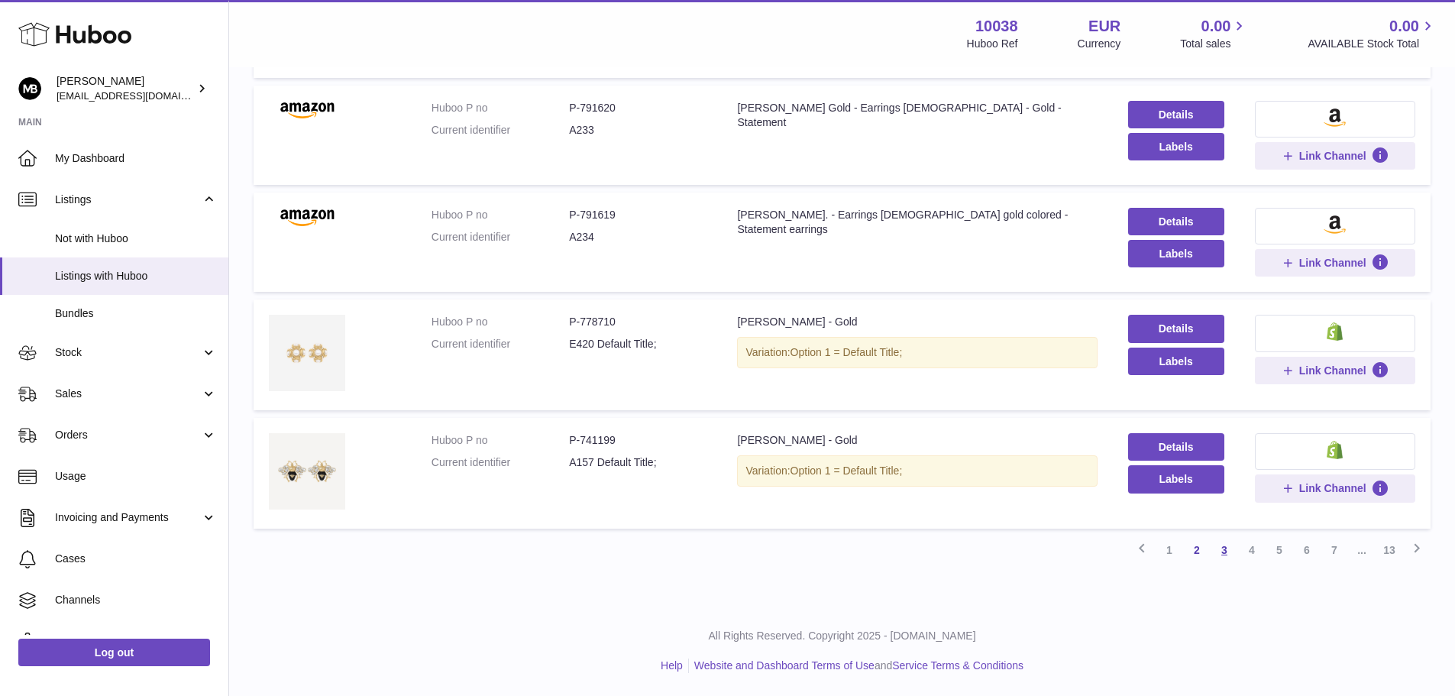
click at [1227, 553] on link "3" at bounding box center [1225, 550] width 28 height 28
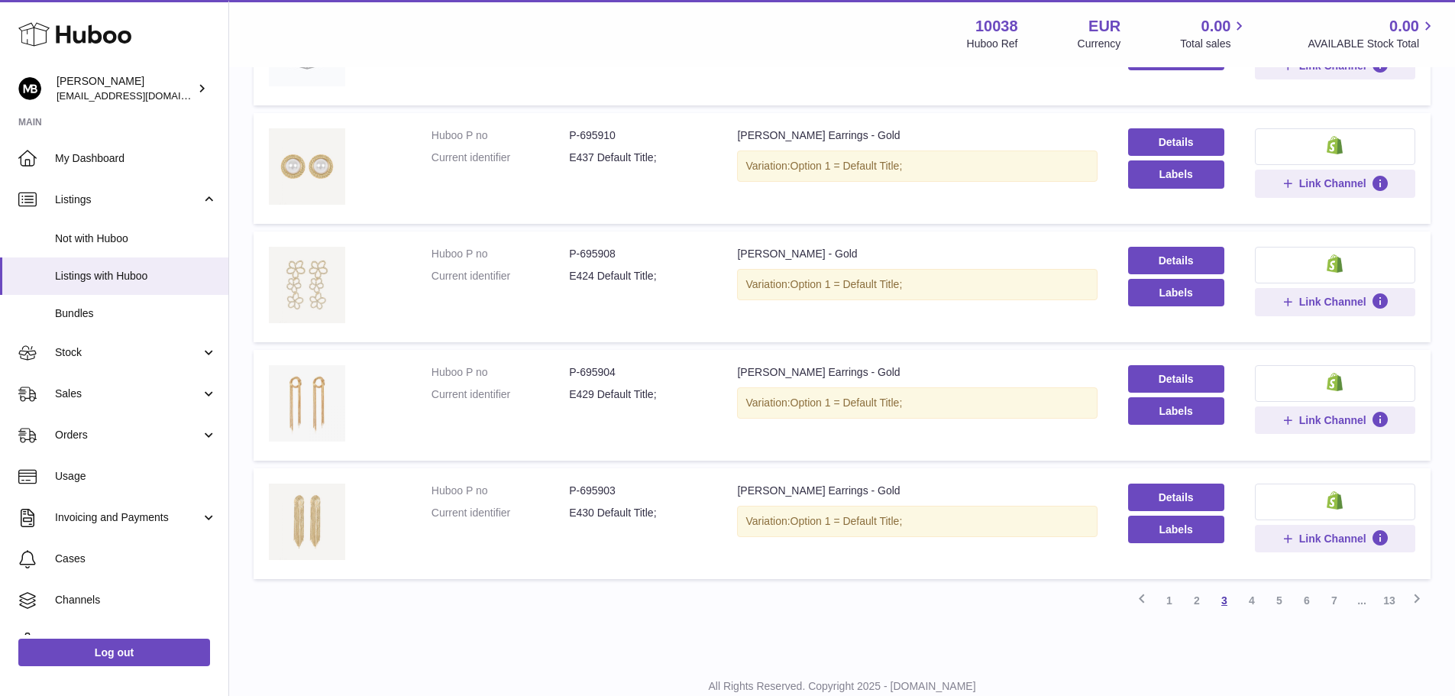
scroll to position [915, 0]
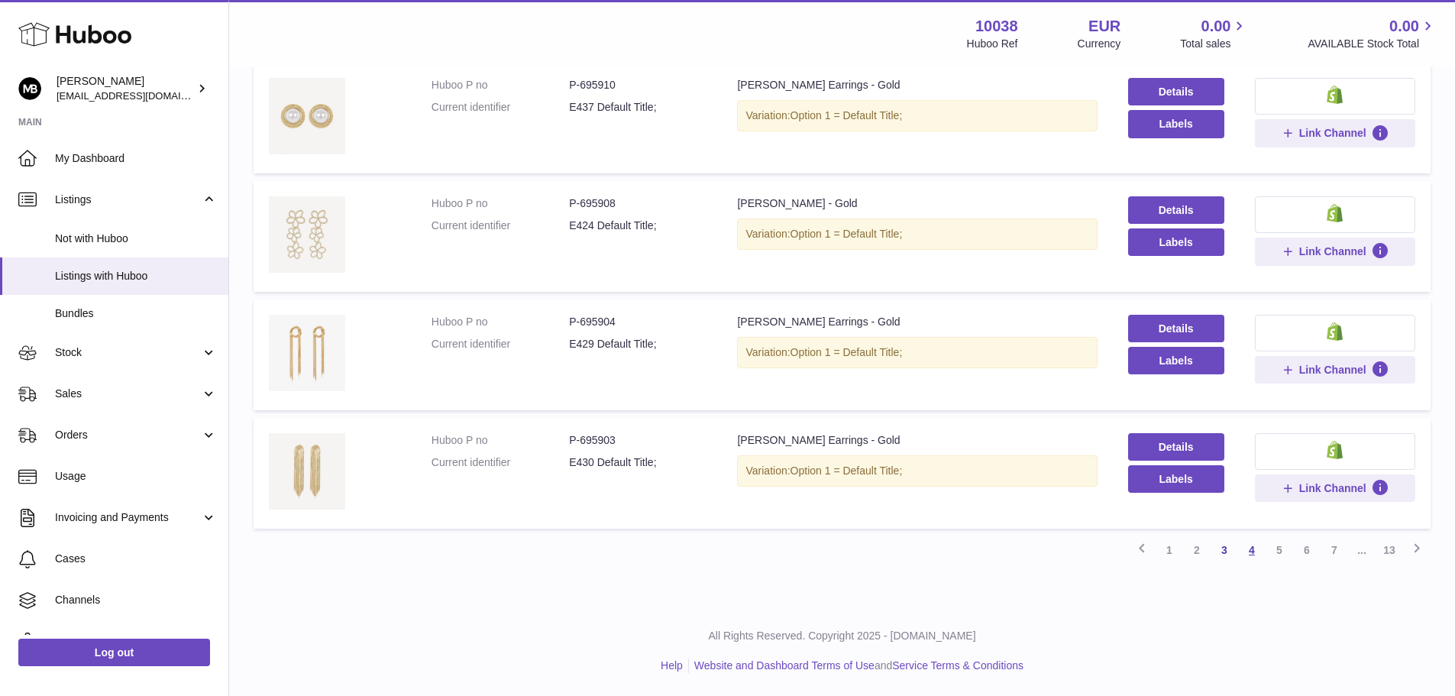
click at [1249, 553] on link "4" at bounding box center [1252, 550] width 28 height 28
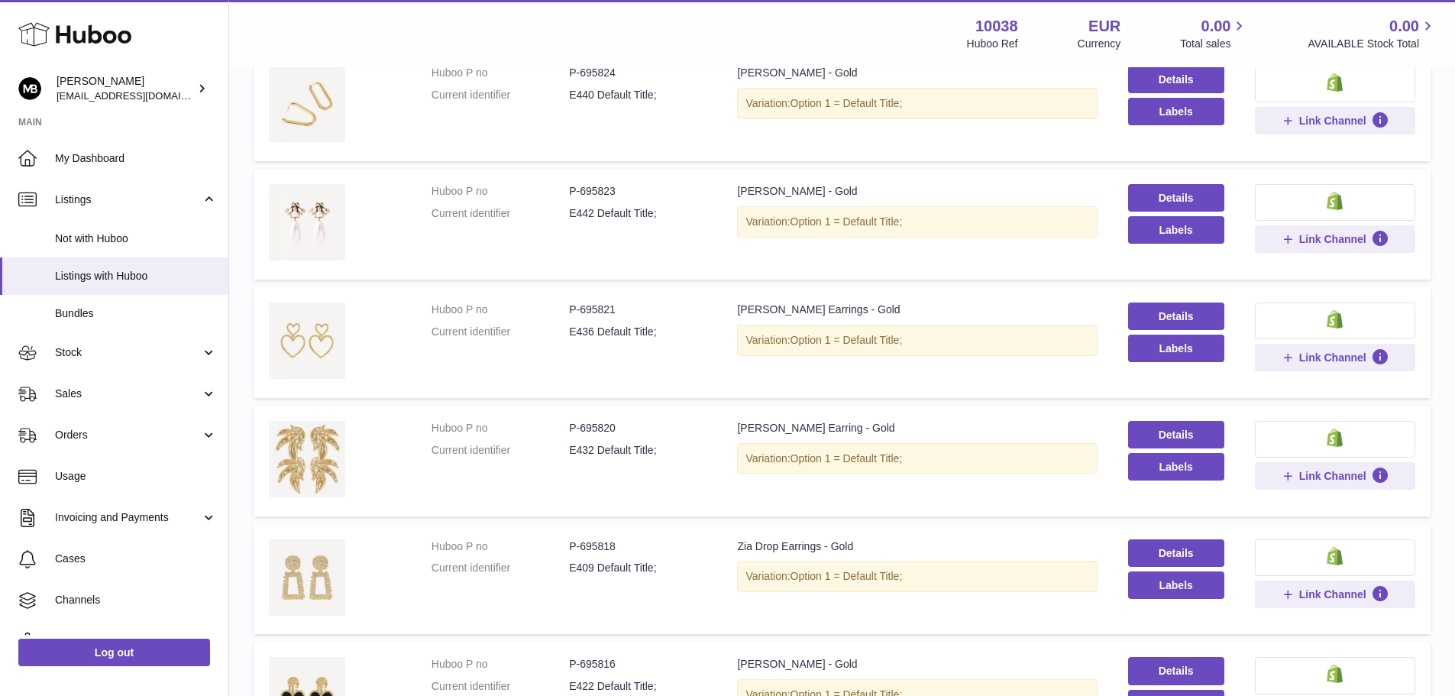
scroll to position [578, 0]
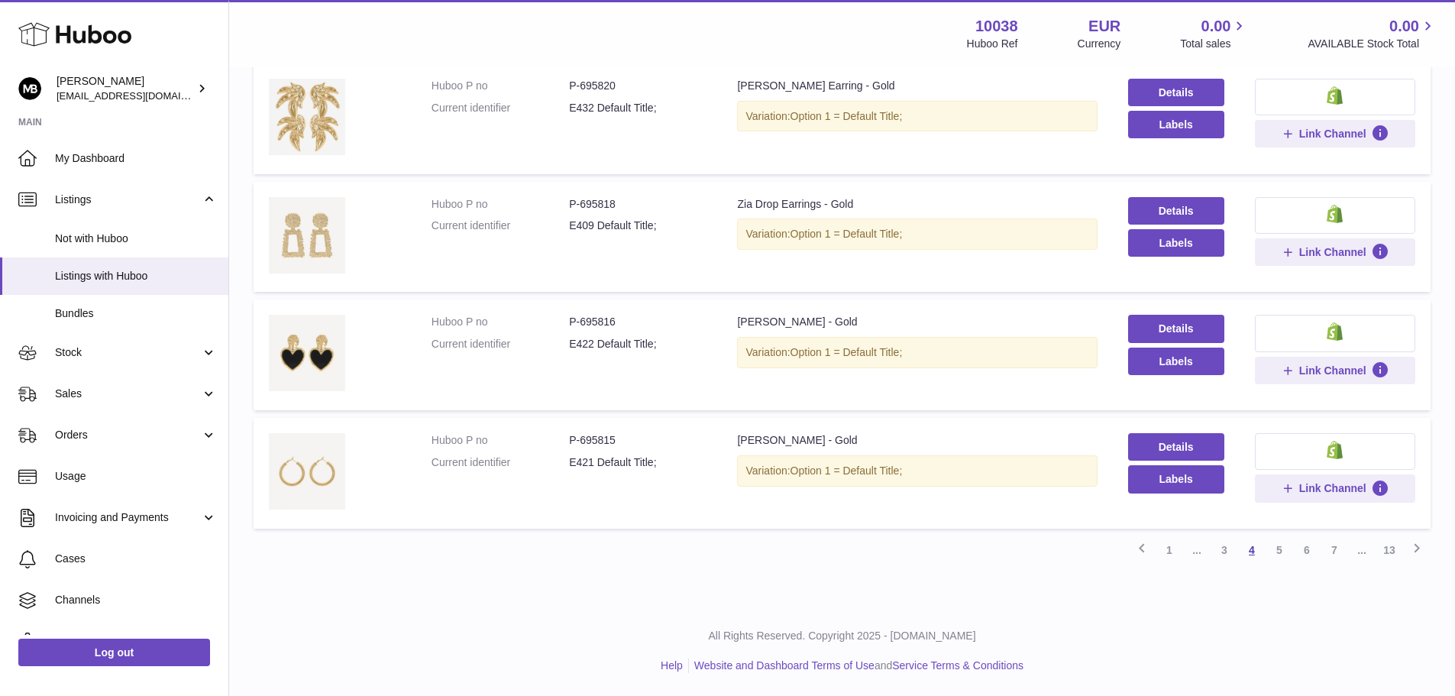
click at [1276, 551] on link "5" at bounding box center [1280, 550] width 28 height 28
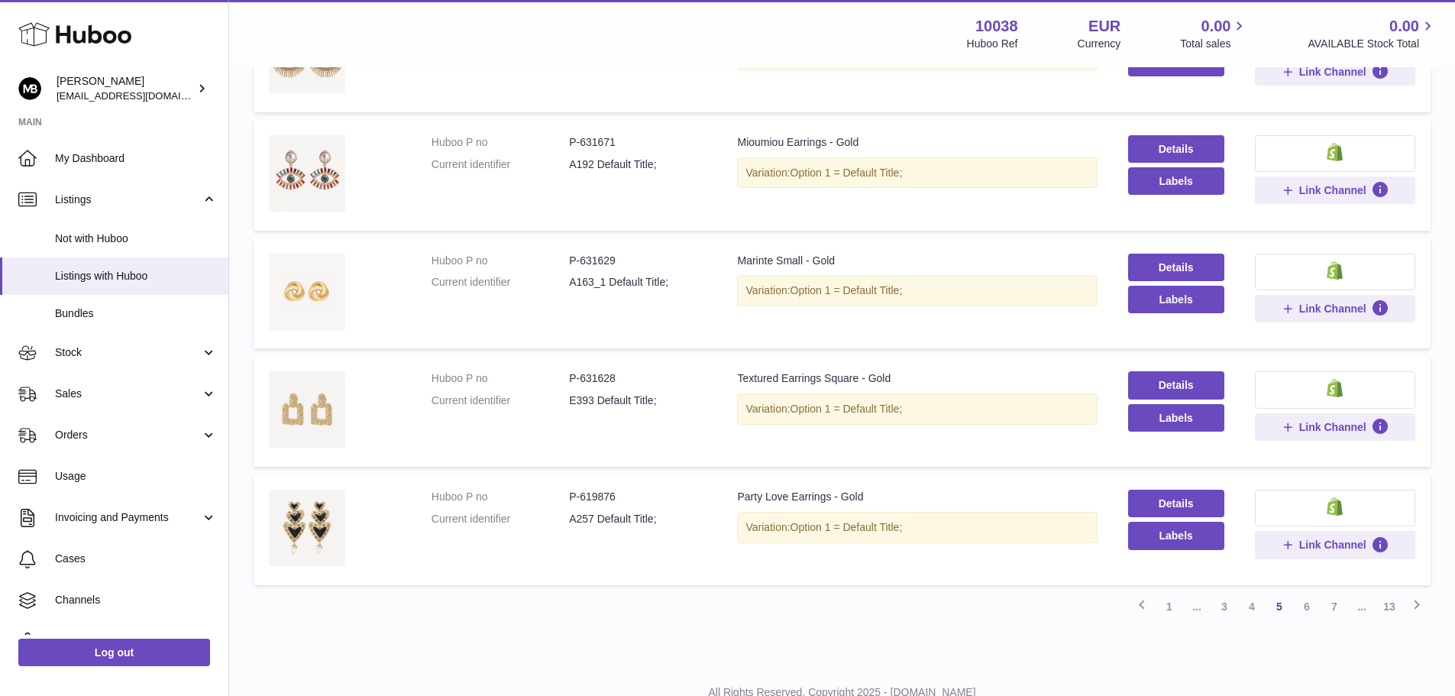
scroll to position [866, 0]
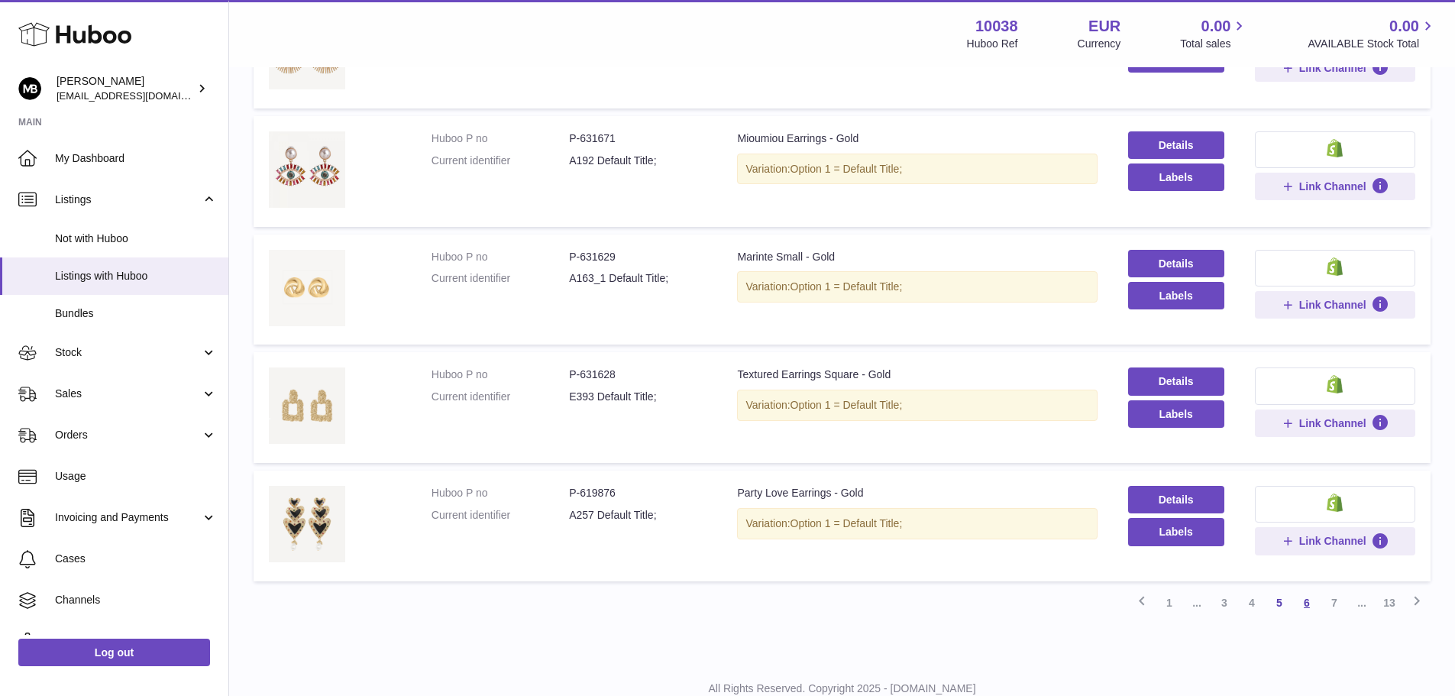
click at [1307, 603] on link "6" at bounding box center [1307, 603] width 28 height 28
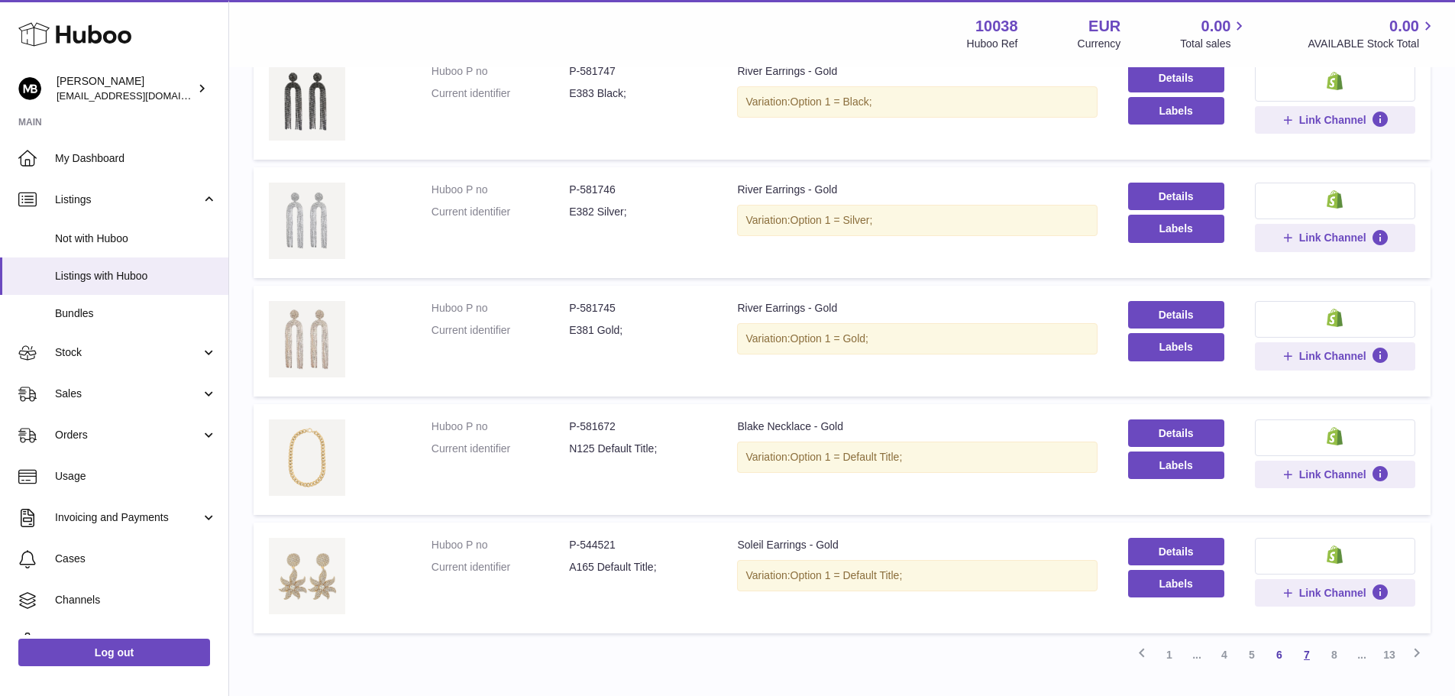
scroll to position [949, 0]
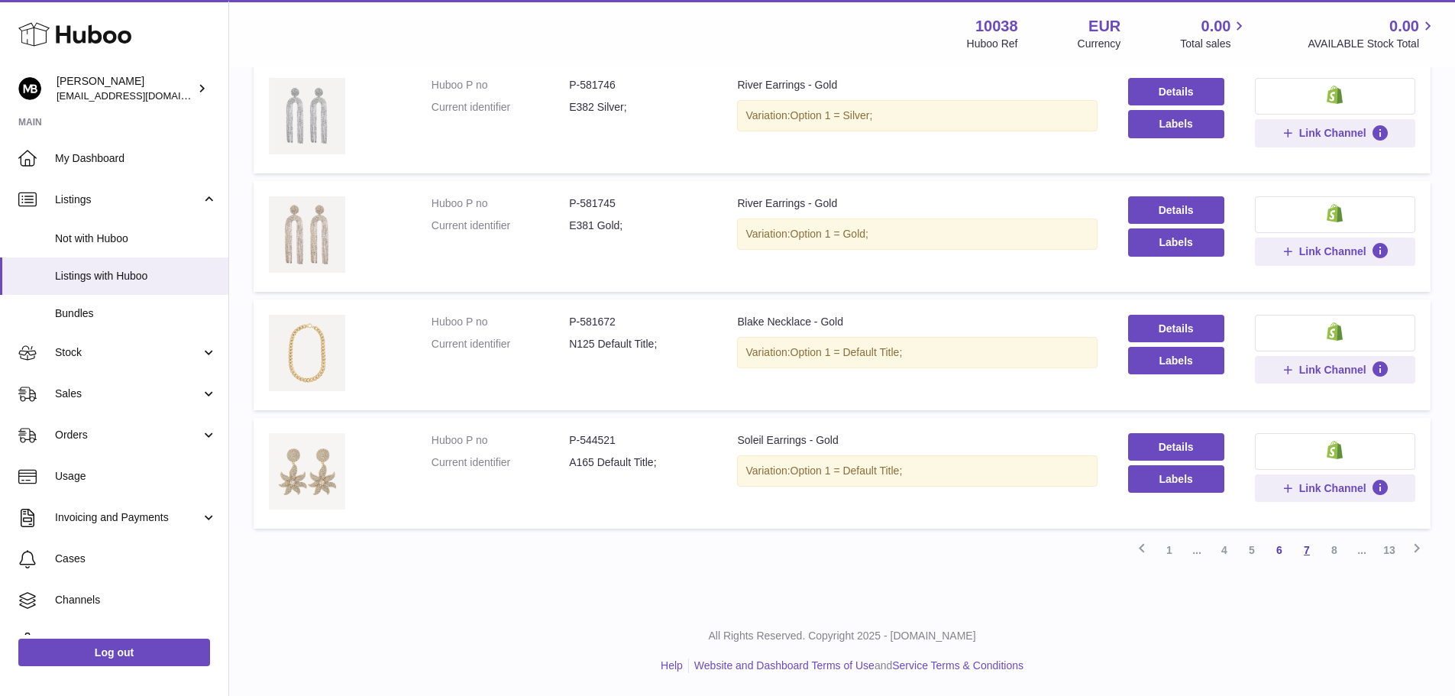
click at [1306, 547] on link "7" at bounding box center [1307, 550] width 28 height 28
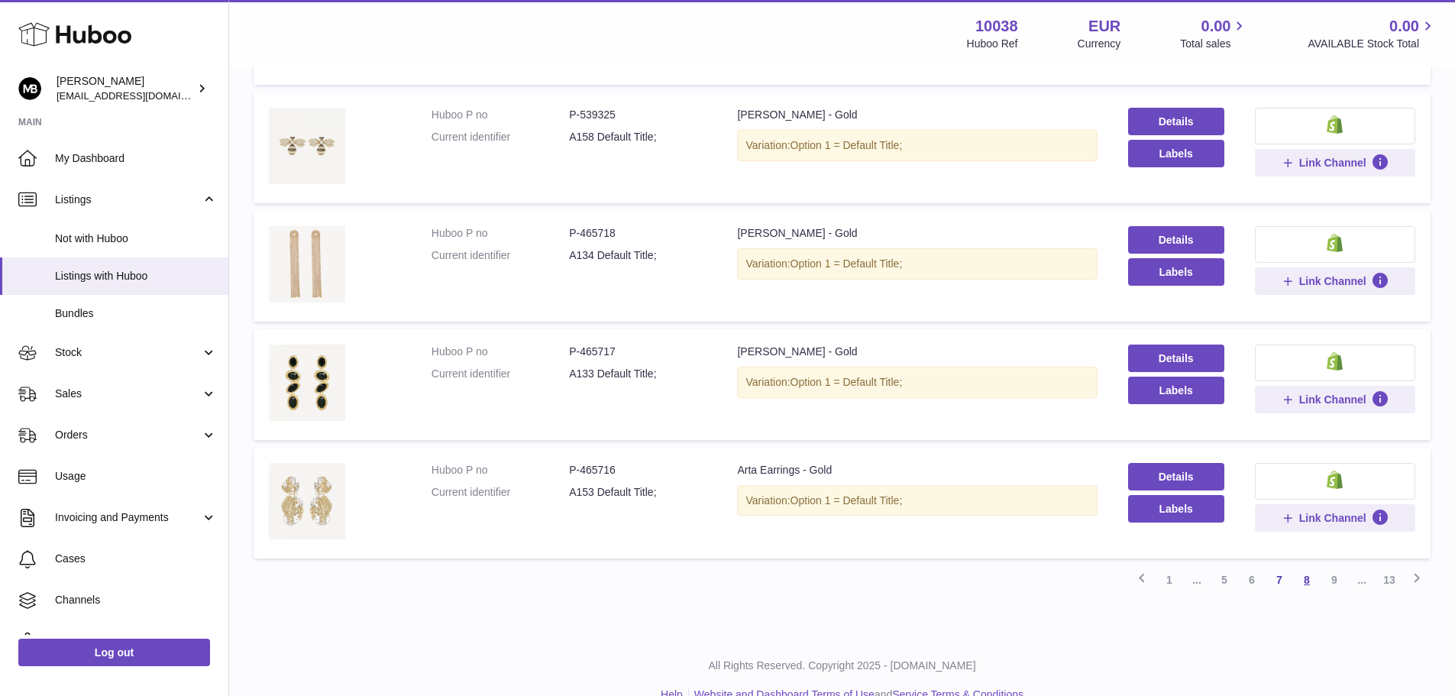
scroll to position [979, 0]
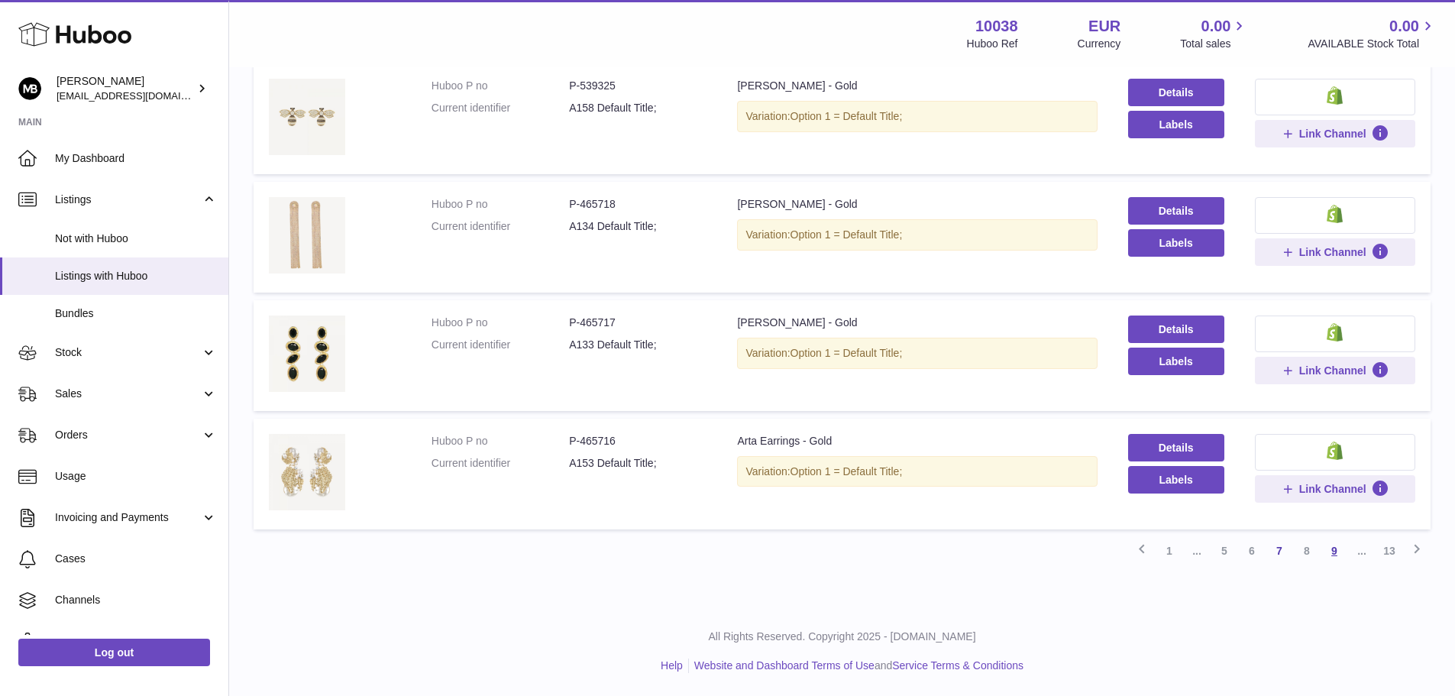
click at [1331, 555] on link "9" at bounding box center [1335, 551] width 28 height 28
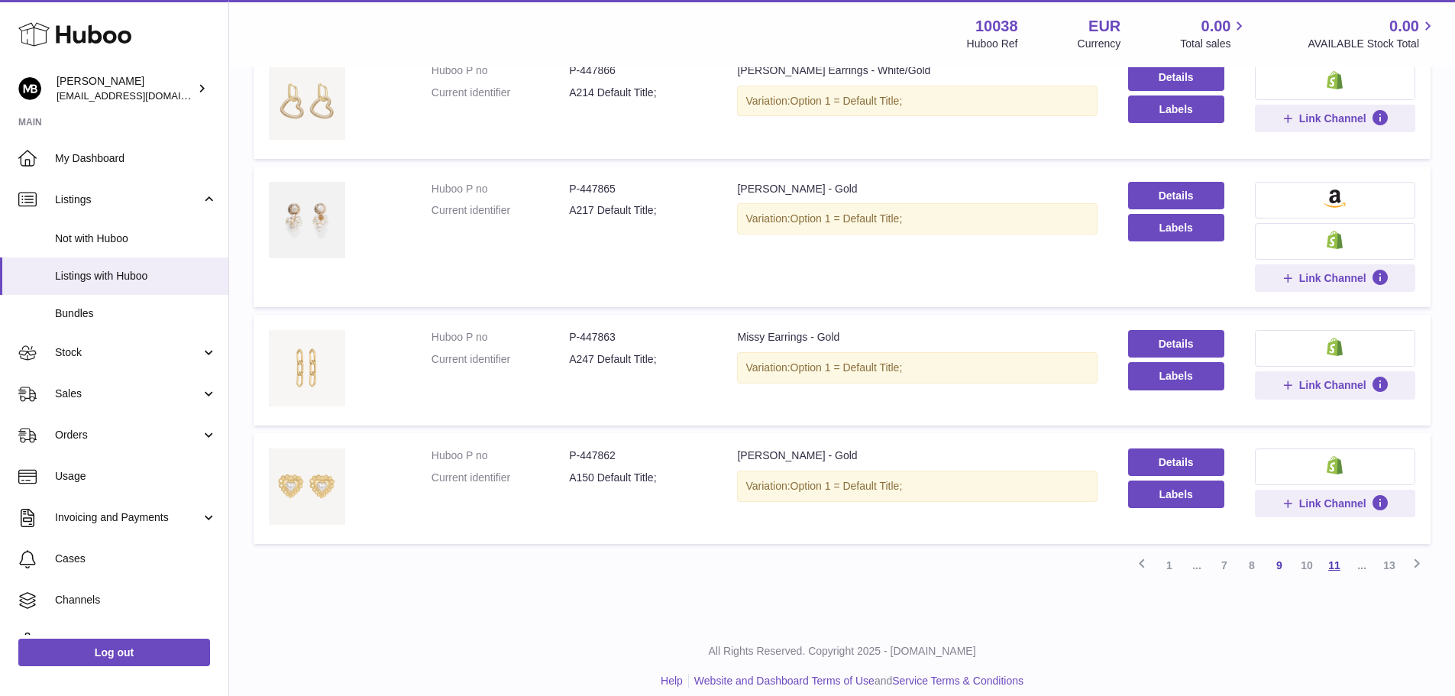
scroll to position [1040, 0]
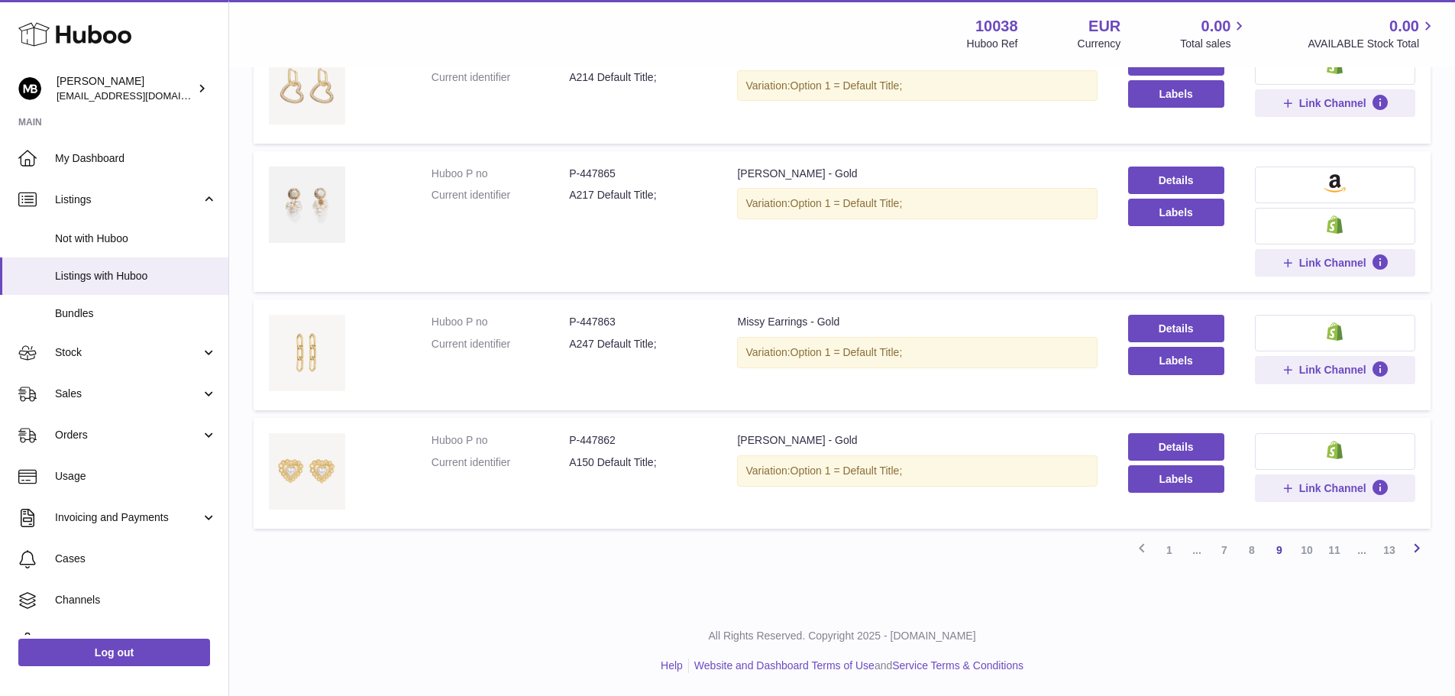
click at [1413, 552] on icon at bounding box center [1417, 548] width 18 height 19
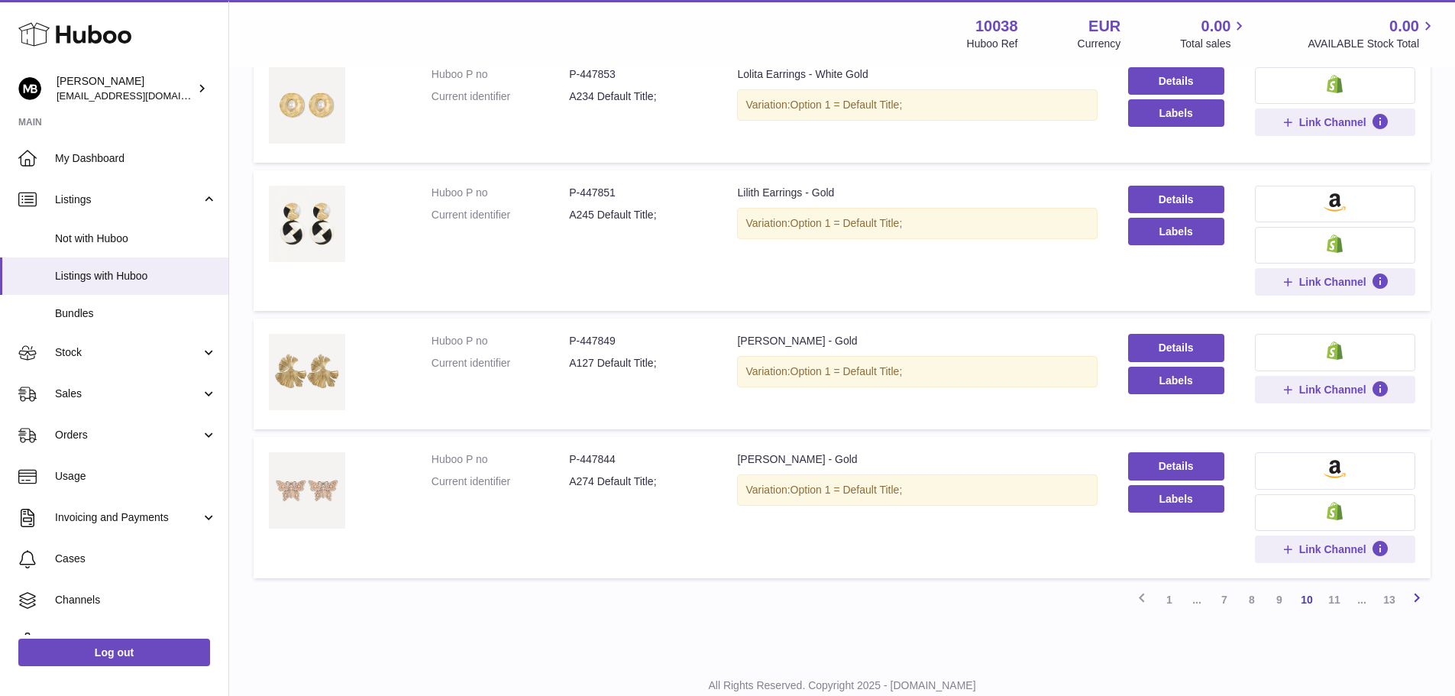
scroll to position [992, 0]
click at [1335, 597] on link "11" at bounding box center [1335, 598] width 28 height 28
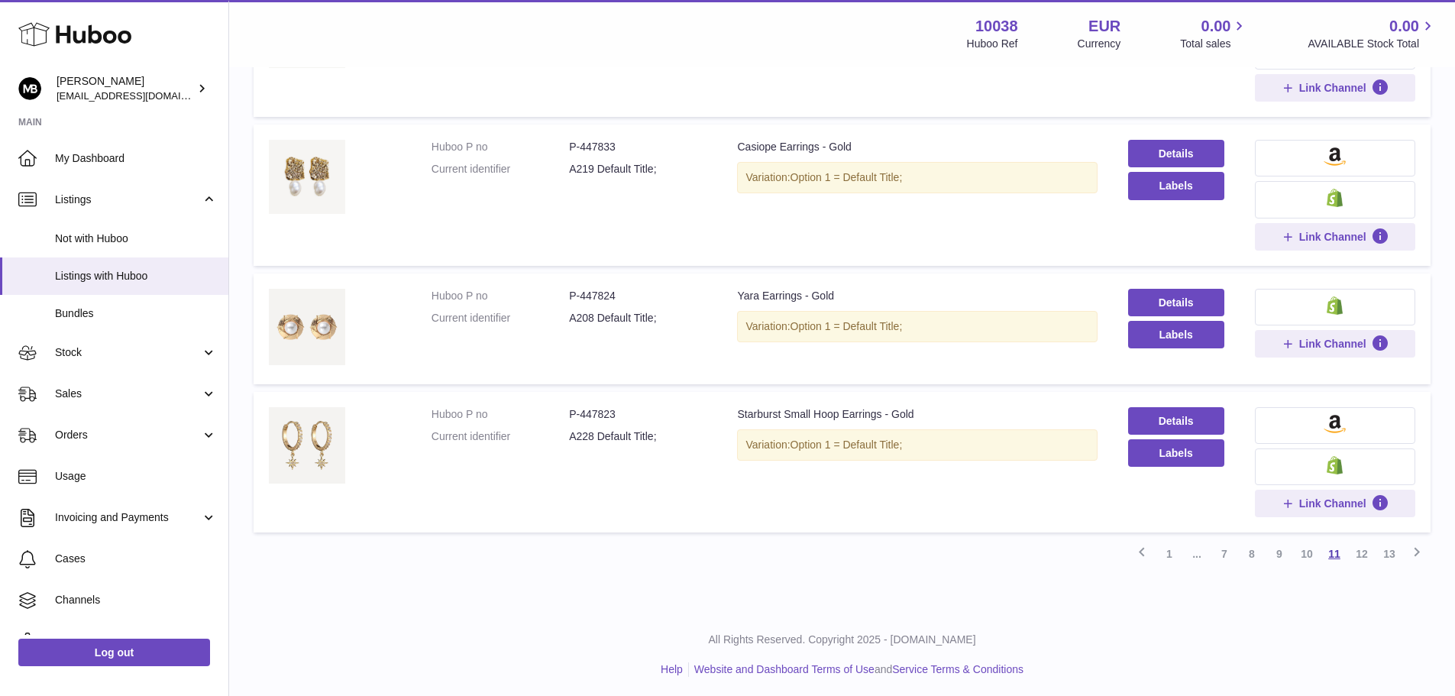
scroll to position [1131, 0]
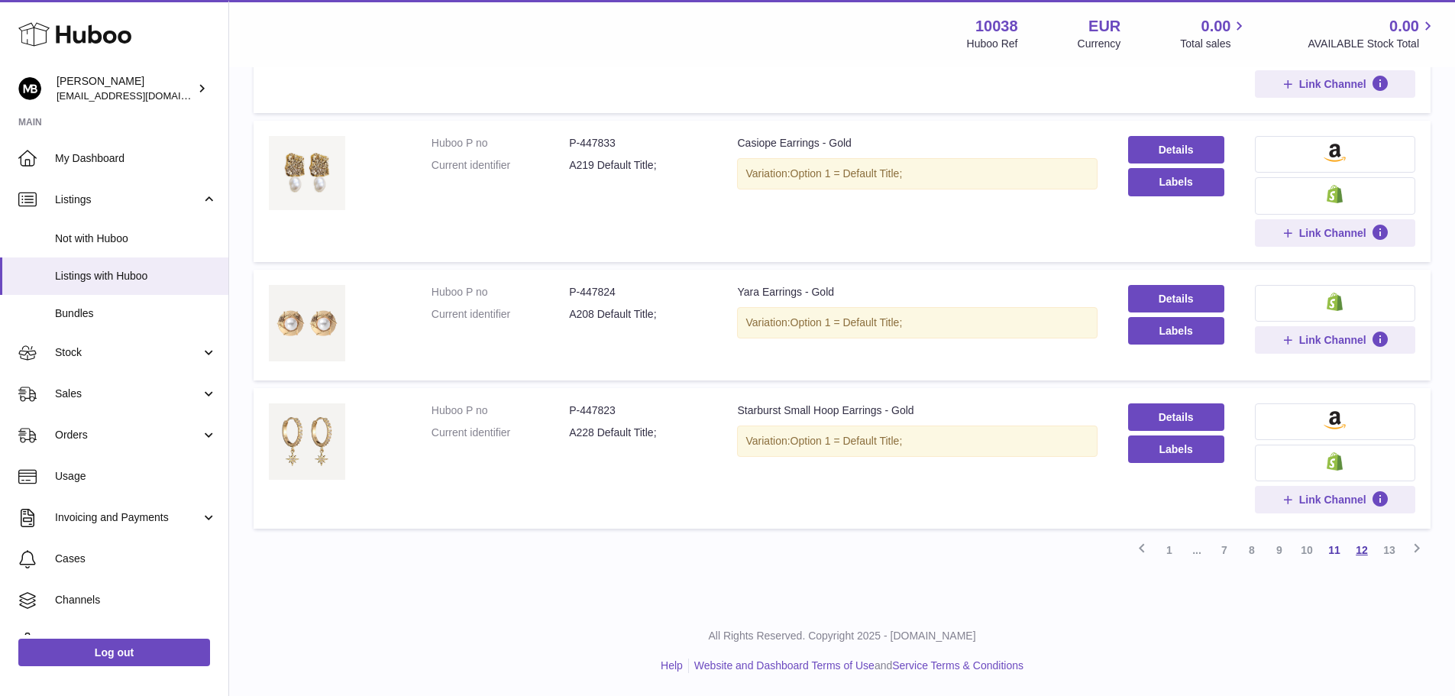
click at [1362, 550] on link "12" at bounding box center [1362, 550] width 28 height 28
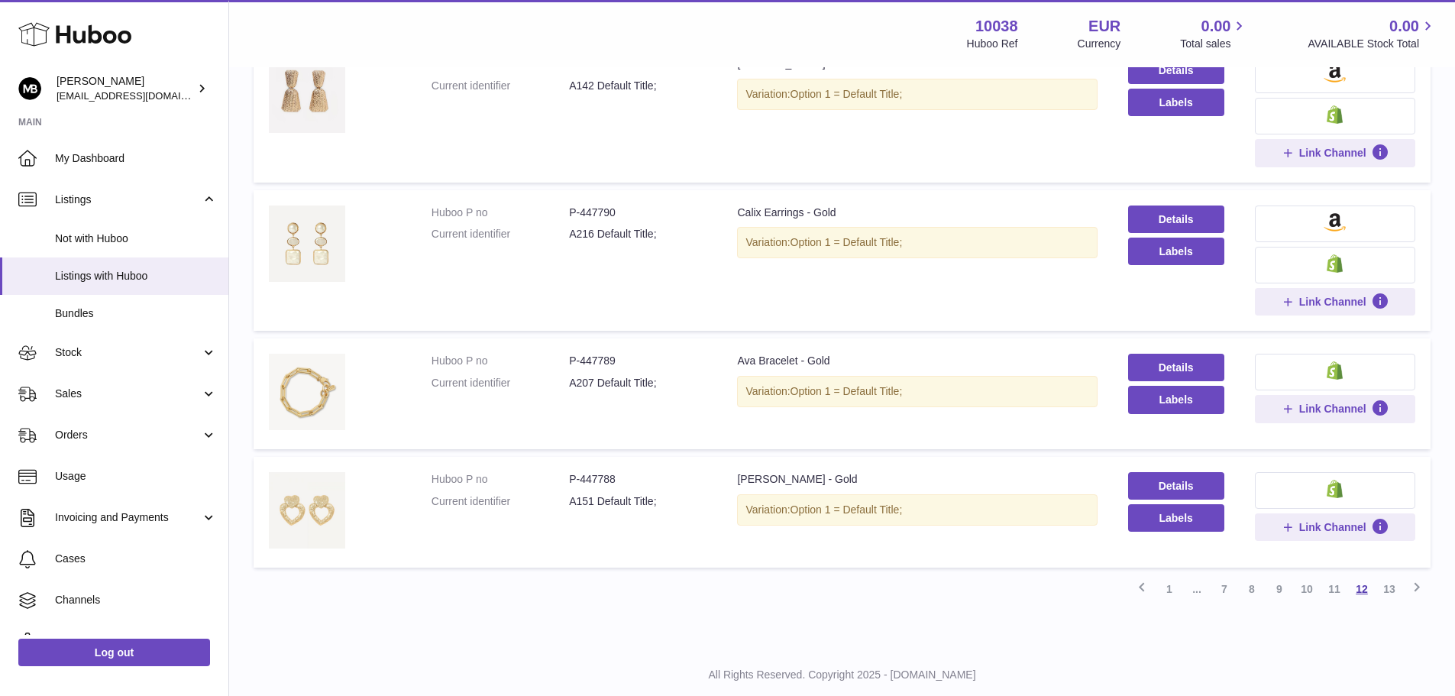
scroll to position [1040, 0]
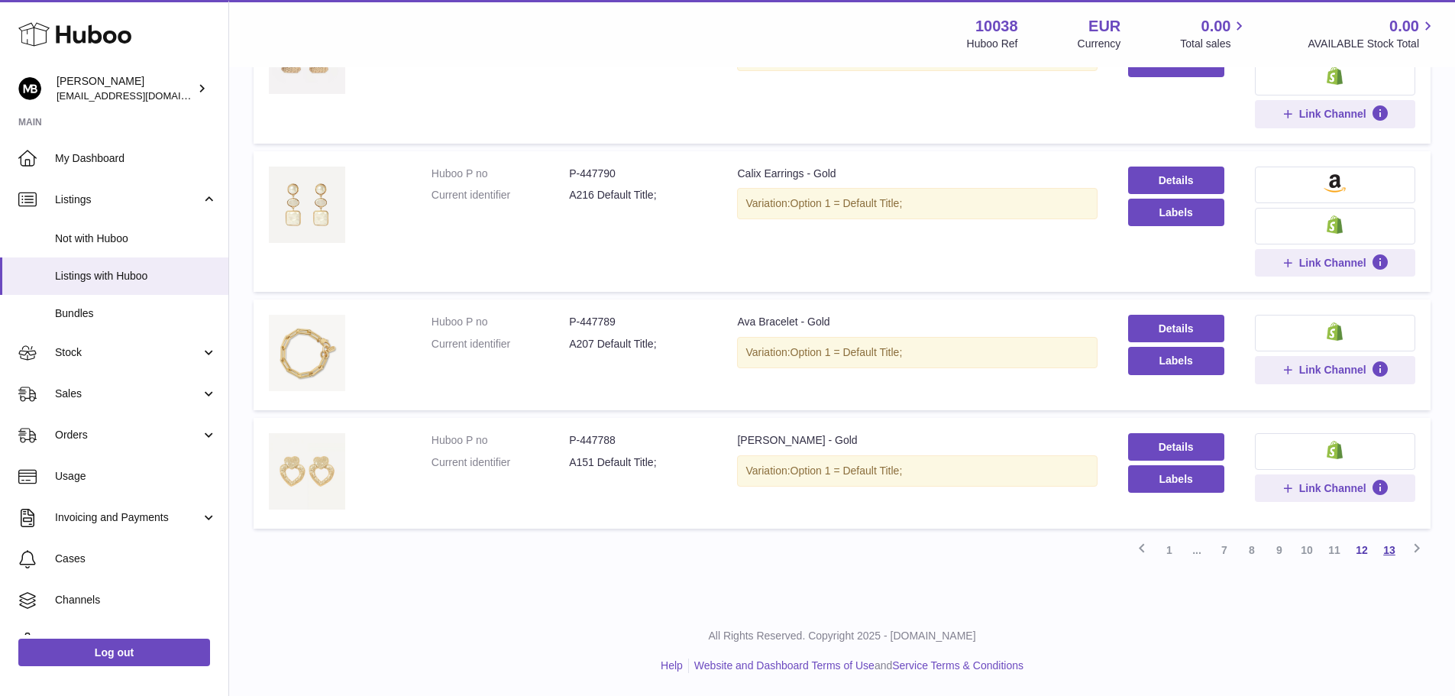
click at [1389, 553] on link "13" at bounding box center [1390, 550] width 28 height 28
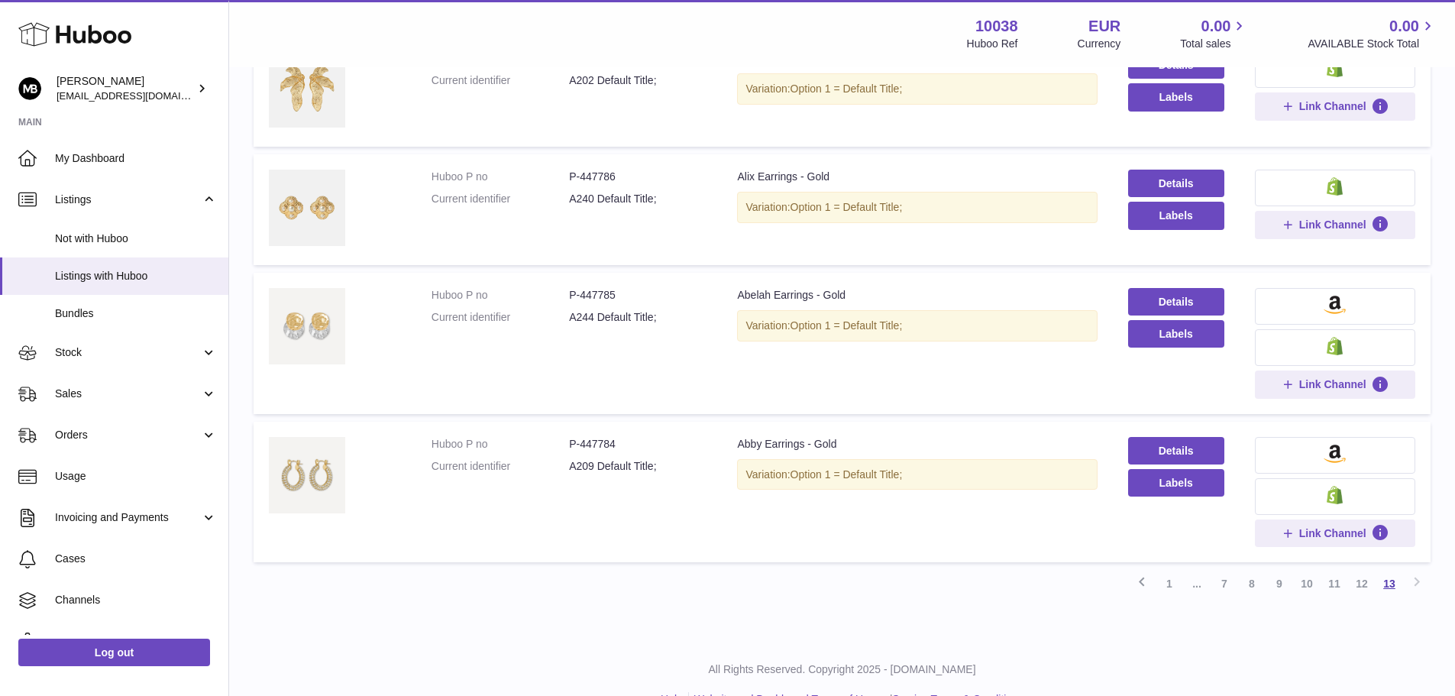
scroll to position [266, 0]
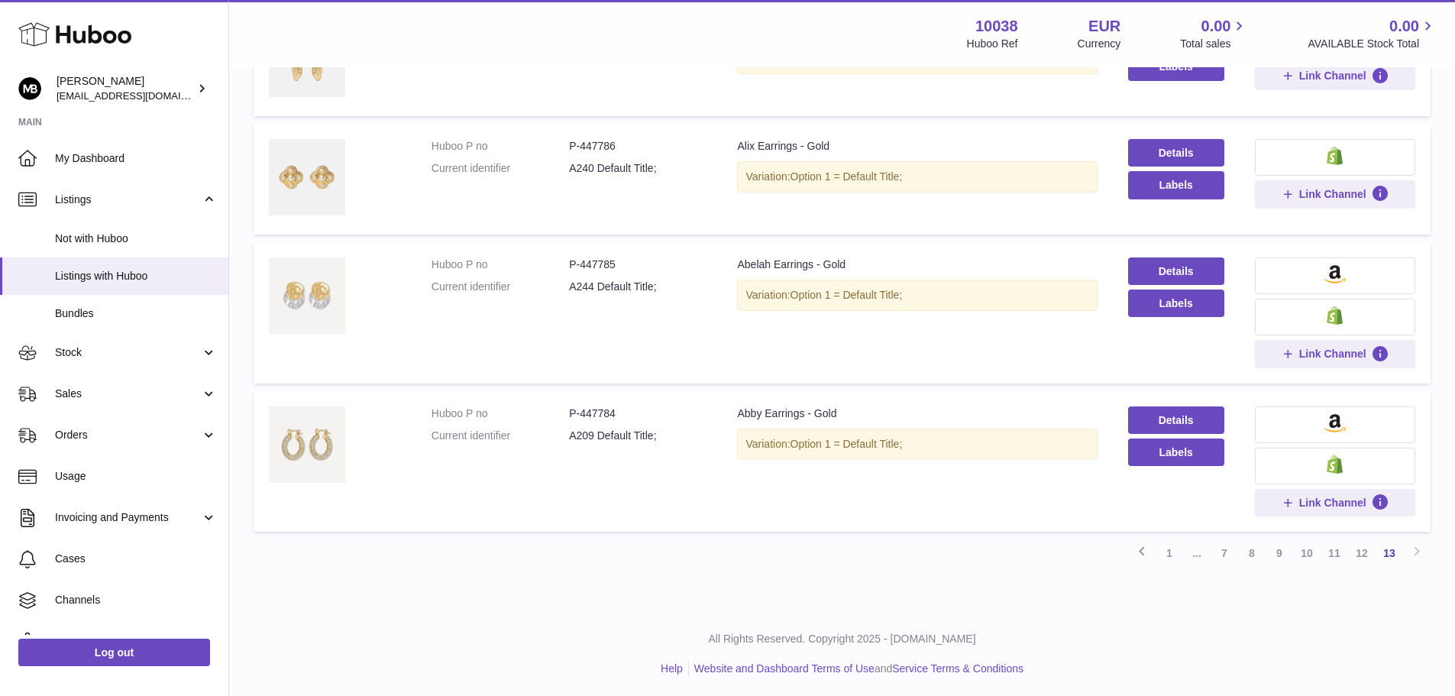
click at [1416, 556] on div "Previous 1 ... 7 8 9 10 11 12 13 Next" at bounding box center [842, 553] width 1177 height 28
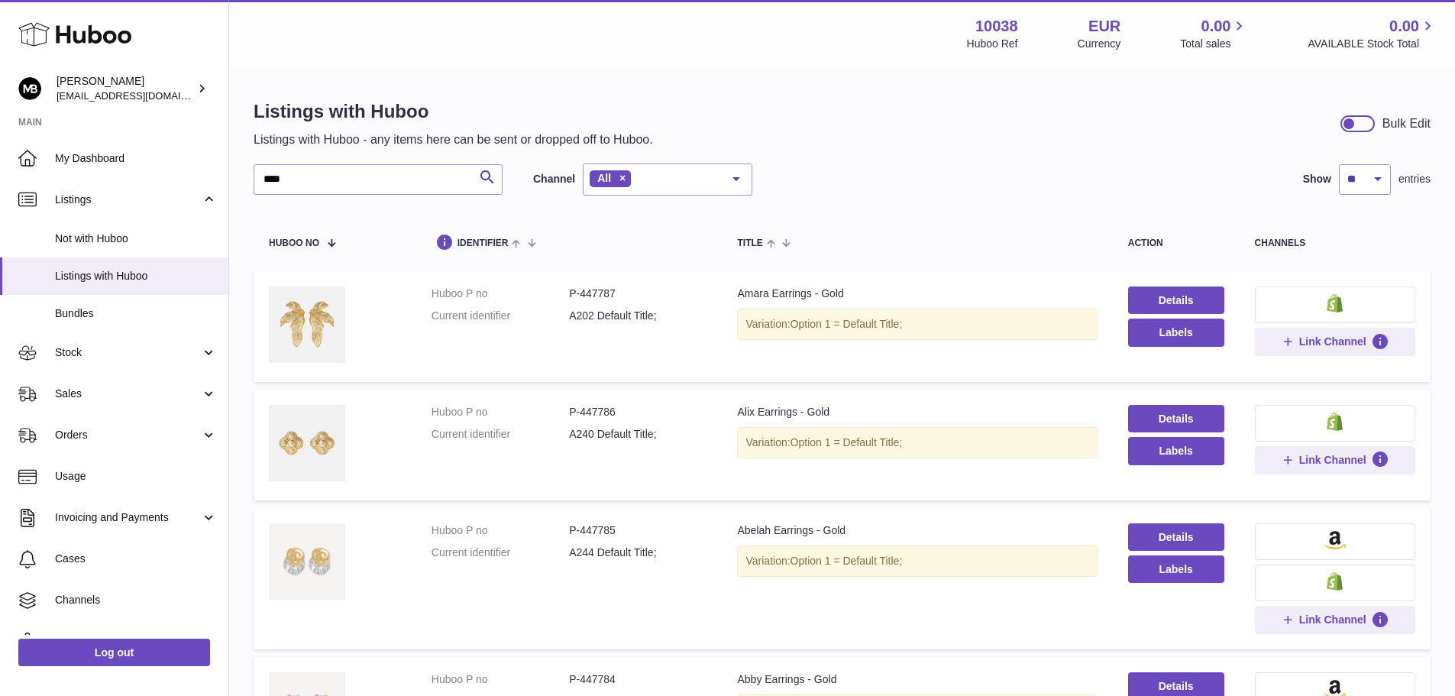
scroll to position [0, 0]
click at [110, 159] on span "My Dashboard" at bounding box center [136, 158] width 162 height 15
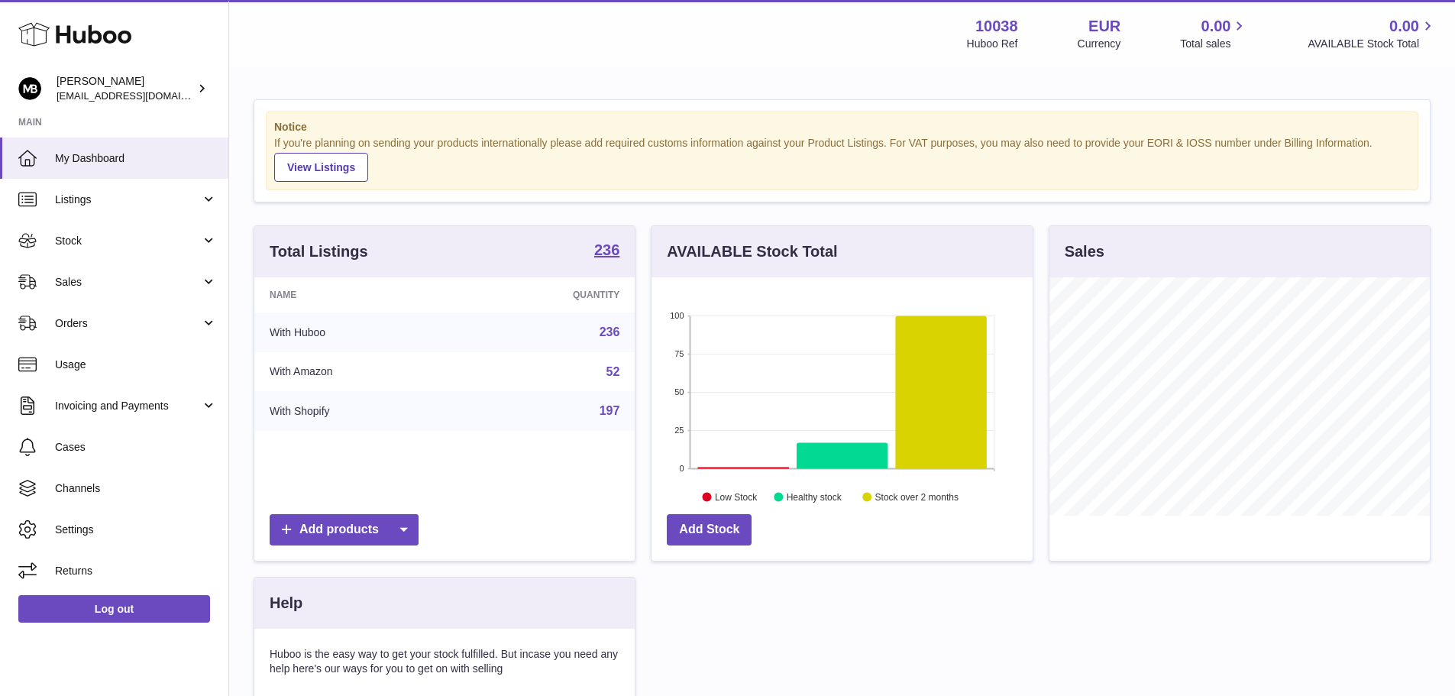
scroll to position [238, 381]
